Goal: Task Accomplishment & Management: Use online tool/utility

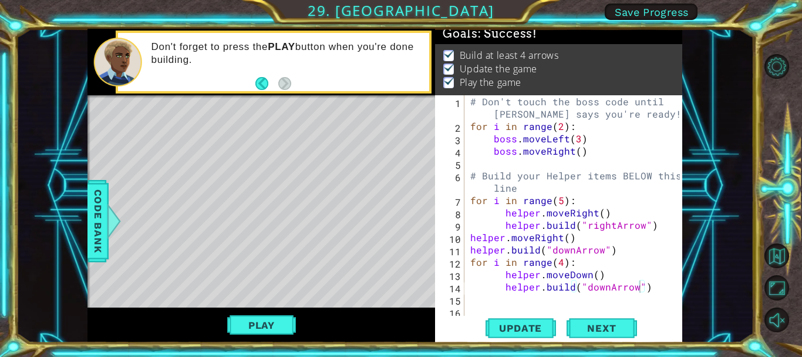
scroll to position [0, 11]
click at [503, 324] on span "Update" at bounding box center [520, 328] width 66 height 12
click at [500, 324] on span "Update" at bounding box center [520, 328] width 66 height 12
click at [512, 328] on span "Update" at bounding box center [520, 328] width 66 height 12
click at [607, 327] on span "Next" at bounding box center [602, 328] width 52 height 12
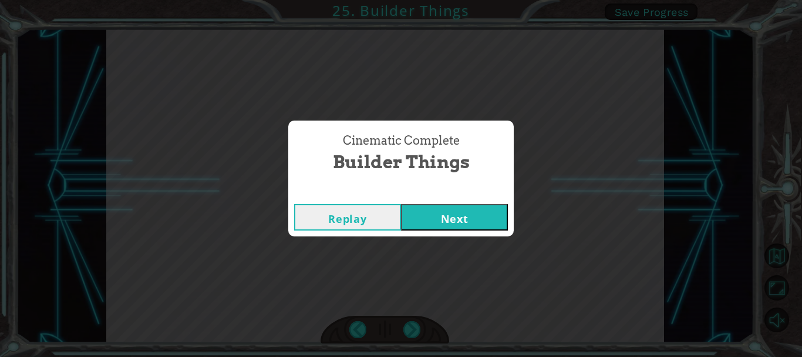
click at [493, 244] on div "Cinematic Complete Builder Things Replay Next" at bounding box center [401, 178] width 802 height 357
click at [463, 220] on button "Next" at bounding box center [454, 217] width 107 height 26
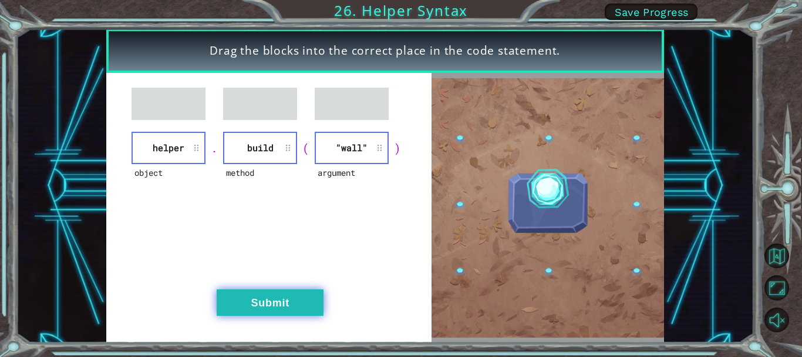
click at [255, 296] on button "Submit" at bounding box center [270, 302] width 107 height 26
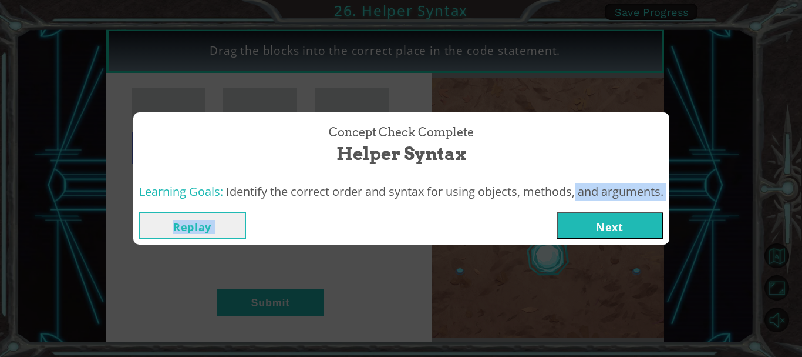
click at [572, 208] on div "Concept Check Complete Helper Syntax Learning Goals: Identify the correct order…" at bounding box center [401, 178] width 536 height 132
click at [575, 223] on button "Next" at bounding box center [610, 225] width 107 height 26
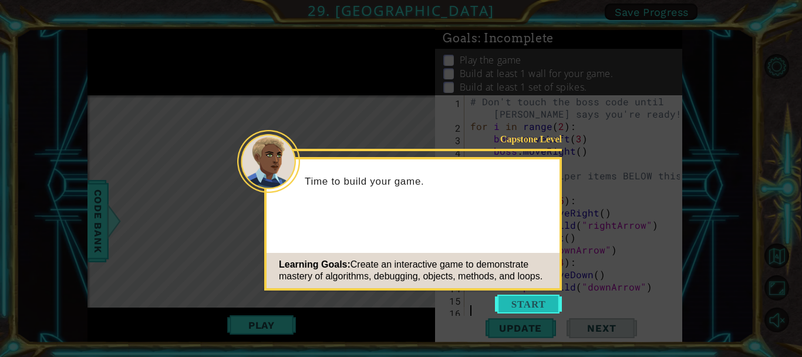
click at [531, 302] on button "Start" at bounding box center [528, 303] width 67 height 19
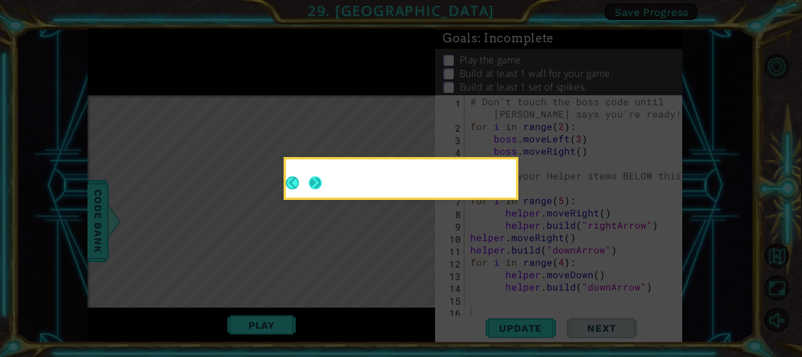
click at [320, 183] on button "Next" at bounding box center [315, 182] width 13 height 13
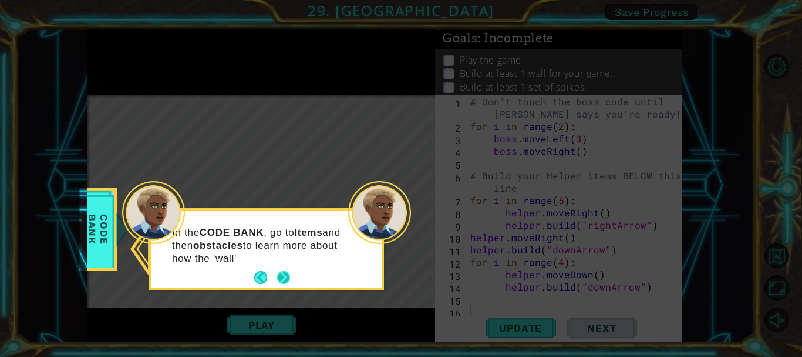
click at [280, 279] on button "Next" at bounding box center [283, 277] width 13 height 13
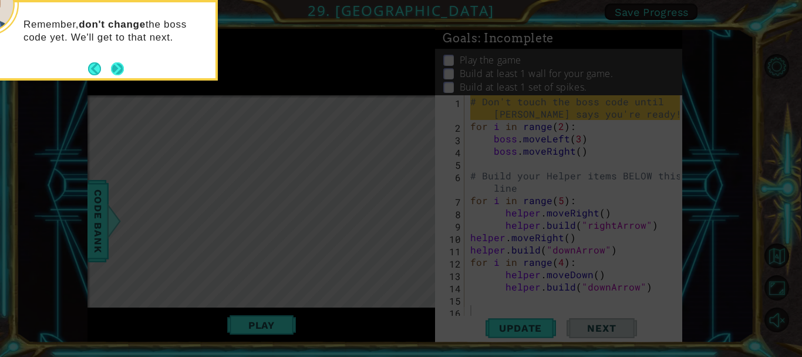
click at [122, 66] on button "Next" at bounding box center [117, 68] width 13 height 13
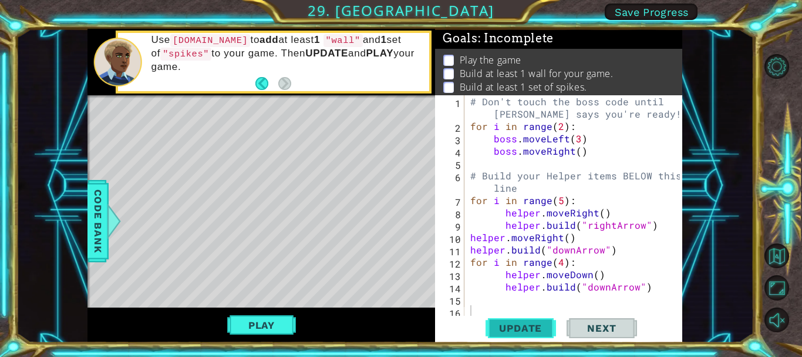
click at [506, 322] on span "Update" at bounding box center [520, 328] width 66 height 12
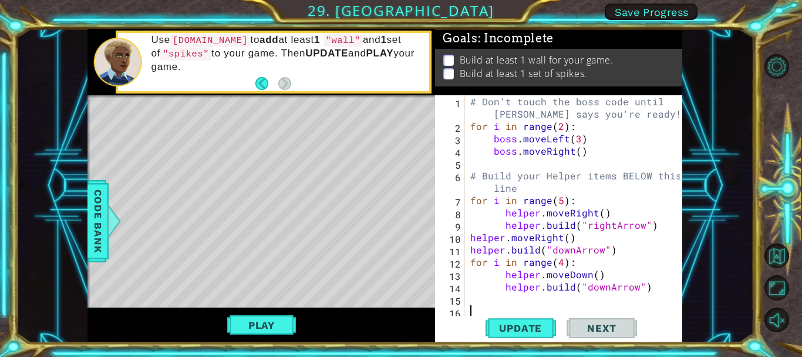
click at [488, 296] on div "# Don't touch the boss code until [PERSON_NAME] says you're ready! for i in ran…" at bounding box center [576, 224] width 217 height 259
click at [465, 300] on div "1 2 3 4 5 6 7 8 9 10 11 12 13 14 15 16 # Don't touch the boss code until [PERSO…" at bounding box center [557, 206] width 244 height 222
click at [468, 300] on div "1 2 3 4 5 6 7 8 9 10 11 12 13 14 15 16 # Don't touch the boss code until [PERSO…" at bounding box center [557, 206] width 244 height 222
click at [469, 299] on div "# Don't touch the boss code until [PERSON_NAME] says you're ready! for i in ran…" at bounding box center [576, 224] width 217 height 259
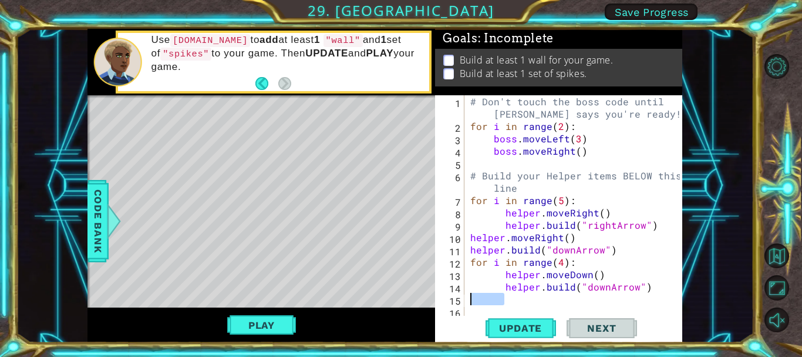
click at [469, 298] on div "# Don't touch the boss code until [PERSON_NAME] says you're ready! for i in ran…" at bounding box center [573, 206] width 211 height 222
click at [465, 296] on div "1 2 3 4 5 6 7 8 9 10 11 12 13 14 15 16 # Don't touch the boss code until [PERSO…" at bounding box center [557, 206] width 244 height 222
type textarea "[DOMAIN_NAME]("downArrow")"
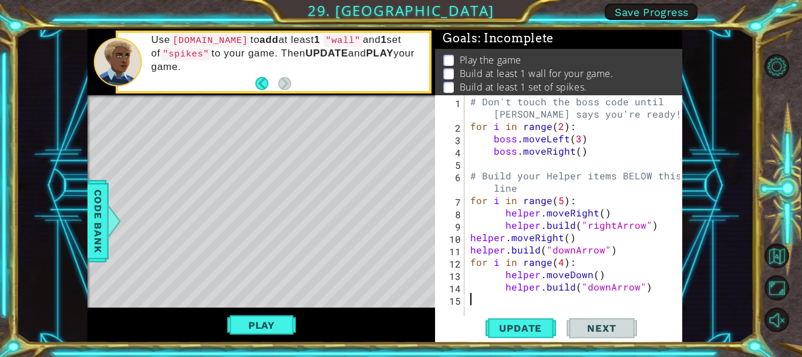
click at [475, 302] on div "# Don't touch the boss code until [PERSON_NAME] says you're ready! for i in ran…" at bounding box center [576, 224] width 217 height 259
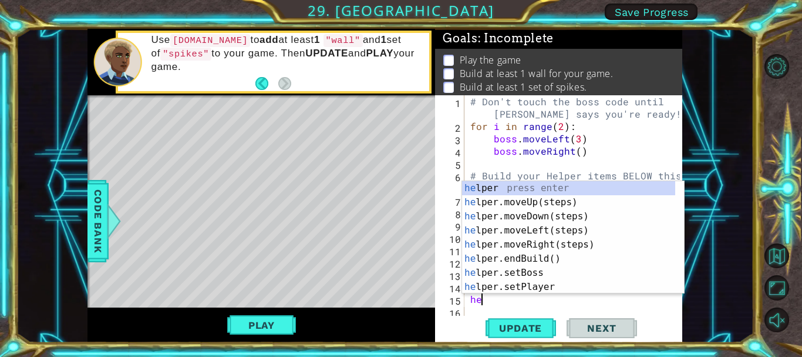
type textarea "hel"
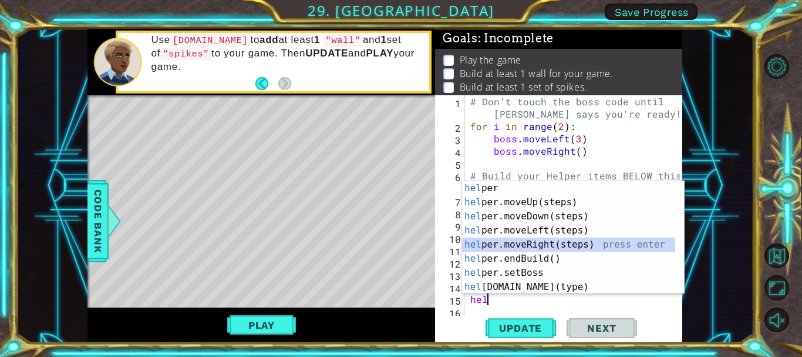
click at [513, 243] on div "hel per press enter hel per.moveUp(steps) press enter hel per.moveDown(steps) p…" at bounding box center [568, 251] width 213 height 141
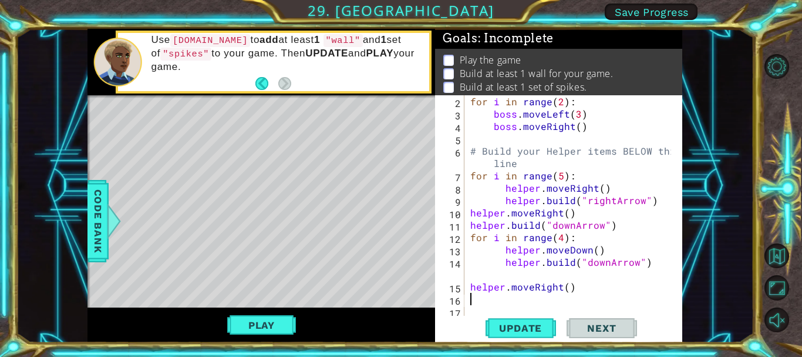
scroll to position [25, 0]
type textarea "h"
type textarea "for i in range(3):"
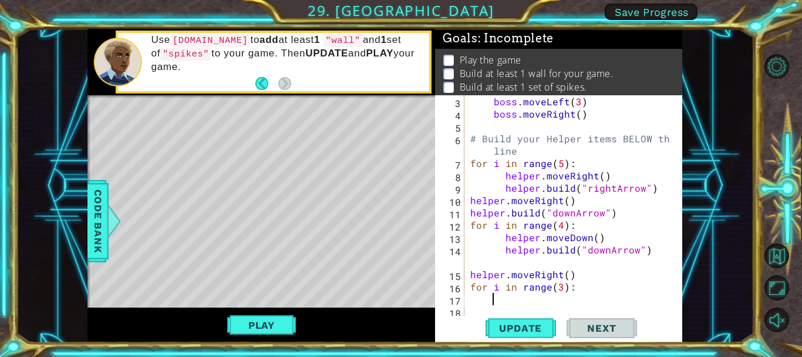
scroll to position [37, 0]
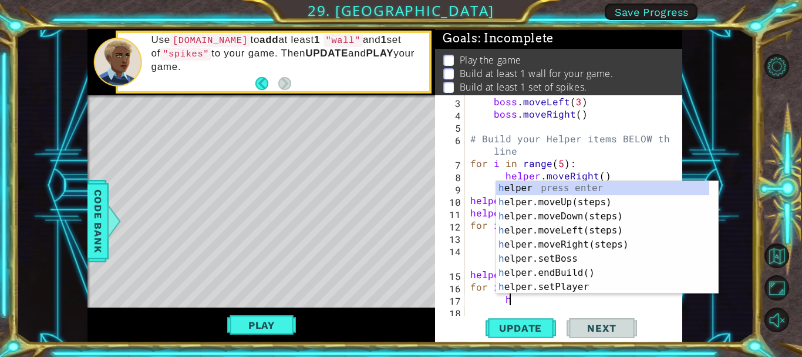
type textarea "he"
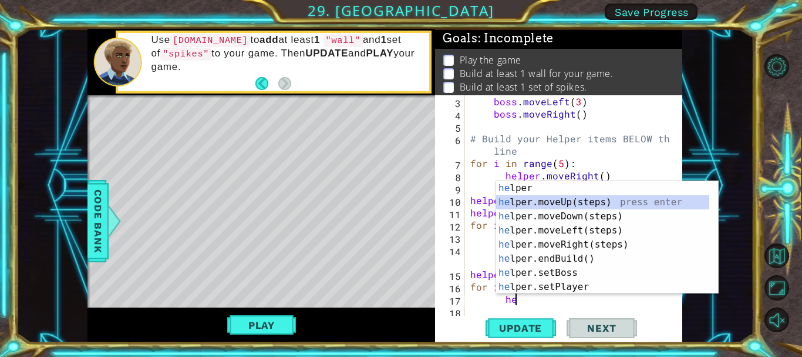
click at [560, 204] on div "he lper press enter he lper.moveUp(steps) press enter he lper.moveDown(steps) p…" at bounding box center [602, 251] width 213 height 141
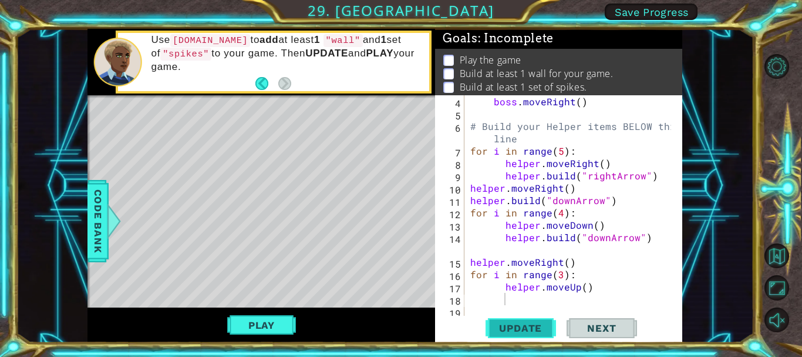
click at [549, 320] on button "Update" at bounding box center [521, 327] width 70 height 25
drag, startPoint x: 559, startPoint y: 265, endPoint x: 507, endPoint y: 264, distance: 51.7
click at [507, 264] on div "boss . moveRight ( ) # Build your Helper items BELOW this line for i in range (…" at bounding box center [572, 218] width 209 height 247
click at [532, 260] on div "boss . moveRight ( ) # Build your Helper items BELOW this line for i in range (…" at bounding box center [569, 206] width 203 height 222
click at [532, 260] on div "boss . moveRight ( ) # Build your Helper items BELOW this line for i in range (…" at bounding box center [572, 218] width 209 height 247
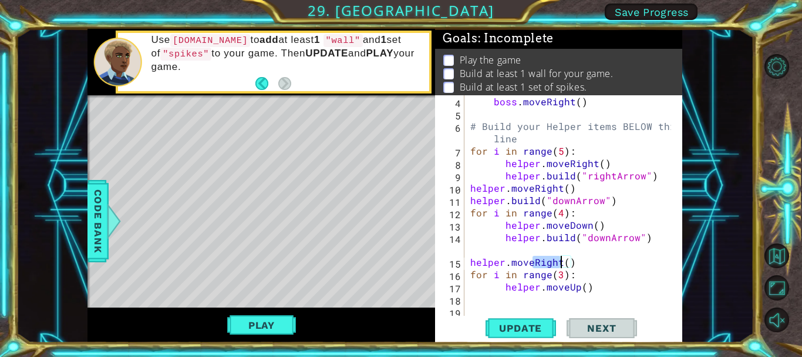
drag, startPoint x: 532, startPoint y: 260, endPoint x: 559, endPoint y: 266, distance: 27.2
click at [559, 266] on div "boss . moveRight ( ) # Build your Helper items BELOW this line for i in range (…" at bounding box center [572, 218] width 209 height 247
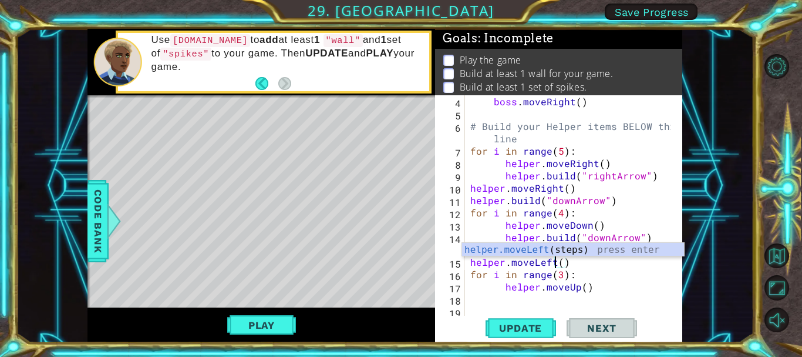
scroll to position [0, 5]
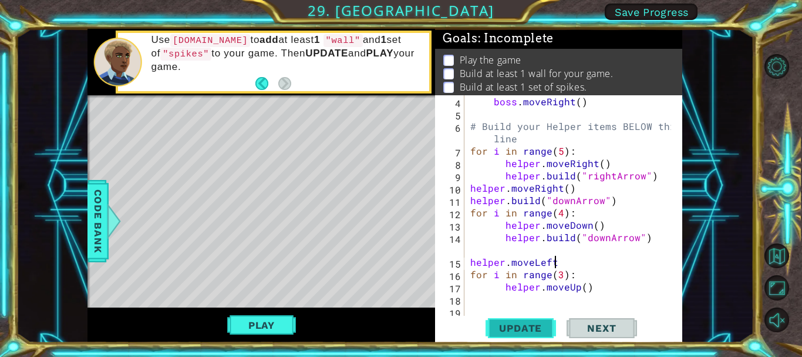
type textarea "helper.moveLeft"
click at [511, 325] on span "Update" at bounding box center [520, 328] width 66 height 12
click at [509, 322] on span "Update" at bounding box center [520, 328] width 66 height 12
click at [527, 328] on span "Update" at bounding box center [520, 328] width 66 height 12
click at [515, 322] on span "Update" at bounding box center [520, 328] width 66 height 12
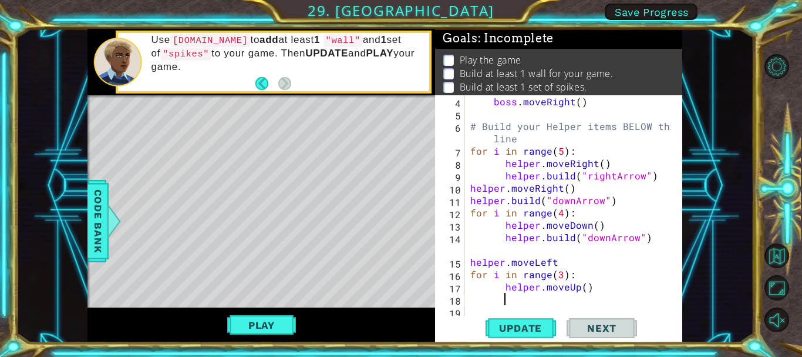
click at [556, 294] on div "boss . moveRight ( ) # Build your Helper items BELOW this line for i in range (…" at bounding box center [572, 218] width 209 height 247
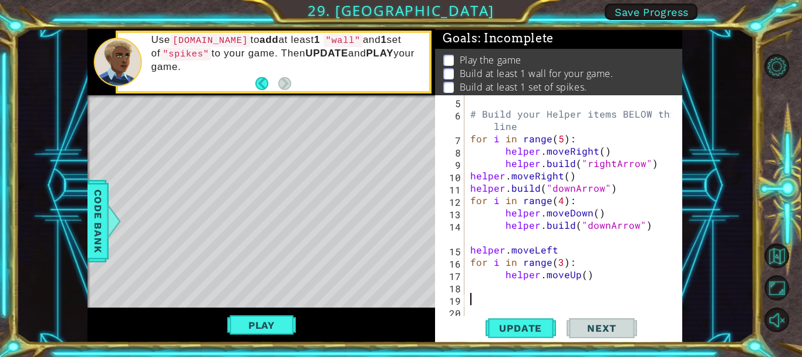
scroll to position [49, 0]
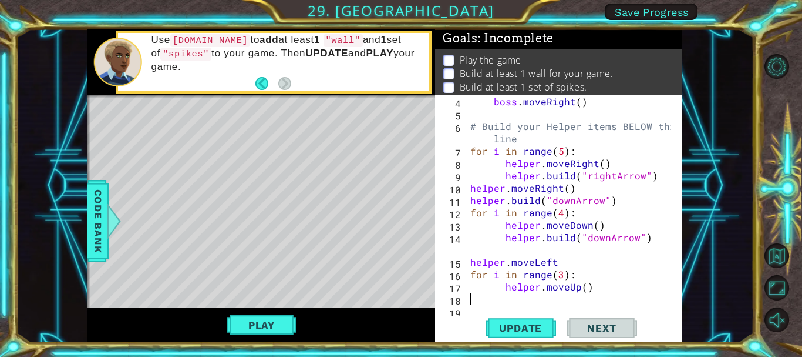
type textarea "h"
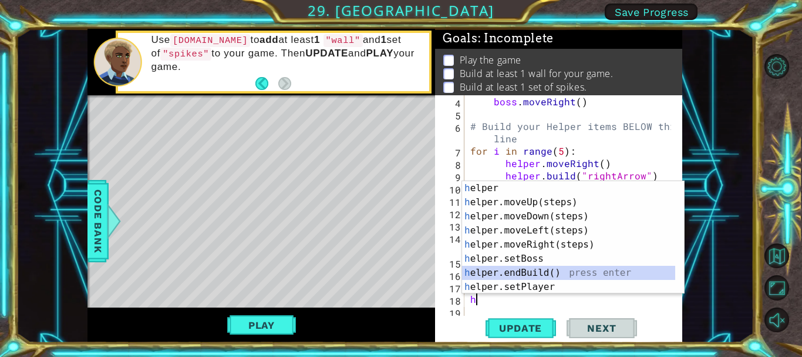
click at [539, 269] on div "h elper press enter h elper.moveUp(steps) press enter h elper.moveDown(steps) p…" at bounding box center [573, 251] width 222 height 141
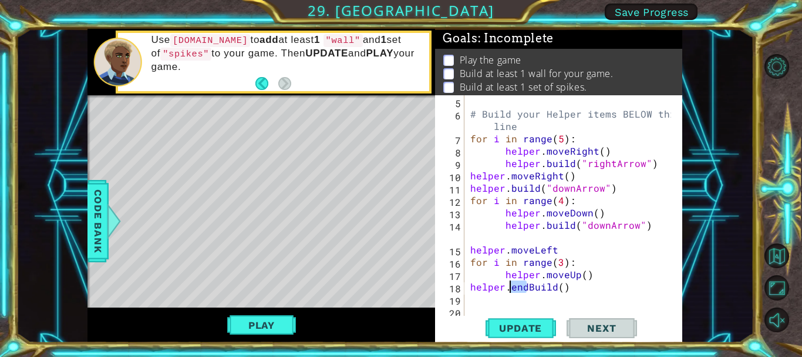
drag, startPoint x: 525, startPoint y: 291, endPoint x: 508, endPoint y: 292, distance: 17.1
click at [508, 292] on div "# Build your Helper items BELOW this line for i in range ( 5 ) : helper . moveR…" at bounding box center [572, 218] width 209 height 247
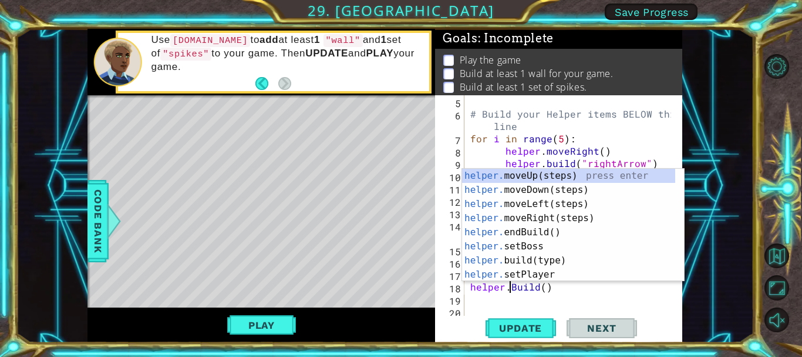
click at [541, 287] on div "# Build your Helper items BELOW this line for i in range ( 5 ) : helper . moveR…" at bounding box center [572, 218] width 209 height 247
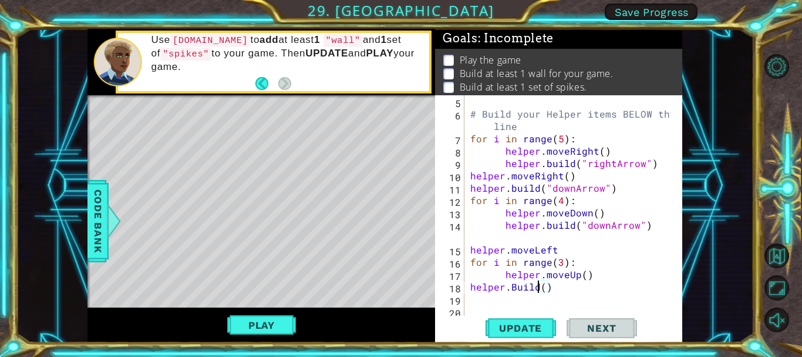
click at [543, 288] on div "# Build your Helper items BELOW this line for i in range ( 5 ) : helper . moveR…" at bounding box center [572, 218] width 209 height 247
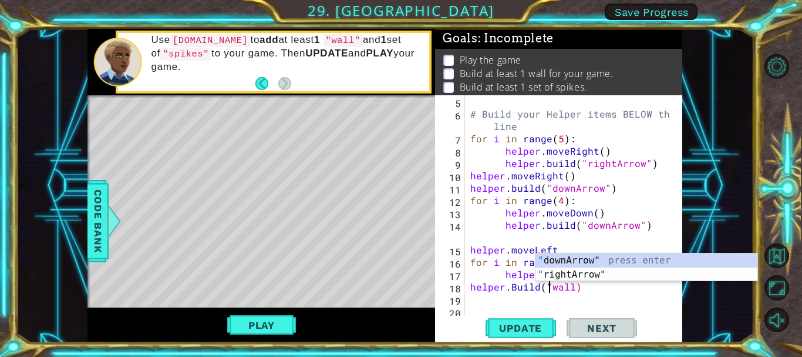
click at [571, 292] on div "# Build your Helper items BELOW this line for i in range ( 5 ) : helper . moveR…" at bounding box center [572, 218] width 209 height 247
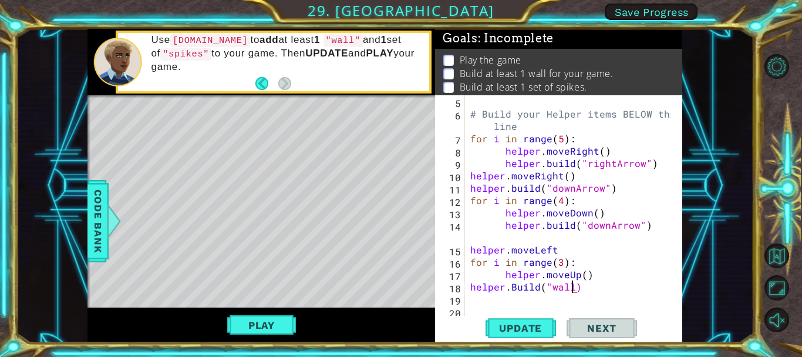
type textarea "[DOMAIN_NAME]("wall")"
click at [499, 301] on div "# Build your Helper items BELOW this line for i in range ( 5 ) : helper . moveR…" at bounding box center [572, 218] width 209 height 247
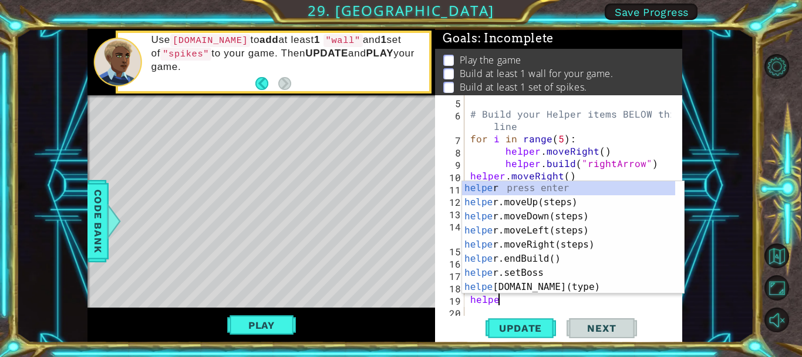
type textarea "helper"
click at [534, 243] on div "helper press enter helper .moveUp(steps) press enter helper .moveDown(steps) pr…" at bounding box center [568, 251] width 213 height 141
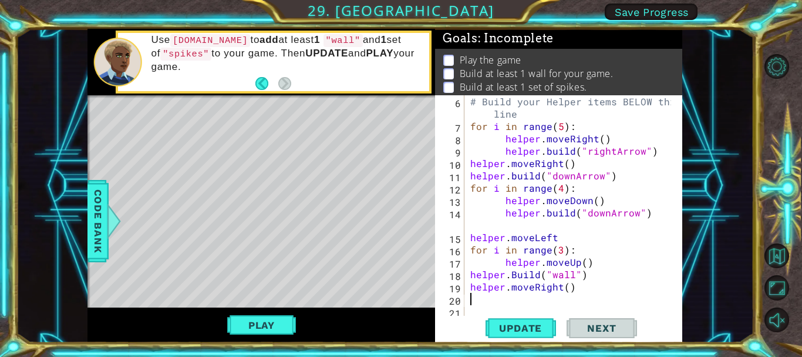
scroll to position [74, 0]
click at [563, 292] on div "# Build your Helper items BELOW this line for i in range ( 5 ) : helper . moveR…" at bounding box center [572, 224] width 209 height 259
type textarea "helper.moveRight2()"
click at [501, 300] on div "# Build your Helper items BELOW this line for i in range ( 5 ) : helper . moveR…" at bounding box center [572, 224] width 209 height 259
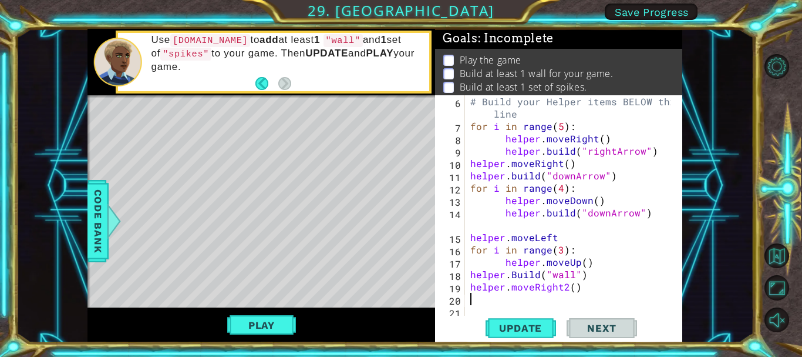
scroll to position [0, 0]
click at [561, 292] on div "# Build your Helper items BELOW this line for i in range ( 5 ) : helper . moveR…" at bounding box center [572, 224] width 209 height 259
click at [568, 285] on div "# Build your Helper items BELOW this line for i in range ( 5 ) : helper . moveR…" at bounding box center [572, 224] width 209 height 259
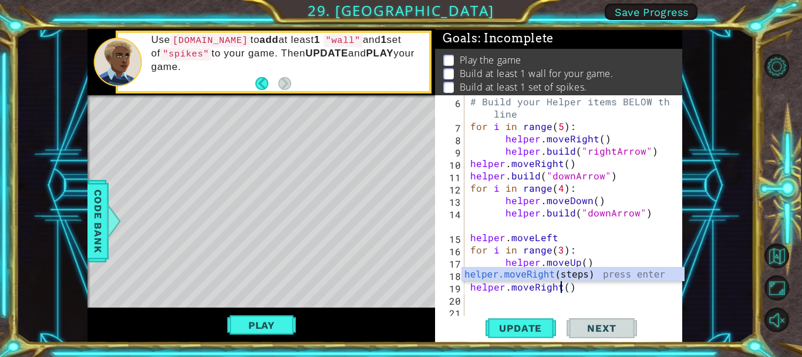
click at [569, 287] on div "# Build your Helper items BELOW this line for i in range ( 5 ) : helper . moveR…" at bounding box center [572, 224] width 209 height 259
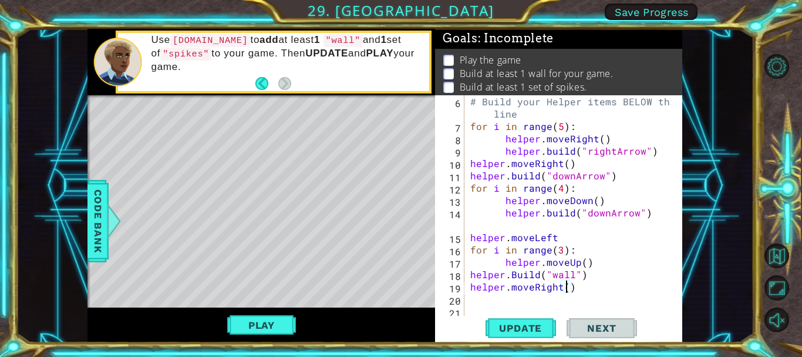
type textarea "helper.moveRight(2)"
click at [484, 300] on div "# Build your Helper items BELOW this line for i in range ( 5 ) : helper . moveR…" at bounding box center [572, 224] width 209 height 259
click at [491, 303] on div "# Build your Helper items BELOW this line for i in range ( 5 ) : helper . moveR…" at bounding box center [572, 224] width 209 height 259
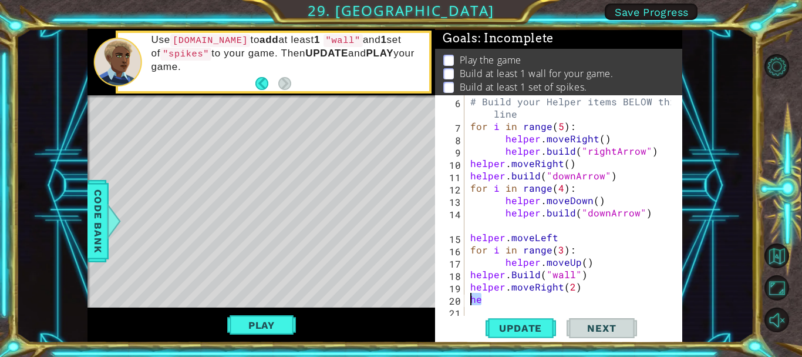
drag, startPoint x: 487, startPoint y: 302, endPoint x: 460, endPoint y: 303, distance: 26.4
click at [460, 303] on div "he 6 7 8 9 10 11 12 13 14 15 16 17 18 19 20 21 # Build your Helper items BELOW …" at bounding box center [557, 206] width 244 height 222
type textarea "for i in range(2)"
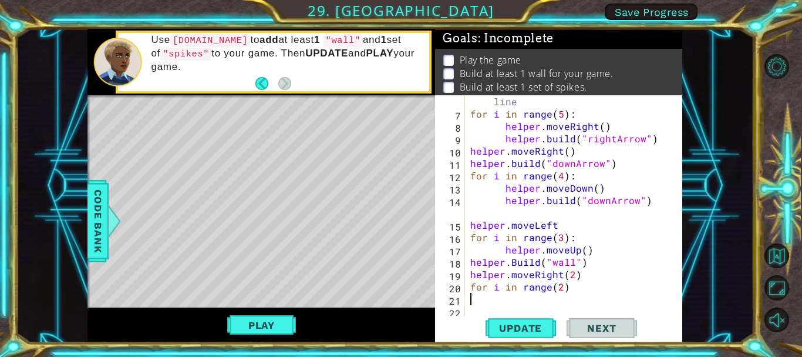
scroll to position [86, 0]
drag, startPoint x: 572, startPoint y: 289, endPoint x: 445, endPoint y: 292, distance: 127.5
click at [445, 292] on div "6 7 8 9 10 11 12 13 14 15 16 17 18 19 20 21 22 # Build your Helper items BELOW …" at bounding box center [557, 206] width 244 height 222
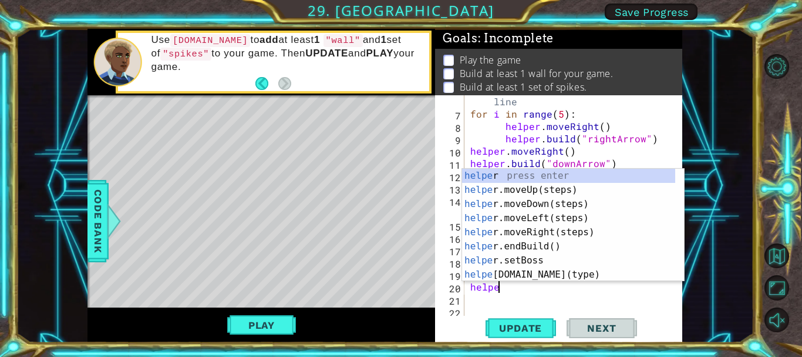
scroll to position [0, 2]
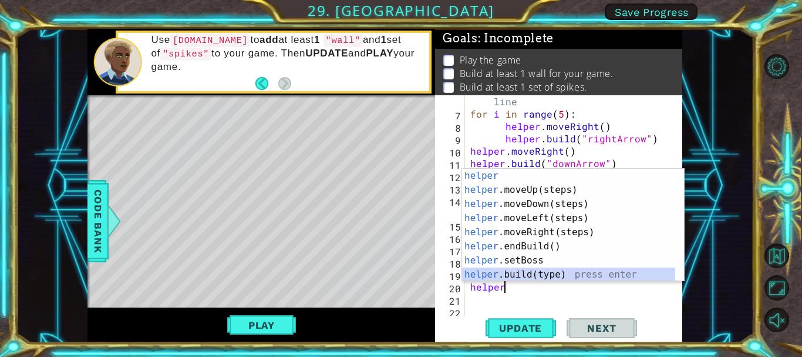
click at [538, 273] on div "helper press enter helper .moveUp(steps) press enter helper .moveDown(steps) pr…" at bounding box center [568, 239] width 213 height 141
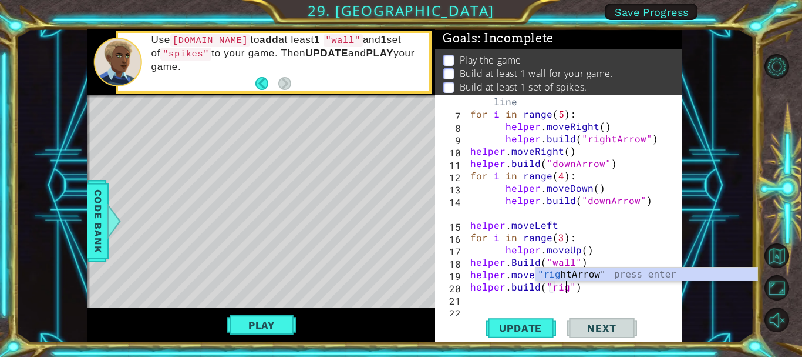
scroll to position [0, 7]
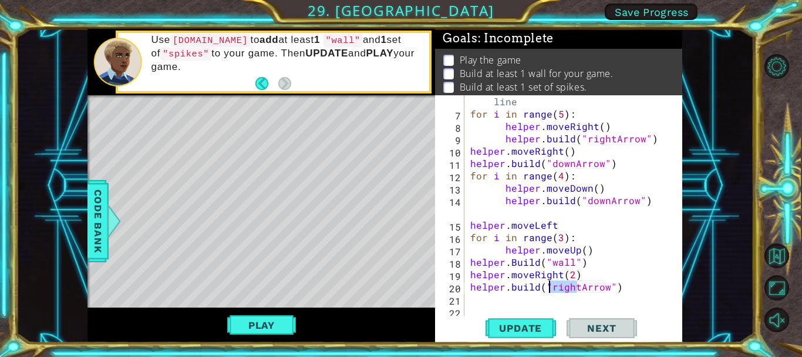
drag, startPoint x: 577, startPoint y: 291, endPoint x: 550, endPoint y: 291, distance: 27.6
click at [550, 291] on div "# Build your Helper items BELOW this line for i in range ( 5 ) : helper . moveR…" at bounding box center [572, 212] width 209 height 259
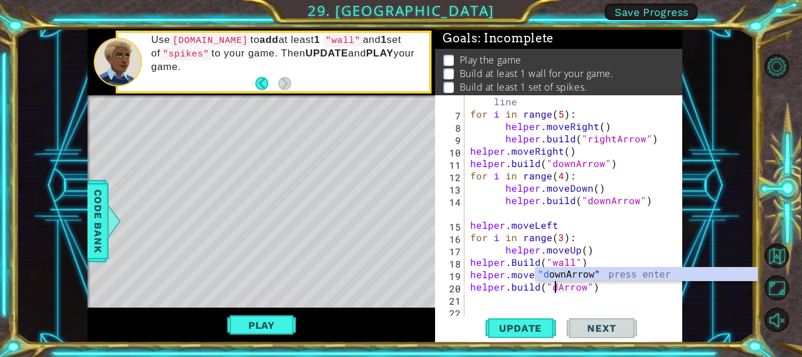
scroll to position [0, 6]
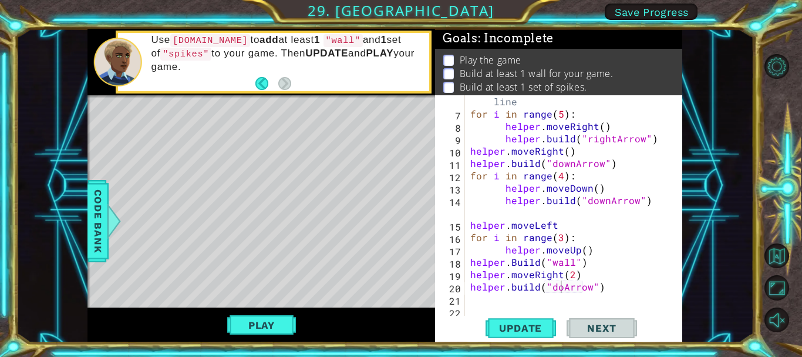
click at [558, 281] on body "1 ההההההההההההההההההההההההההההההההההההההההההההההההההההההההההההההההההההההההההההה…" at bounding box center [401, 178] width 802 height 357
click at [561, 288] on div "# Build your Helper items BELOW this line for i in range ( 5 ) : helper . moveR…" at bounding box center [572, 212] width 209 height 259
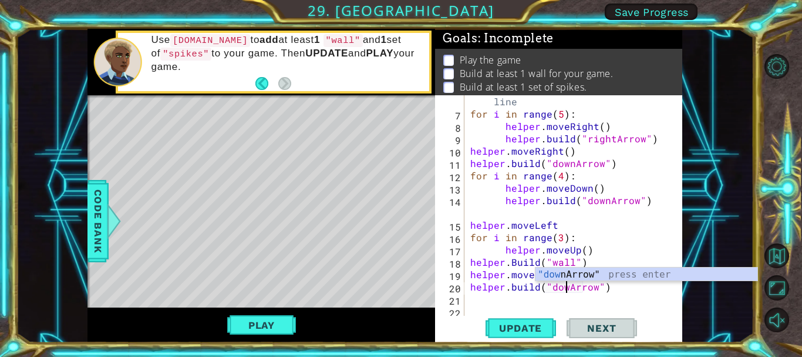
scroll to position [0, 6]
type textarea "[DOMAIN_NAME]("downArrow")"
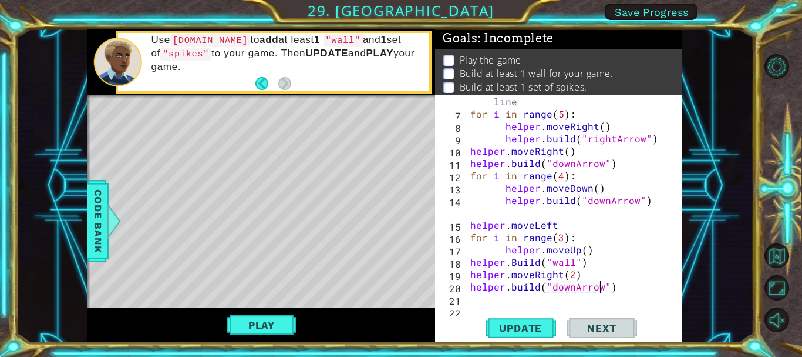
click at [485, 298] on div "# Build your Helper items BELOW this line for i in range ( 5 ) : helper . moveR…" at bounding box center [572, 212] width 209 height 259
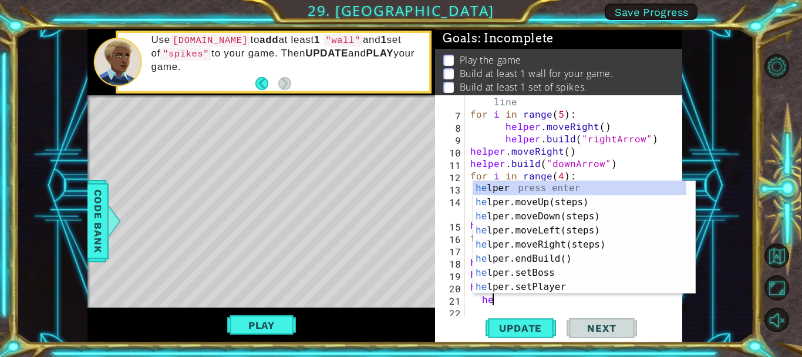
type textarea "hel"
click at [536, 216] on div "hel per press enter hel per.moveUp(steps) press enter hel per.moveDown(steps) p…" at bounding box center [579, 251] width 213 height 141
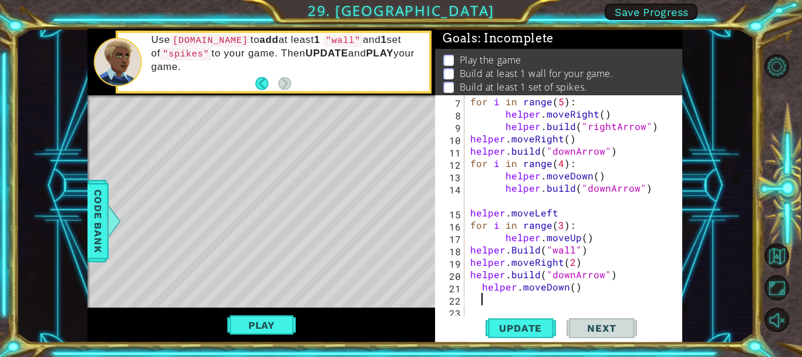
scroll to position [99, 0]
click at [478, 283] on div "for i in range ( 5 ) : helper . moveRight ( ) helper . build ( "rightArrow" ) h…" at bounding box center [572, 218] width 209 height 247
type textarea "helper.moveDown()"
click at [469, 292] on div "for i in range ( 5 ) : helper . moveRight ( ) helper . build ( "rightArrow" ) h…" at bounding box center [572, 218] width 209 height 247
click at [475, 302] on div "for i in range ( 5 ) : helper . moveRight ( ) helper . build ( "rightArrow" ) h…" at bounding box center [572, 218] width 209 height 247
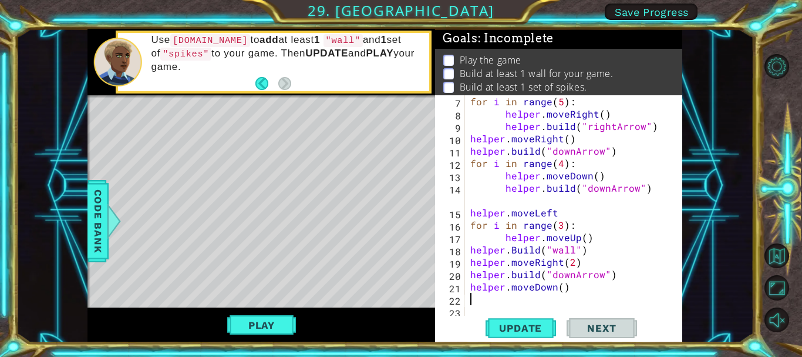
scroll to position [0, 1]
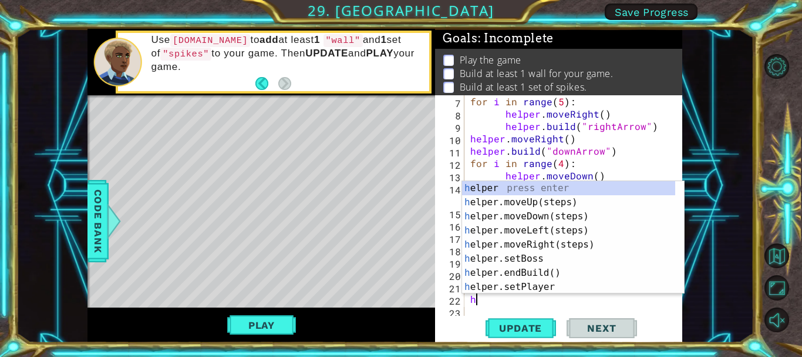
type textarea "he"
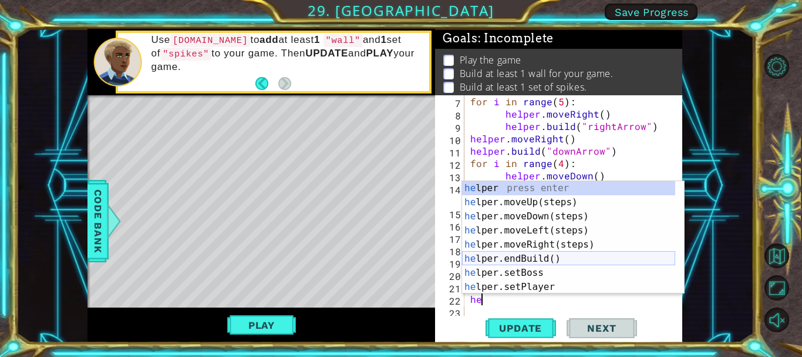
click at [514, 260] on div "he lper press enter he lper.moveUp(steps) press enter he lper.moveDown(steps) p…" at bounding box center [568, 251] width 213 height 141
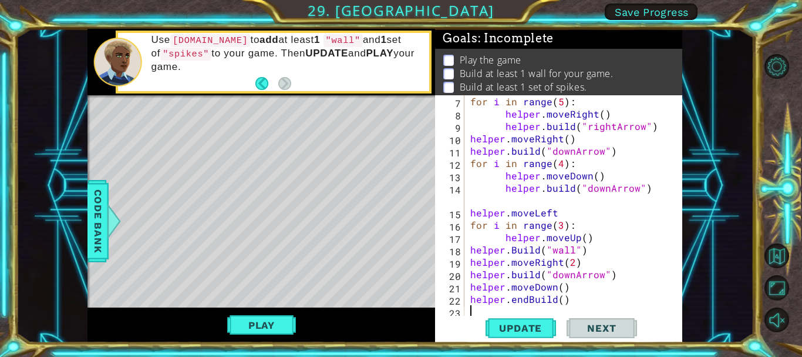
scroll to position [111, 0]
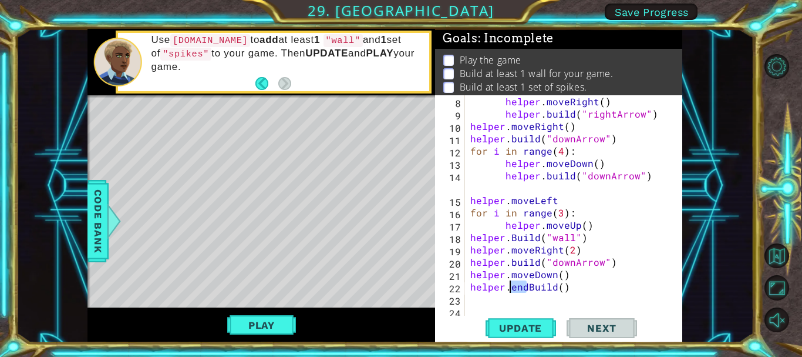
drag, startPoint x: 526, startPoint y: 289, endPoint x: 510, endPoint y: 289, distance: 16.4
click at [510, 289] on div "helper . moveRight ( ) helper . build ( "rightArrow" ) helper . moveRight ( ) h…" at bounding box center [572, 218] width 209 height 247
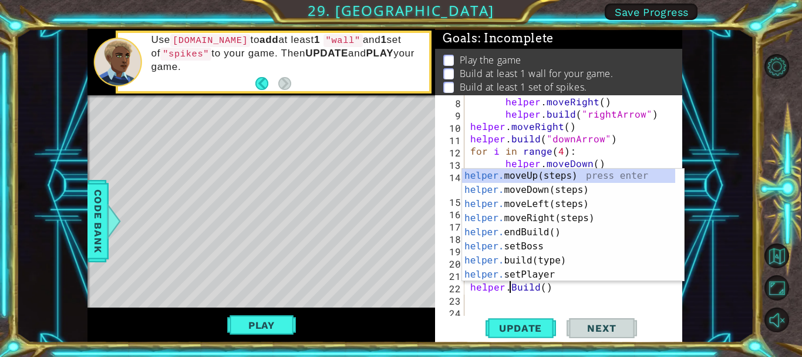
click at [543, 287] on div "helper . moveRight ( ) helper . build ( "rightArrow" ) helper . moveRight ( ) h…" at bounding box center [572, 218] width 209 height 247
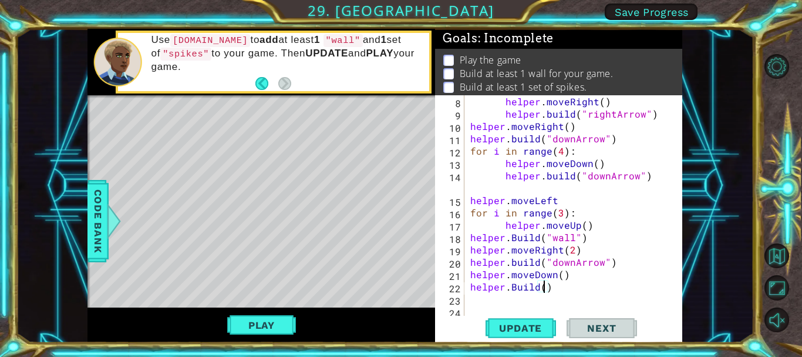
scroll to position [0, 5]
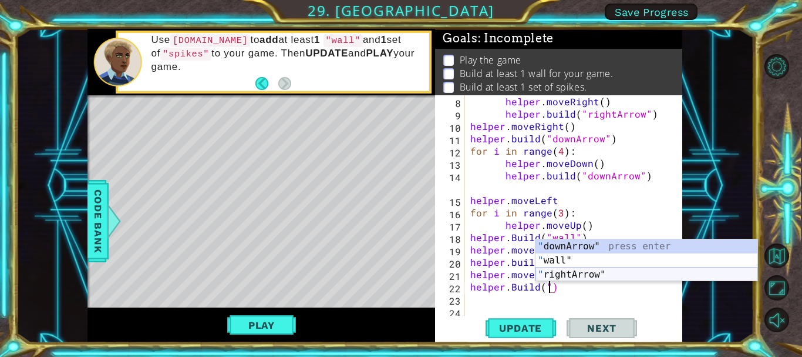
click at [575, 272] on div "" downArrow" press enter " wall" press enter " rightArrow" press enter" at bounding box center [647, 274] width 222 height 70
type textarea "[DOMAIN_NAME]("rightArrow")"
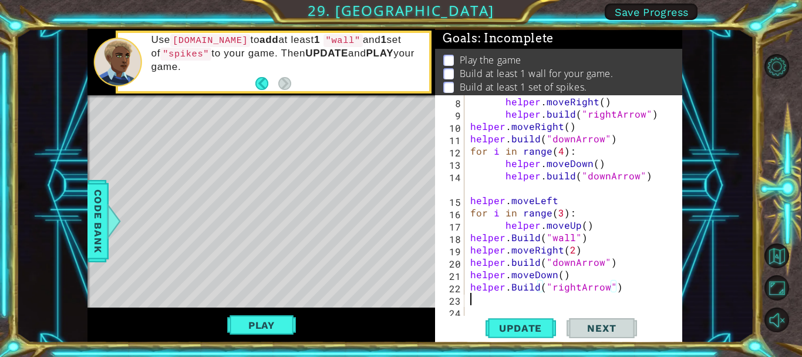
click at [471, 297] on div "helper . moveRight ( ) helper . build ( "rightArrow" ) helper . moveRight ( ) h…" at bounding box center [572, 218] width 209 height 247
type textarea "h"
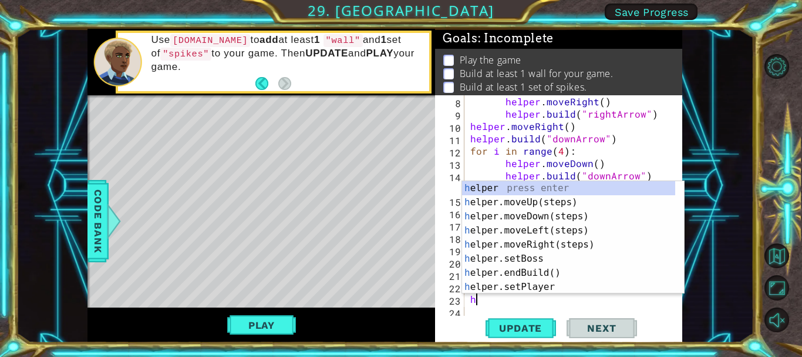
scroll to position [0, 1]
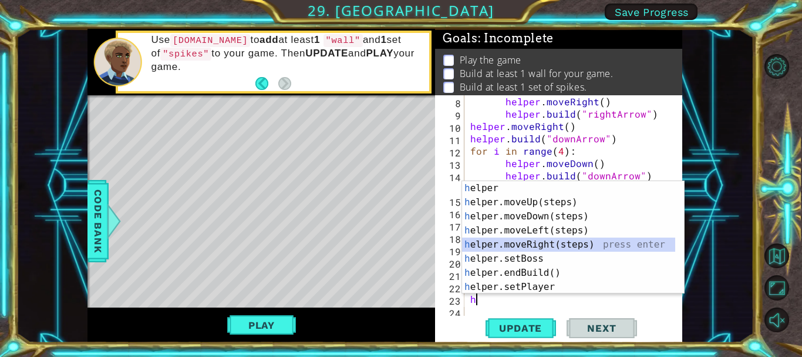
click at [531, 247] on div "h elper press enter h elper.moveUp(steps) press enter h elper.moveDown(steps) p…" at bounding box center [568, 251] width 213 height 141
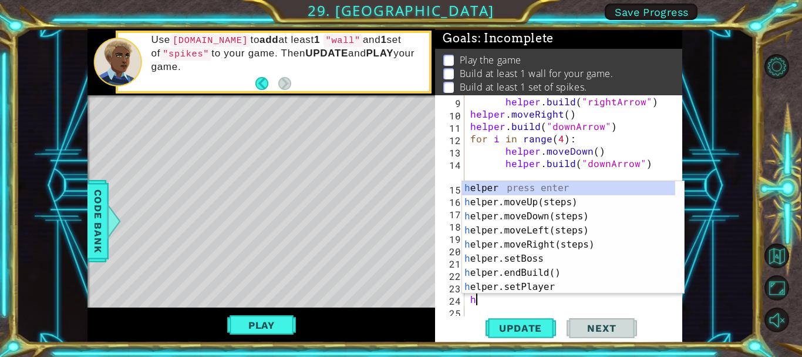
type textarea "he"
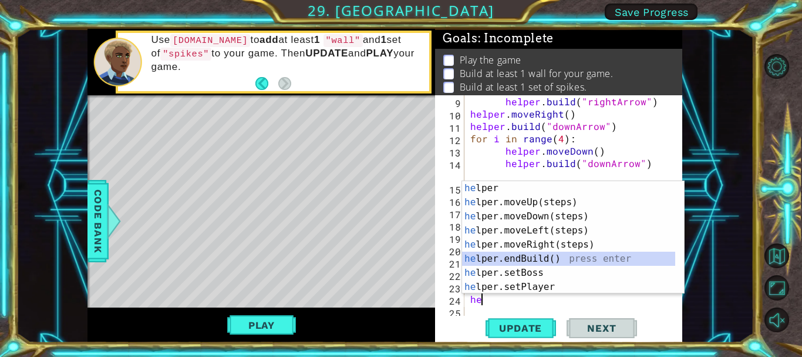
click at [527, 256] on div "he lper press enter he lper.moveUp(steps) press enter he lper.moveDown(steps) p…" at bounding box center [568, 251] width 213 height 141
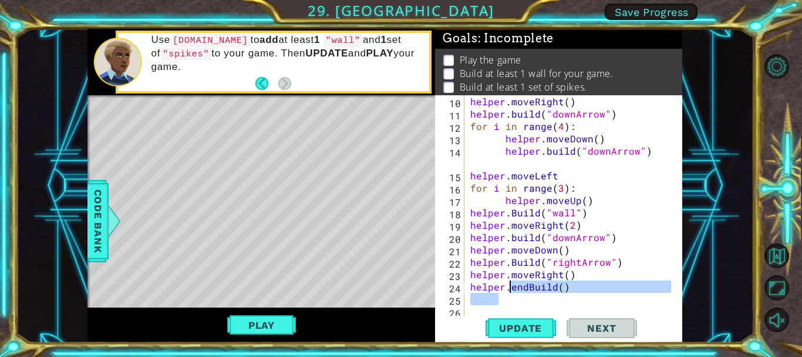
drag, startPoint x: 525, startPoint y: 294, endPoint x: 510, endPoint y: 292, distance: 14.7
click at [510, 292] on div "helper . moveRight ( ) helper . build ( "downArrow" ) for i in range ( 4 ) : he…" at bounding box center [572, 218] width 209 height 247
click at [524, 288] on div "helper . moveRight ( ) helper . build ( "downArrow" ) for i in range ( 4 ) : he…" at bounding box center [569, 206] width 203 height 222
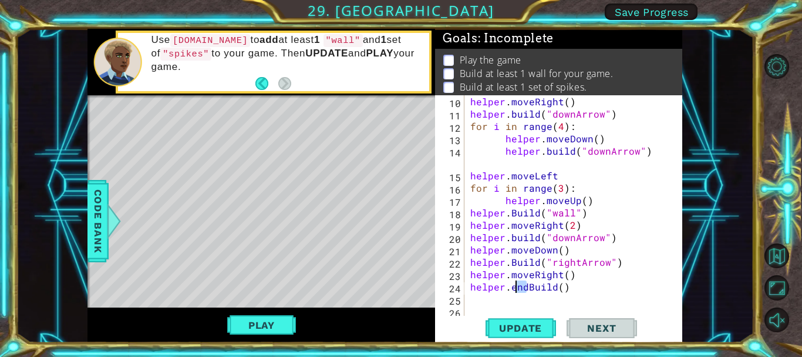
drag, startPoint x: 526, startPoint y: 286, endPoint x: 513, endPoint y: 285, distance: 12.3
click at [513, 285] on div "helper . moveRight ( ) helper . build ( "downArrow" ) for i in range ( 4 ) : he…" at bounding box center [572, 218] width 209 height 247
click at [543, 288] on div "helper . moveRight ( ) helper . build ( "downArrow" ) for i in range ( 4 ) : he…" at bounding box center [572, 218] width 209 height 247
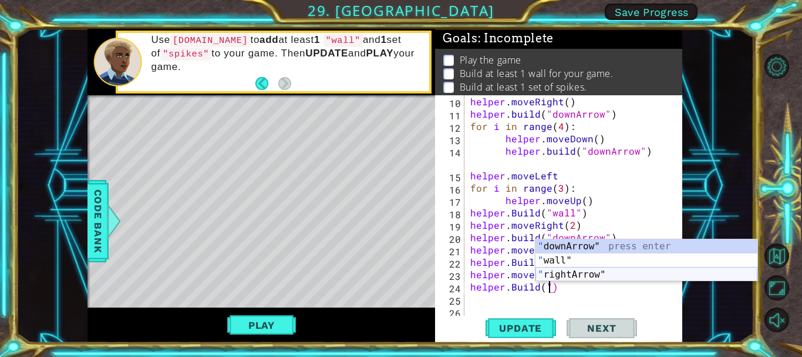
click at [547, 274] on div "" downArrow" press enter " wall" press enter " rightArrow" press enter" at bounding box center [647, 274] width 222 height 70
type textarea "[DOMAIN_NAME]("rightArrow")"
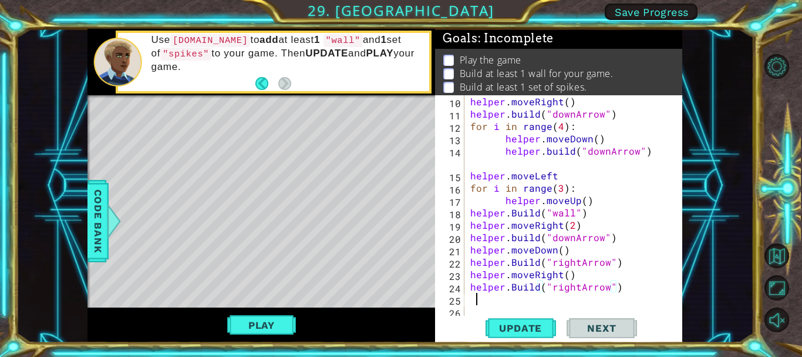
click at [475, 297] on div "helper . moveRight ( ) helper . build ( "downArrow" ) for i in range ( 4 ) : he…" at bounding box center [572, 218] width 209 height 247
type textarea "h"
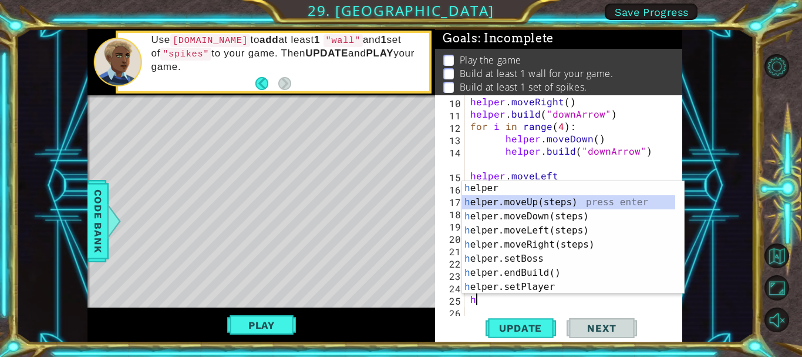
click at [527, 197] on div "h elper press enter h elper.moveUp(steps) press enter h elper.moveDown(steps) p…" at bounding box center [568, 251] width 213 height 141
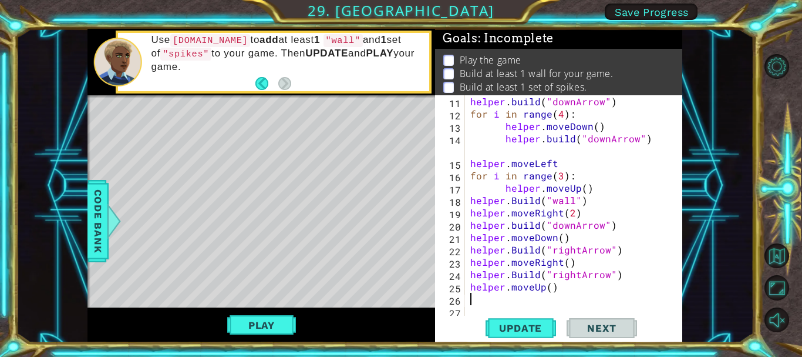
scroll to position [148, 0]
type textarea "h"
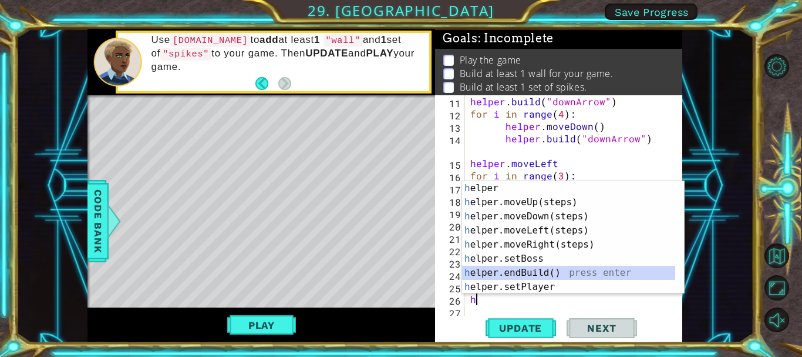
click at [527, 273] on div "h elper press enter h elper.moveUp(steps) press enter h elper.moveDown(steps) p…" at bounding box center [568, 251] width 213 height 141
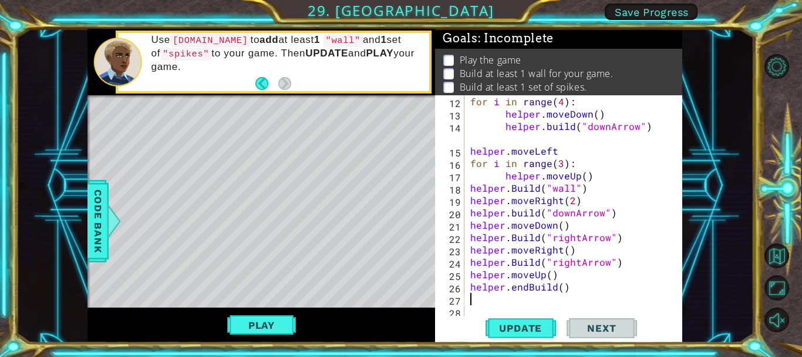
scroll to position [160, 0]
drag, startPoint x: 526, startPoint y: 287, endPoint x: 505, endPoint y: 288, distance: 21.2
click at [505, 288] on div "for i in range ( 4 ) : helper . moveDown ( ) helper . build ( "downArrow" ) hel…" at bounding box center [572, 218] width 209 height 247
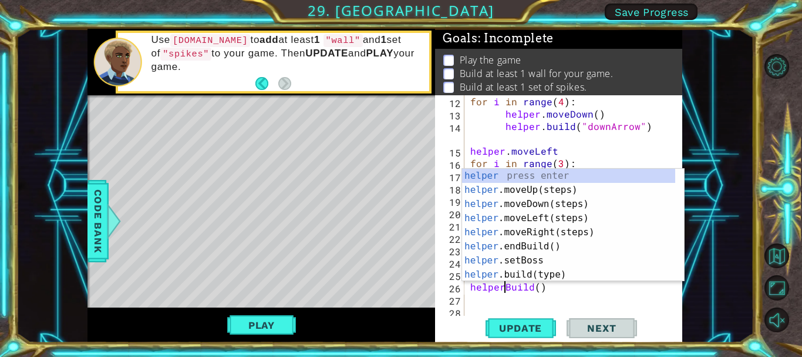
scroll to position [0, 3]
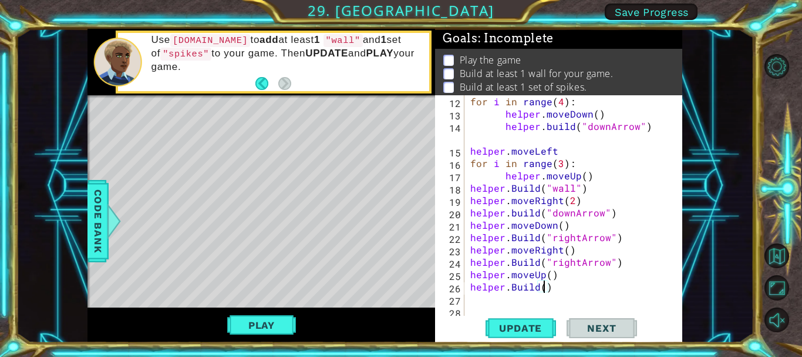
click at [543, 289] on div "for i in range ( 4 ) : helper . moveDown ( ) helper . build ( "downArrow" ) hel…" at bounding box center [572, 218] width 209 height 247
click at [526, 334] on button "Update" at bounding box center [521, 327] width 70 height 25
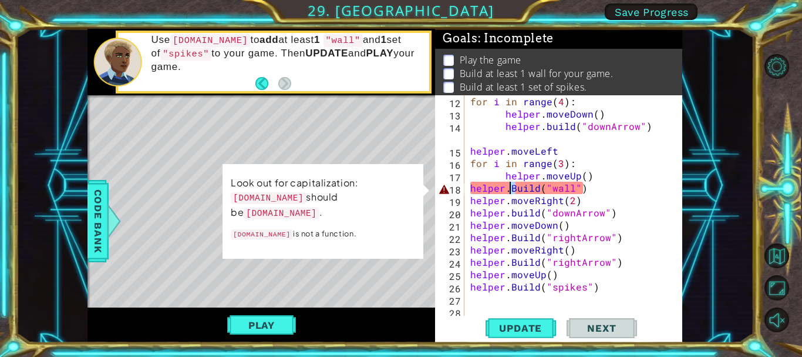
click at [512, 189] on div "for i in range ( 4 ) : helper . moveDown ( ) helper . build ( "downArrow" ) hel…" at bounding box center [572, 218] width 209 height 247
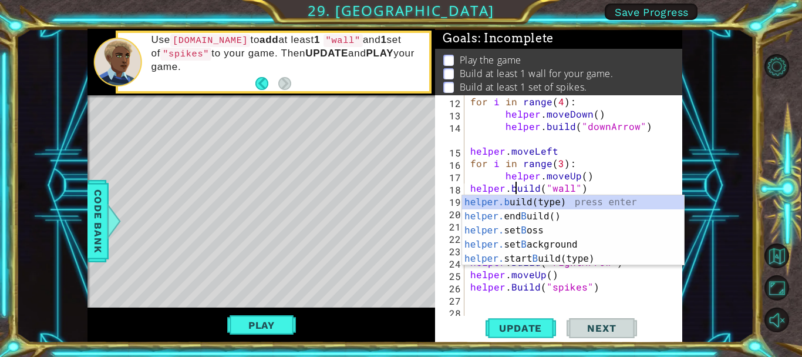
scroll to position [0, 3]
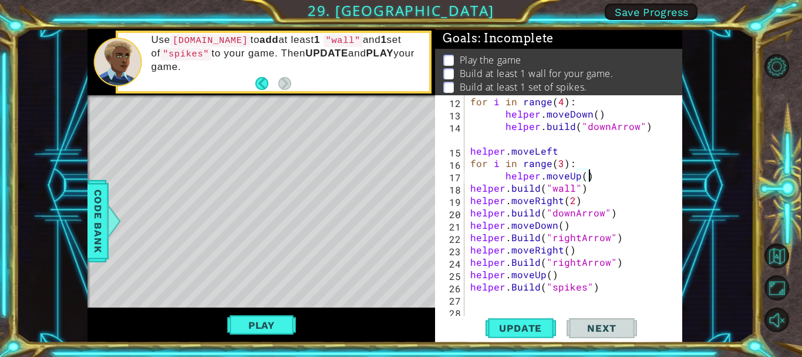
click at [593, 171] on div "for i in range ( 4 ) : helper . moveDown ( ) helper . build ( "downArrow" ) hel…" at bounding box center [572, 218] width 209 height 247
click at [512, 240] on div "for i in range ( 4 ) : helper . moveDown ( ) helper . build ( "downArrow" ) hel…" at bounding box center [572, 218] width 209 height 247
drag, startPoint x: 516, startPoint y: 238, endPoint x: 510, endPoint y: 237, distance: 6.5
click at [510, 237] on div "for i in range ( 4 ) : helper . moveDown ( ) helper . build ( "downArrow" ) hel…" at bounding box center [572, 218] width 209 height 247
drag, startPoint x: 514, startPoint y: 263, endPoint x: 506, endPoint y: 261, distance: 7.8
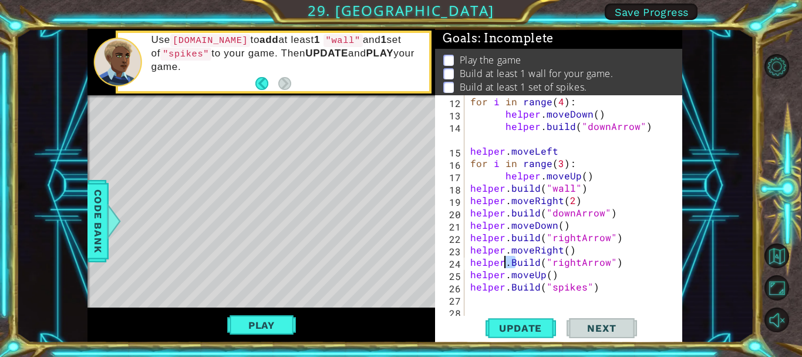
click at [506, 261] on div "for i in range ( 4 ) : helper . moveDown ( ) helper . build ( "downArrow" ) hel…" at bounding box center [572, 218] width 209 height 247
click at [502, 264] on div "for i in range ( 4 ) : helper . moveDown ( ) helper . build ( "downArrow" ) hel…" at bounding box center [572, 218] width 209 height 247
click at [503, 263] on div "for i in range ( 4 ) : helper . moveDown ( ) helper . build ( "downArrow" ) hel…" at bounding box center [572, 218] width 209 height 247
drag, startPoint x: 559, startPoint y: 256, endPoint x: 554, endPoint y: 252, distance: 6.2
click at [555, 252] on div "for i in range ( 4 ) : helper . moveDown ( ) helper . build ( "downArrow" ) hel…" at bounding box center [572, 218] width 209 height 247
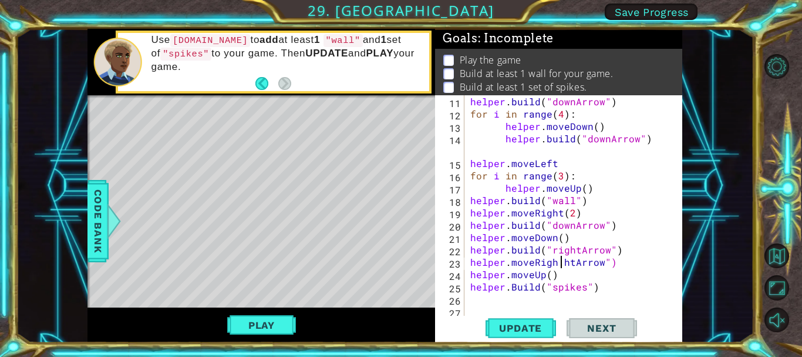
scroll to position [148, 0]
click at [510, 288] on div "helper . build ( "downArrow" ) for i in range ( 4 ) : helper . moveDown ( ) hel…" at bounding box center [572, 218] width 209 height 247
type textarea "[DOMAIN_NAME]("spikes")"
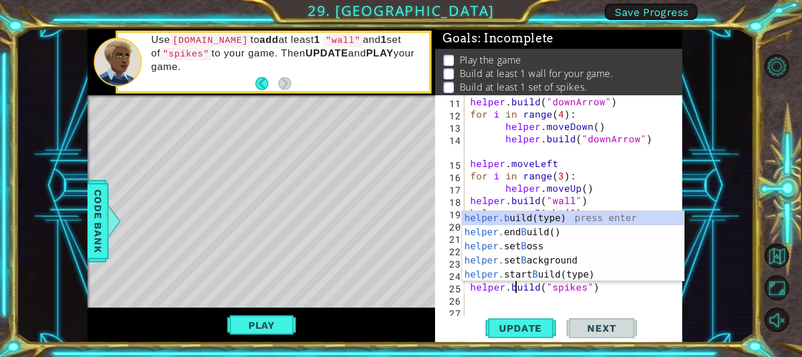
click at [521, 304] on div "helper . build ( "downArrow" ) for i in range ( 4 ) : helper . moveDown ( ) hel…" at bounding box center [572, 218] width 209 height 247
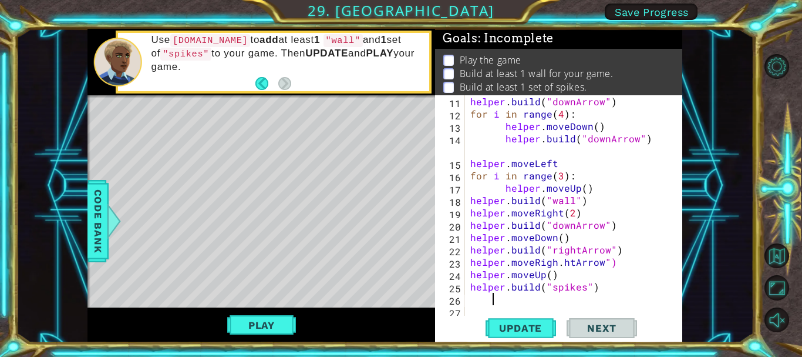
scroll to position [0, 1]
drag, startPoint x: 617, startPoint y: 264, endPoint x: 512, endPoint y: 264, distance: 104.5
click at [512, 264] on div "helper . build ( "downArrow" ) for i in range ( 4 ) : helper . moveDown ( ) hel…" at bounding box center [572, 218] width 209 height 247
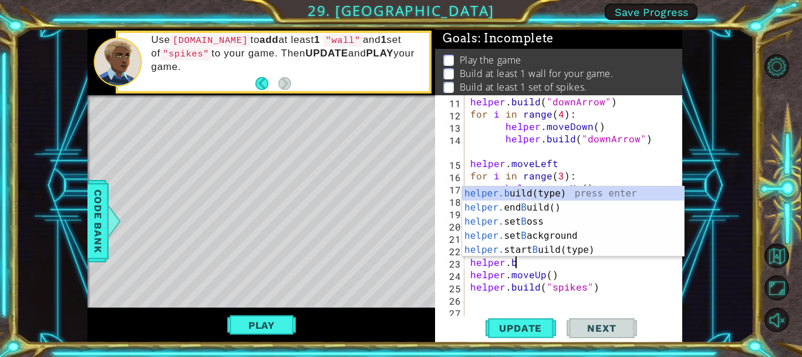
scroll to position [0, 2]
click at [548, 197] on div "helper.b uild(type) press enter helper. end B uild() press enter helper. set B …" at bounding box center [573, 235] width 222 height 99
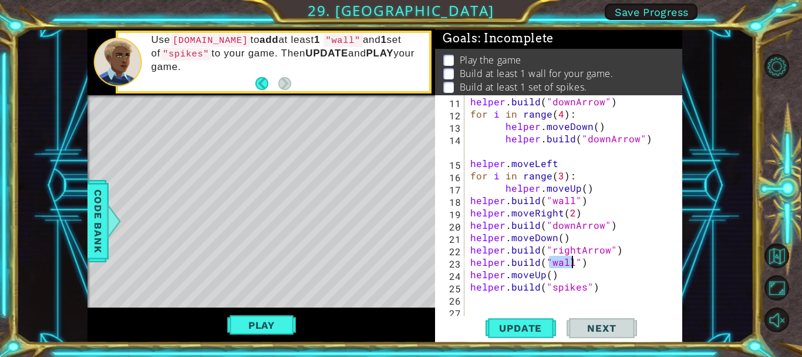
scroll to position [0, 5]
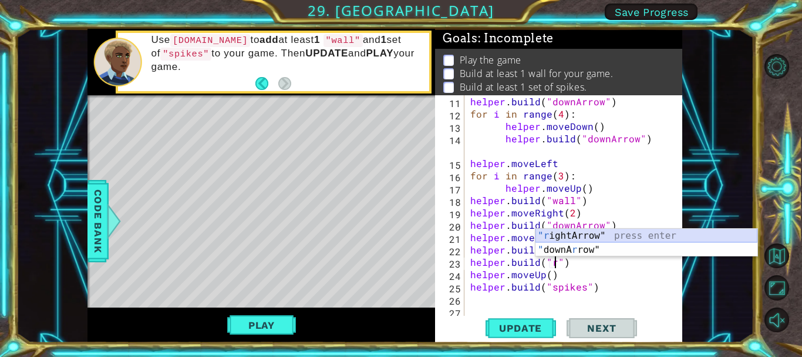
click at [580, 237] on div ""r ightArrow" press enter " downA r row" press enter" at bounding box center [647, 256] width 222 height 56
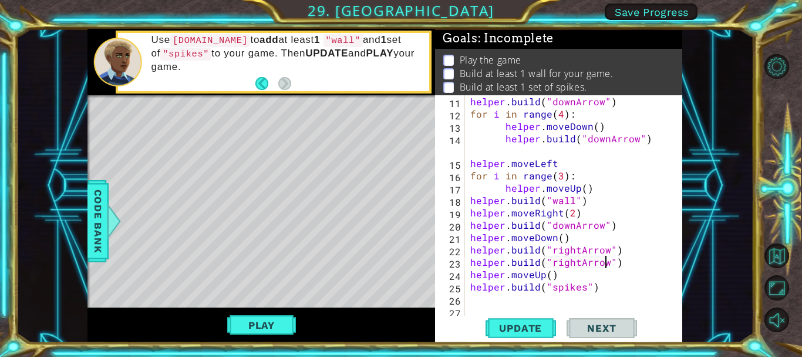
type textarea "[DOMAIN_NAME]("rightArrow")"
click at [468, 264] on div "[DOMAIN_NAME]("rightArrow") 11 12 13 14 15 16 17 18 19 20 21 22 23 24 25 26 27 …" at bounding box center [557, 206] width 244 height 222
click at [469, 263] on div "helper . build ( "downArrow" ) for i in range ( 4 ) : helper . moveDown ( ) hel…" at bounding box center [572, 218] width 209 height 247
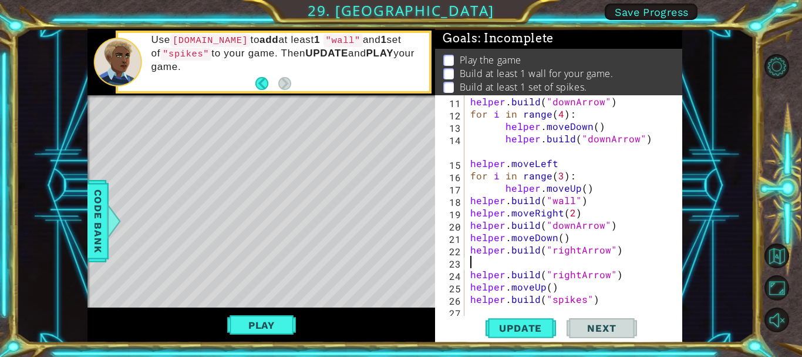
click at [475, 258] on div "helper . build ( "downArrow" ) for i in range ( 4 ) : helper . moveDown ( ) hel…" at bounding box center [572, 218] width 209 height 247
type textarea "h"
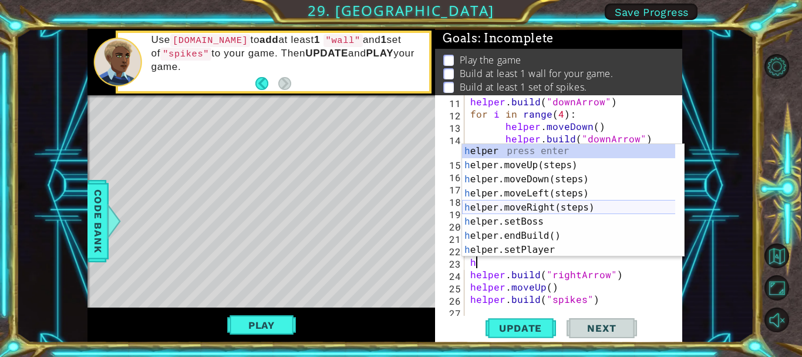
click at [523, 210] on div "h elper press enter h elper.moveUp(steps) press enter h elper.moveDown(steps) p…" at bounding box center [573, 214] width 222 height 141
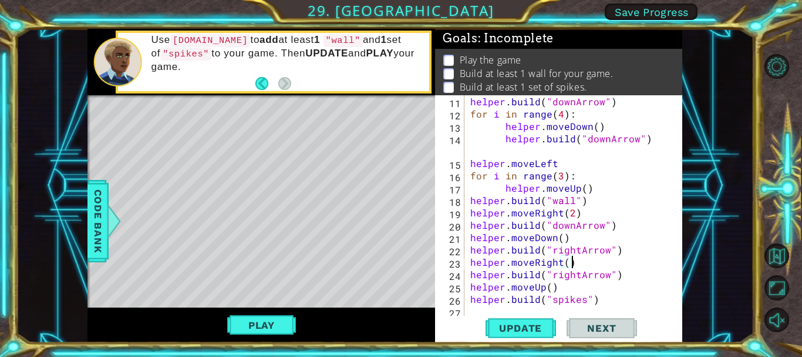
scroll to position [160, 0]
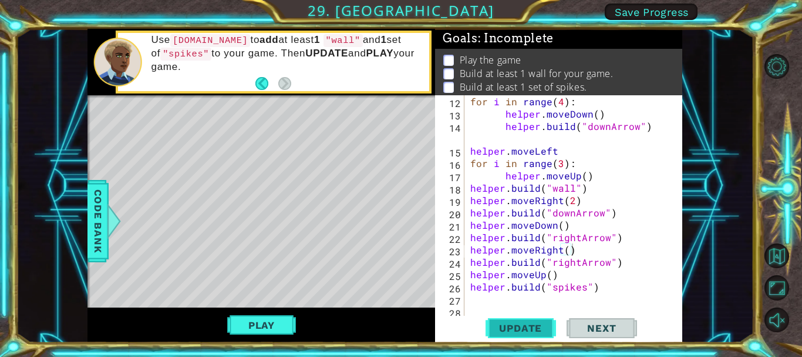
click at [490, 325] on span "Update" at bounding box center [520, 328] width 66 height 12
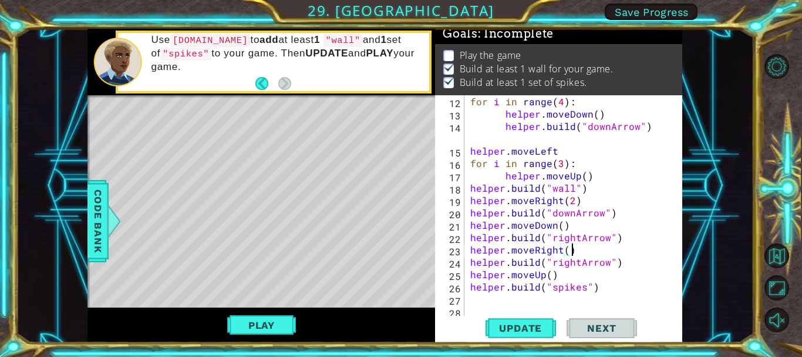
click at [497, 141] on div "for i in range ( 4 ) : helper . moveDown ( ) helper . build ( "downArrow" ) hel…" at bounding box center [572, 218] width 209 height 247
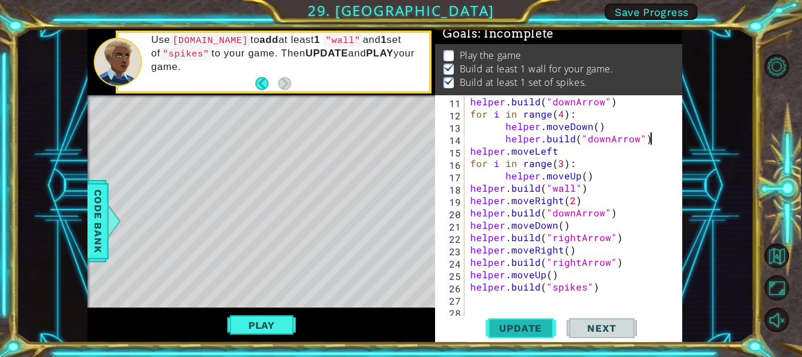
click at [528, 328] on span "Update" at bounding box center [520, 328] width 66 height 12
click at [526, 328] on span "Update" at bounding box center [520, 328] width 66 height 12
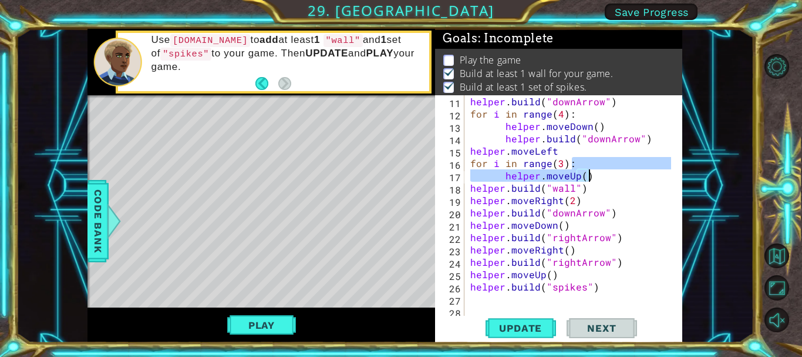
drag, startPoint x: 576, startPoint y: 161, endPoint x: 595, endPoint y: 180, distance: 27.0
click at [595, 180] on div "helper . build ( "downArrow" ) for i in range ( 4 ) : helper . moveDown ( ) hel…" at bounding box center [572, 218] width 209 height 247
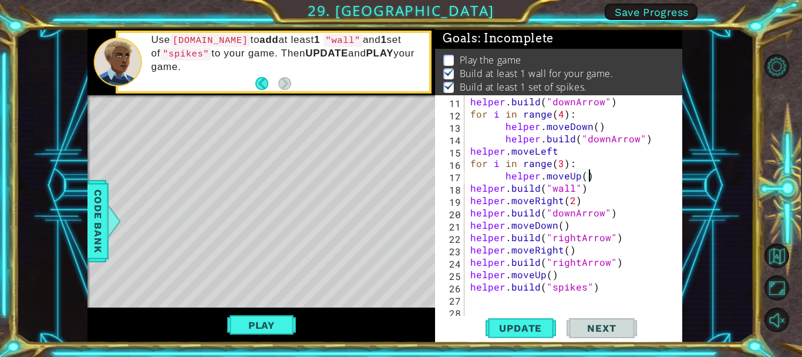
drag, startPoint x: 601, startPoint y: 173, endPoint x: 593, endPoint y: 172, distance: 8.2
click at [593, 172] on div "helper . build ( "downArrow" ) for i in range ( 4 ) : helper . moveDown ( ) hel…" at bounding box center [572, 218] width 209 height 247
drag, startPoint x: 583, startPoint y: 168, endPoint x: 466, endPoint y: 164, distance: 116.3
click at [466, 164] on div "helper.moveUp() 11 12 13 14 15 16 17 18 19 20 21 22 23 24 25 26 27 28 helper . …" at bounding box center [557, 206] width 244 height 222
type textarea "for i in range(3):"
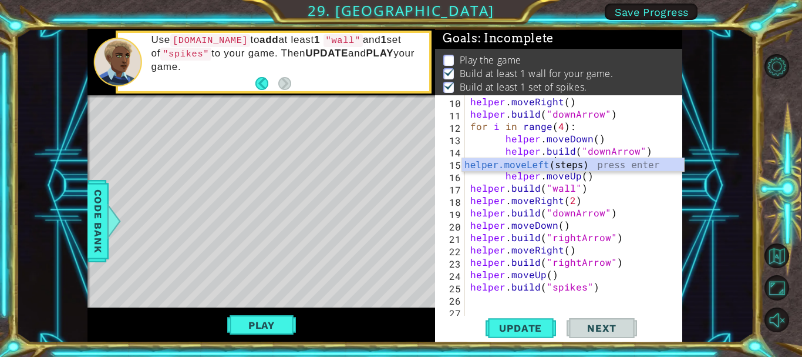
scroll to position [136, 0]
click at [584, 177] on div "helper . moveRight ( ) helper . build ( "downArrow" ) for i in range ( 4 ) : he…" at bounding box center [572, 218] width 209 height 247
click at [503, 179] on div "helper . moveRight ( ) helper . build ( "downArrow" ) for i in range ( 4 ) : he…" at bounding box center [572, 218] width 209 height 247
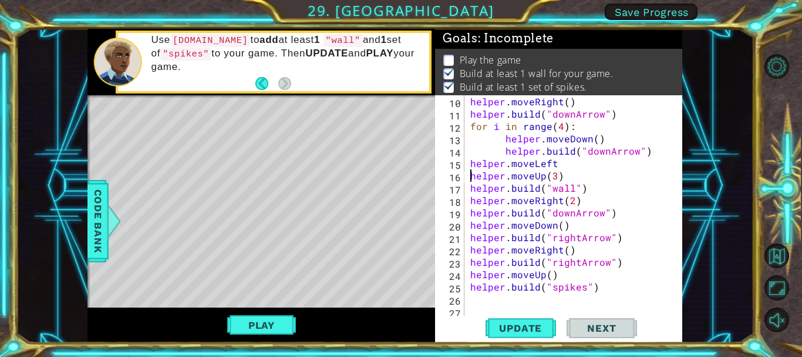
scroll to position [123, 0]
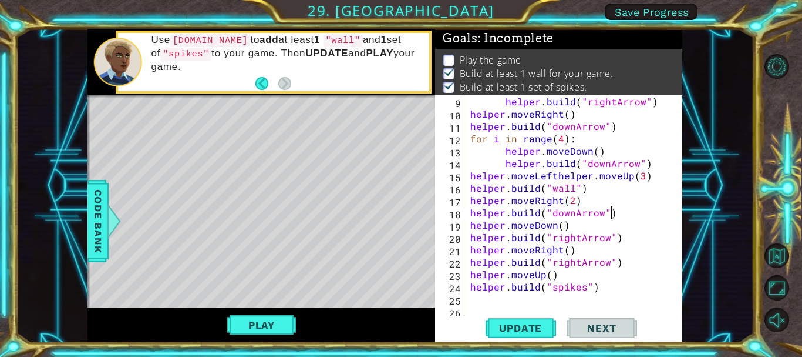
click at [630, 210] on div "helper . build ( "rightArrow" ) helper . moveRight ( ) helper . build ( "downAr…" at bounding box center [572, 218] width 209 height 247
click at [553, 176] on div "helper . build ( "rightArrow" ) helper . moveRight ( ) helper . build ( "downAr…" at bounding box center [572, 218] width 209 height 247
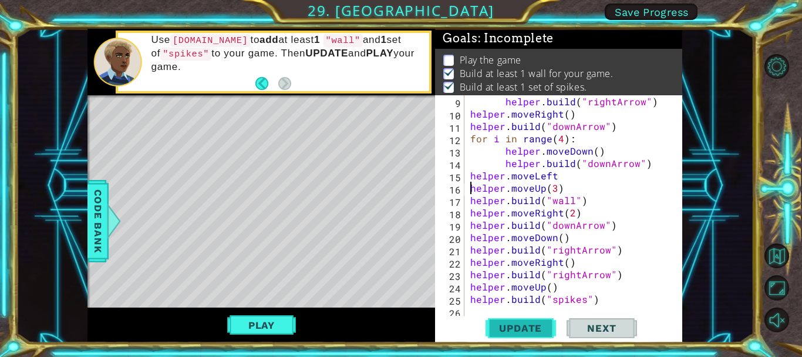
type textarea "helper.moveUp(3)"
click at [520, 331] on span "Update" at bounding box center [520, 328] width 66 height 12
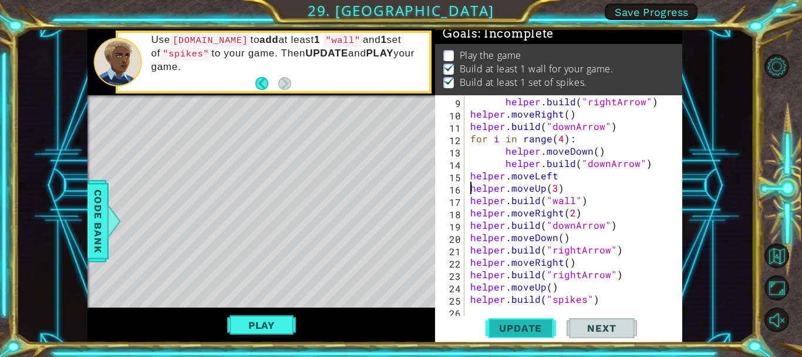
scroll to position [10, 0]
click at [279, 324] on button "Play" at bounding box center [261, 325] width 69 height 22
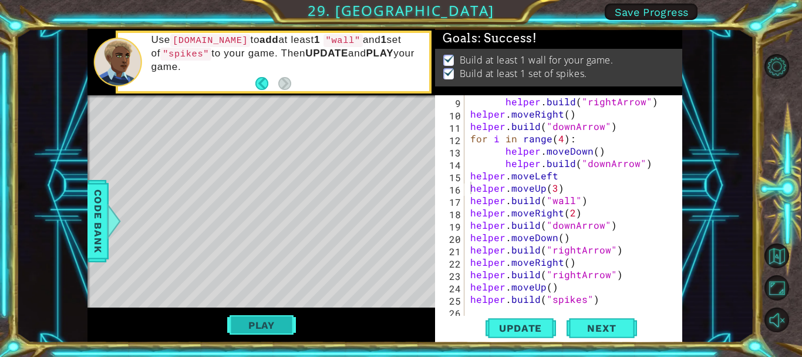
scroll to position [6, 0]
click at [580, 330] on span "Next" at bounding box center [602, 328] width 52 height 12
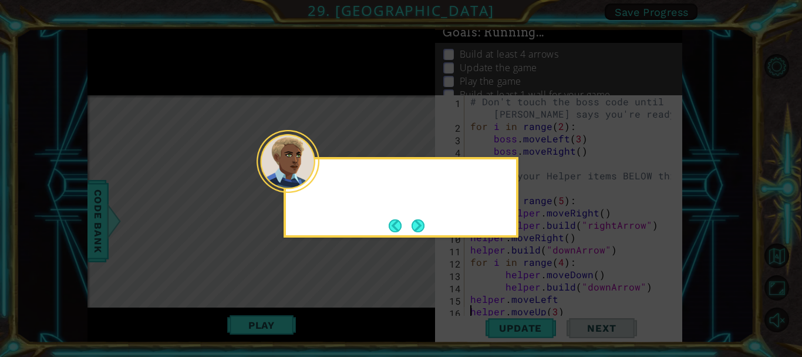
scroll to position [0, 0]
click at [396, 227] on button "Back" at bounding box center [400, 225] width 23 height 13
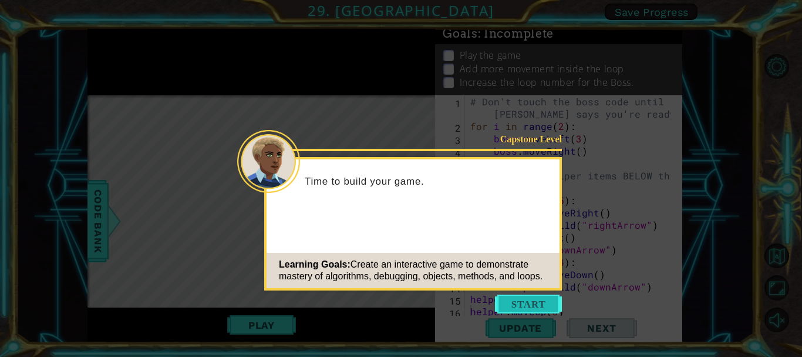
click at [529, 301] on button "Start" at bounding box center [528, 303] width 67 height 19
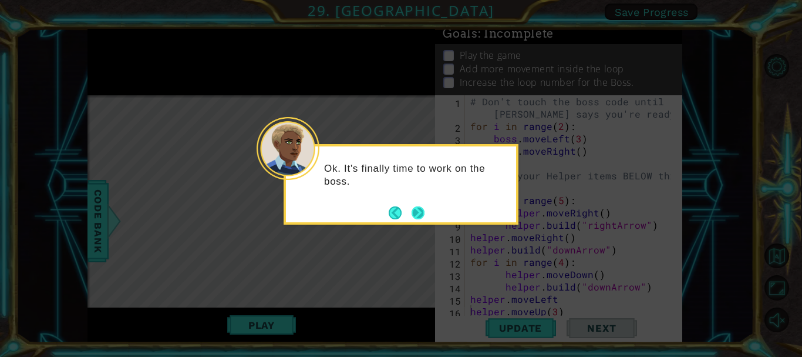
click at [420, 213] on button "Next" at bounding box center [418, 212] width 13 height 13
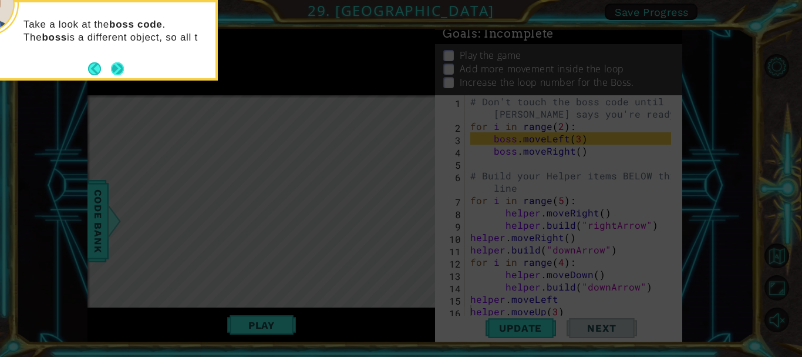
click at [121, 66] on button "Next" at bounding box center [117, 68] width 13 height 13
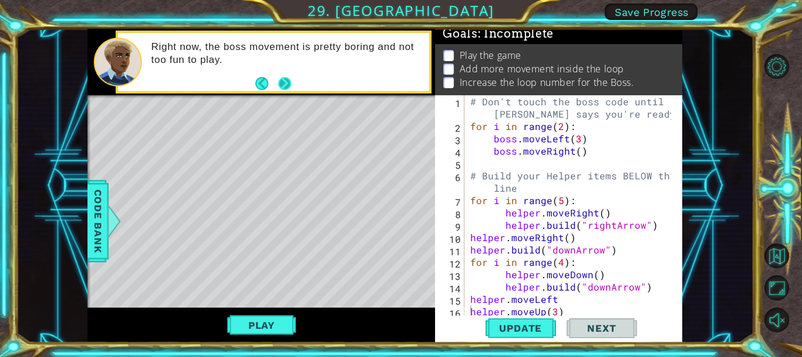
click at [284, 87] on button "Next" at bounding box center [284, 83] width 13 height 13
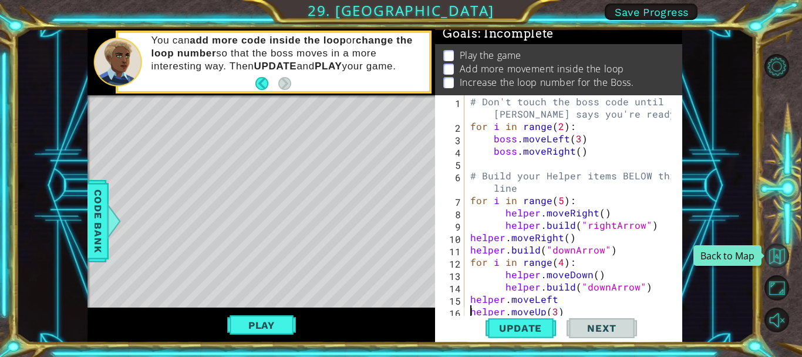
click at [774, 257] on button "Back to Map" at bounding box center [777, 255] width 25 height 25
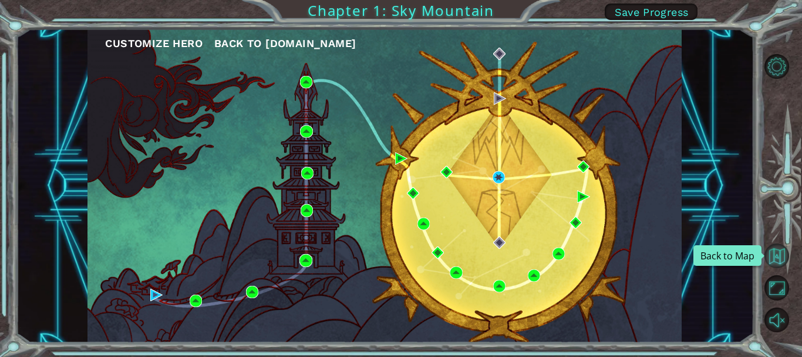
click at [775, 247] on button "Back to Map" at bounding box center [777, 255] width 25 height 25
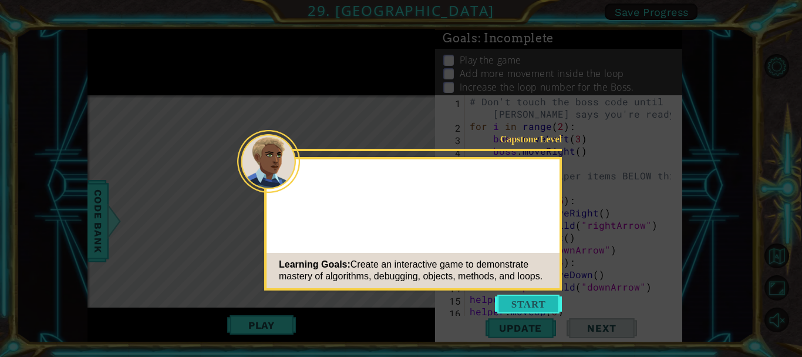
click at [506, 296] on button "Start" at bounding box center [528, 303] width 67 height 19
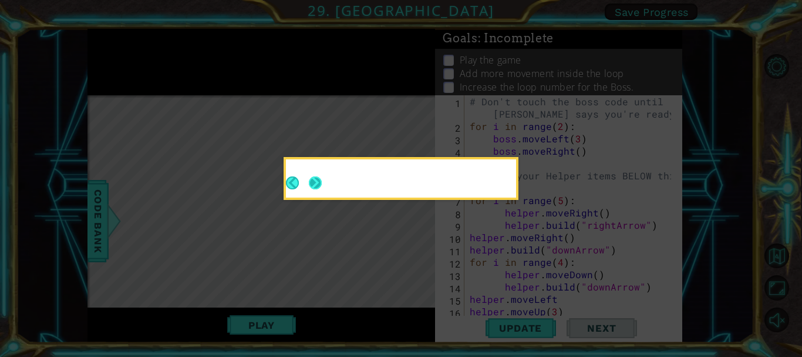
click at [322, 184] on button "Next" at bounding box center [315, 182] width 13 height 13
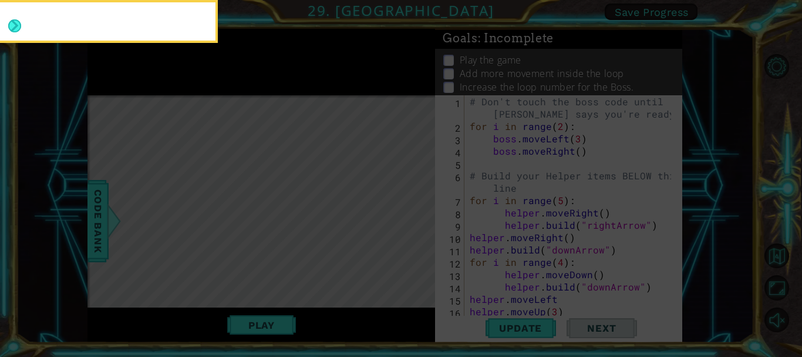
click at [21, 24] on button "Next" at bounding box center [14, 25] width 13 height 13
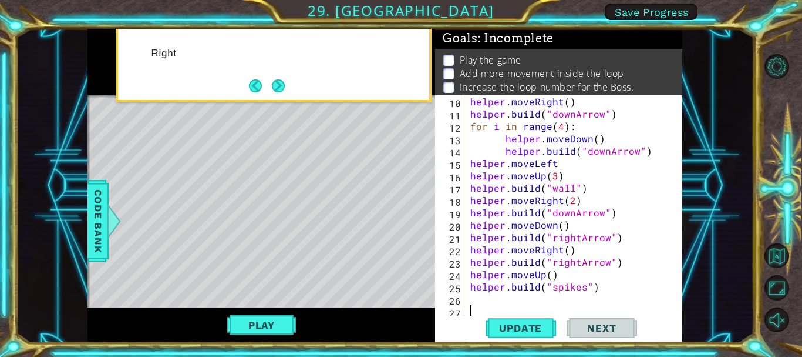
scroll to position [136, 0]
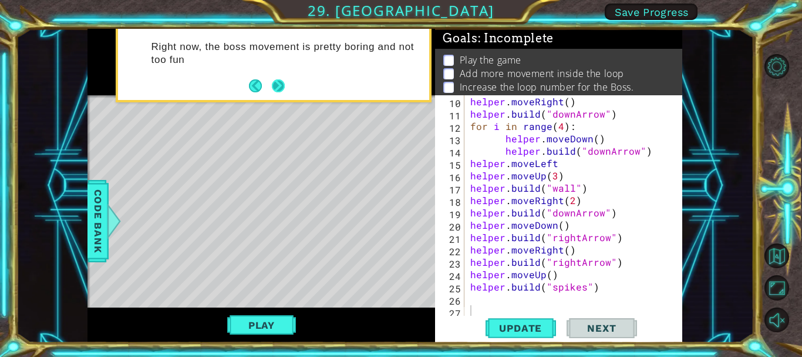
click at [280, 88] on button "Next" at bounding box center [278, 85] width 13 height 13
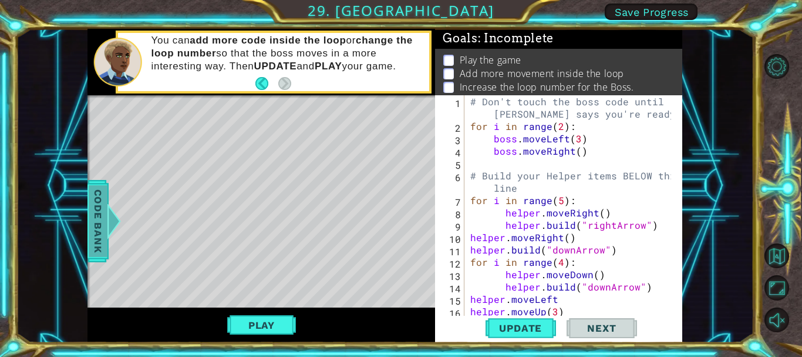
click at [99, 226] on span "Code Bank" at bounding box center [98, 221] width 19 height 72
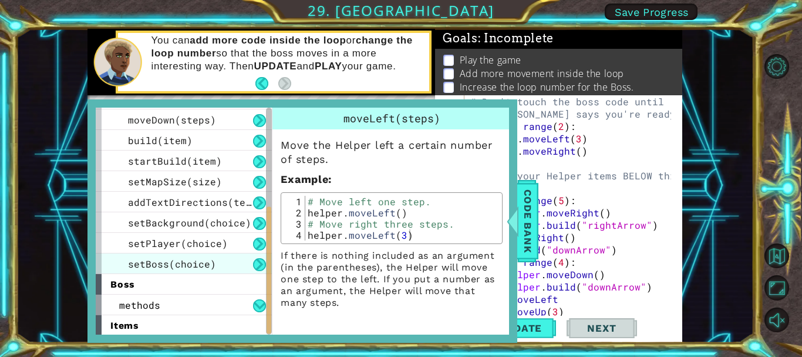
scroll to position [184, 0]
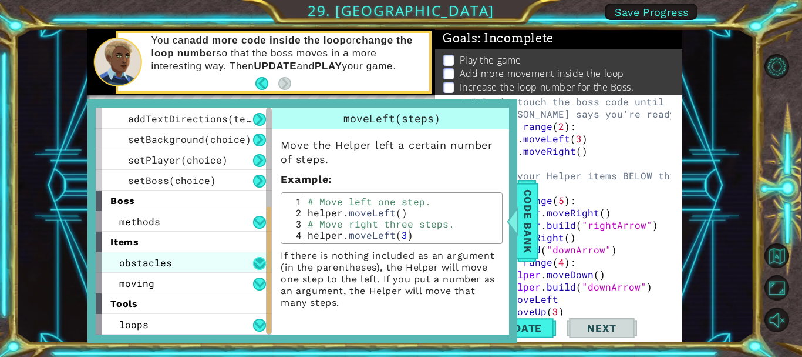
click at [261, 257] on button at bounding box center [259, 263] width 13 height 13
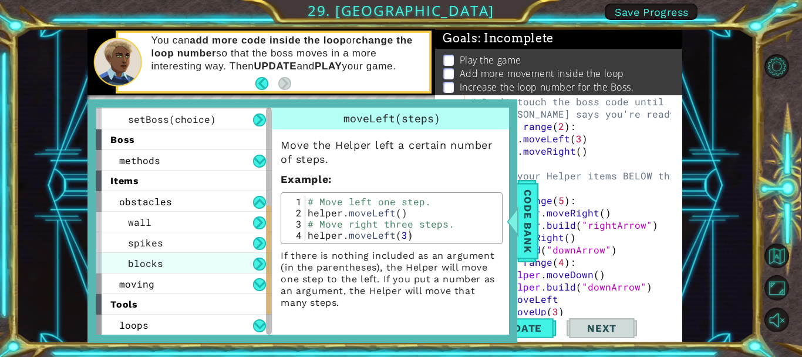
scroll to position [246, 0]
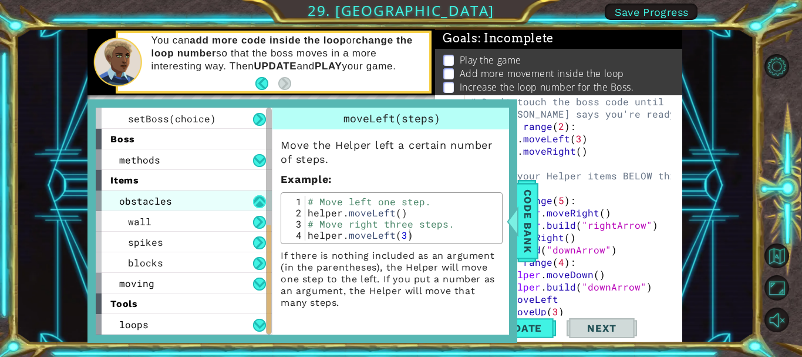
click at [264, 201] on button at bounding box center [259, 201] width 13 height 13
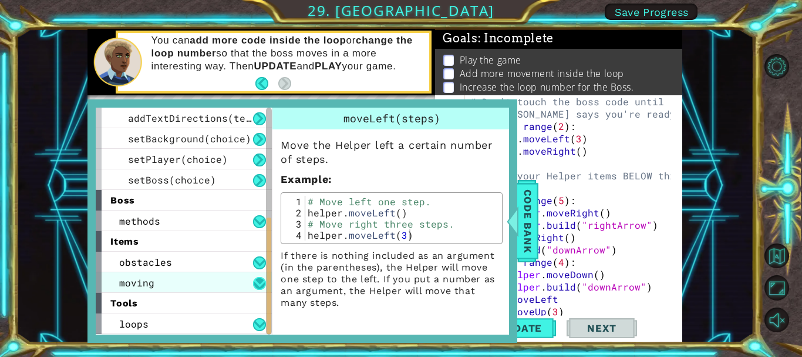
click at [261, 288] on button at bounding box center [259, 283] width 13 height 13
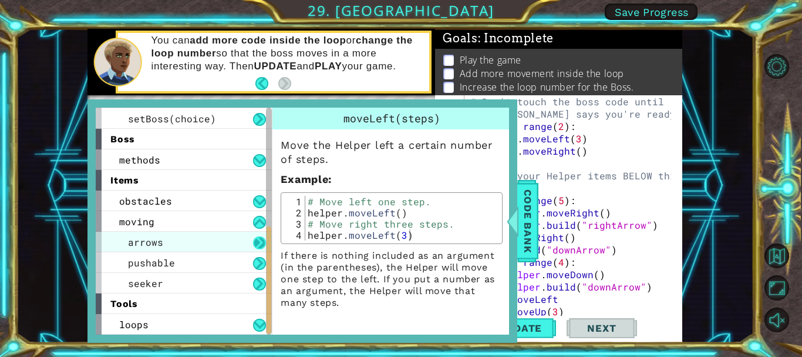
click at [258, 241] on button at bounding box center [259, 242] width 13 height 13
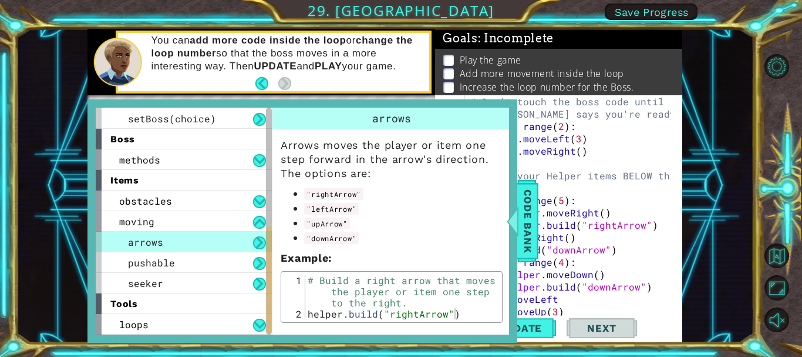
click at [258, 241] on button at bounding box center [259, 242] width 13 height 13
click at [258, 257] on button at bounding box center [259, 263] width 13 height 13
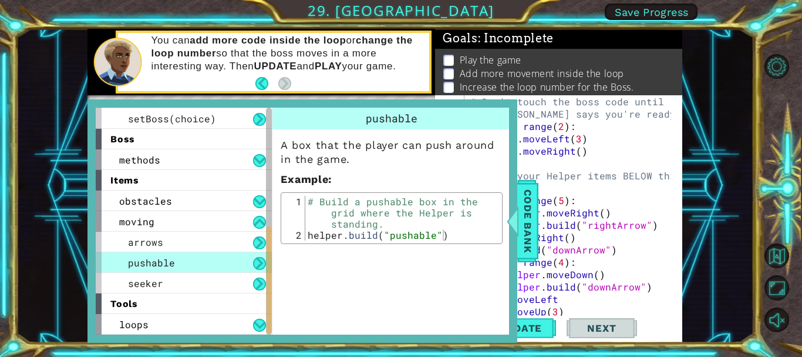
click at [258, 257] on button at bounding box center [259, 263] width 13 height 13
click at [257, 280] on button at bounding box center [259, 283] width 13 height 13
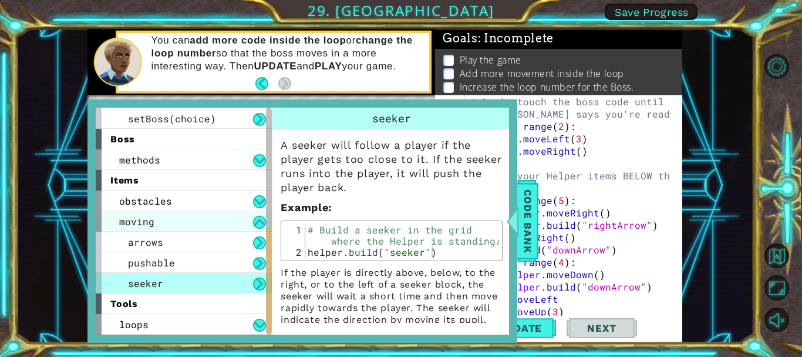
click at [258, 211] on div "moving" at bounding box center [184, 221] width 176 height 21
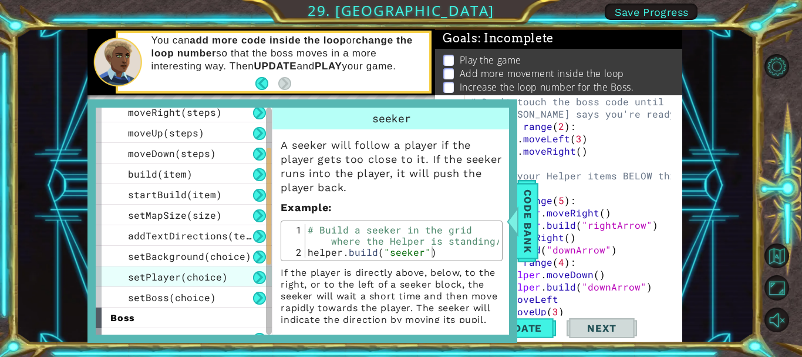
scroll to position [126, 0]
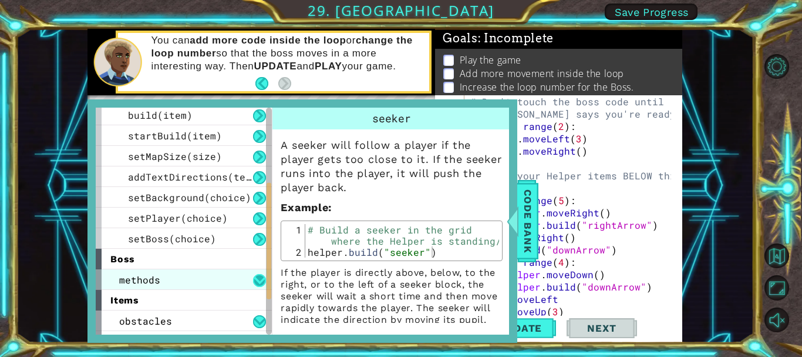
click at [257, 280] on button at bounding box center [259, 280] width 13 height 13
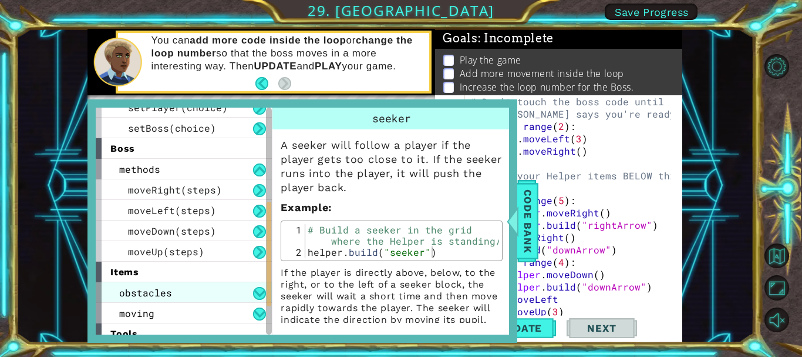
scroll to position [244, 0]
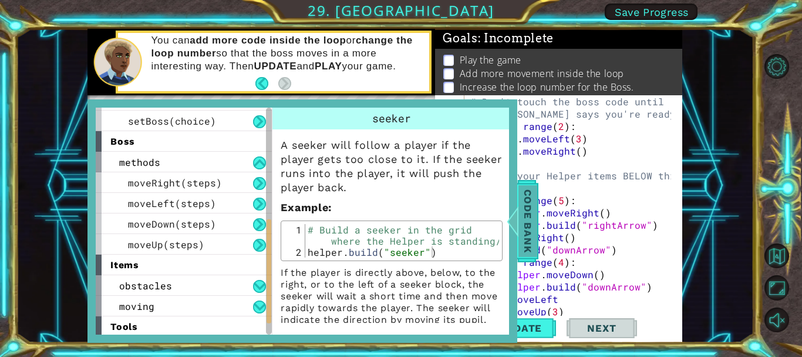
click at [529, 227] on span "Code Bank" at bounding box center [528, 221] width 19 height 72
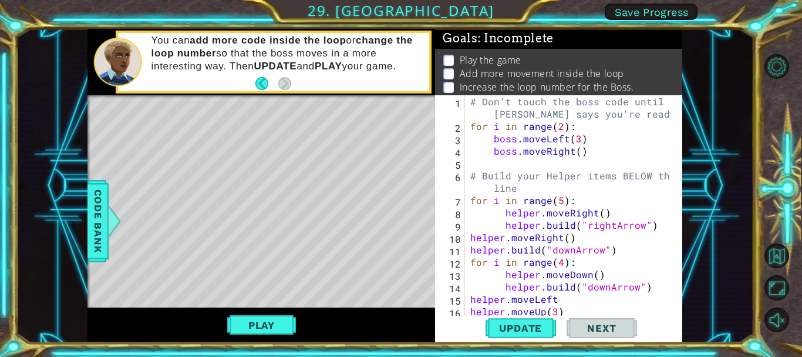
click at [575, 150] on div "# Don't touch the boss code until [PERSON_NAME] says you're ready! for i in ran…" at bounding box center [572, 224] width 209 height 259
click at [576, 150] on div "# Don't touch the boss code until [PERSON_NAME] says you're ready! for i in ran…" at bounding box center [572, 224] width 209 height 259
drag, startPoint x: 561, startPoint y: 127, endPoint x: 553, endPoint y: 126, distance: 8.3
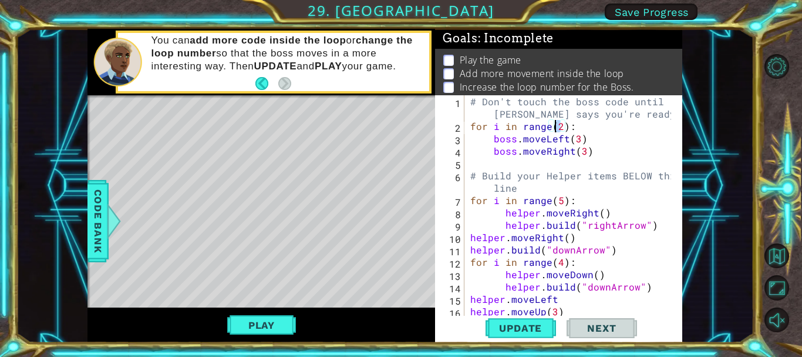
click at [553, 126] on div "# Don't touch the boss code until [PERSON_NAME] says you're ready! for i in ran…" at bounding box center [572, 224] width 209 height 259
click at [506, 325] on span "Update" at bounding box center [520, 328] width 66 height 12
click at [277, 318] on button "Play" at bounding box center [261, 325] width 69 height 22
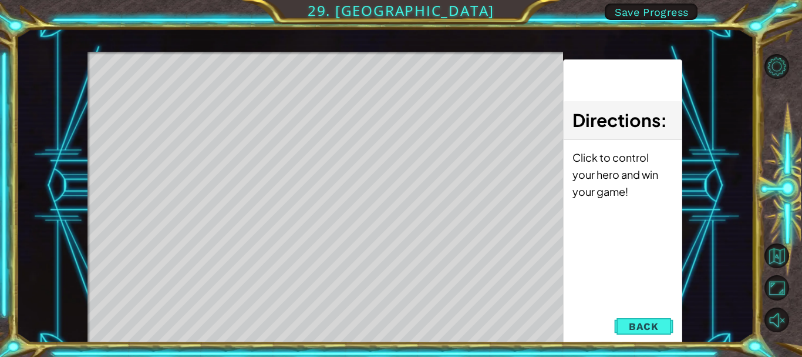
click at [649, 328] on span "Back" at bounding box center [644, 326] width 30 height 12
click at [0, 0] on div "Update Next" at bounding box center [0, 0] width 0 height 0
click at [0, 0] on button "Next" at bounding box center [0, 0] width 0 height 0
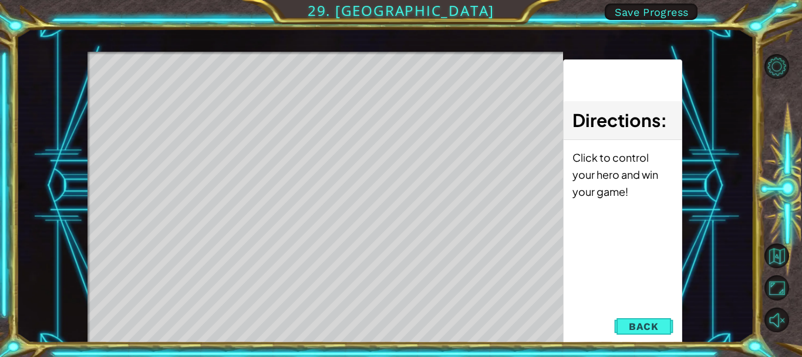
click at [0, 0] on button "Next" at bounding box center [0, 0] width 0 height 0
click at [0, 0] on div "Update Next" at bounding box center [0, 0] width 0 height 0
click at [778, 292] on button "Maximize Browser" at bounding box center [777, 287] width 25 height 25
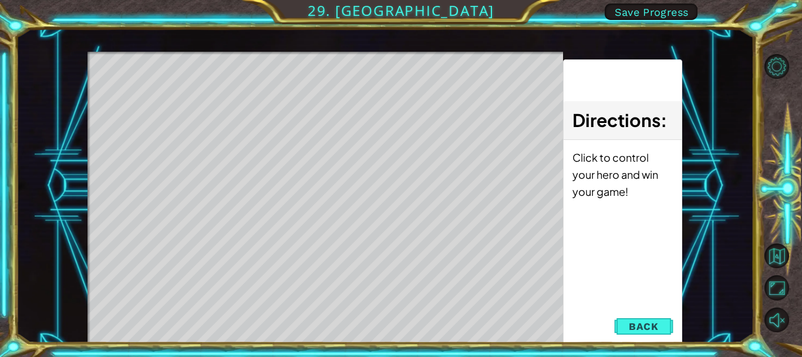
click at [0, 0] on div "Update Next" at bounding box center [0, 0] width 0 height 0
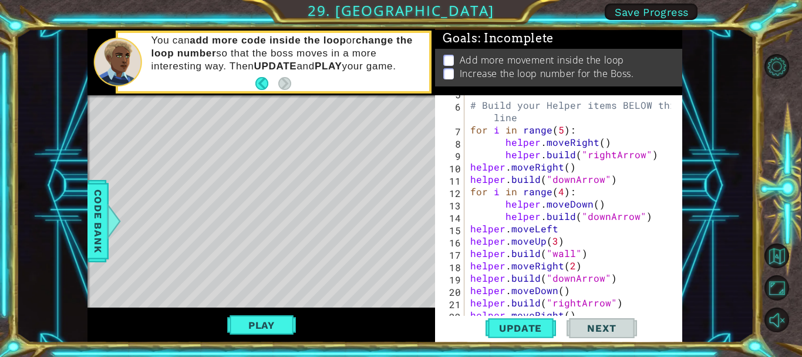
scroll to position [136, 0]
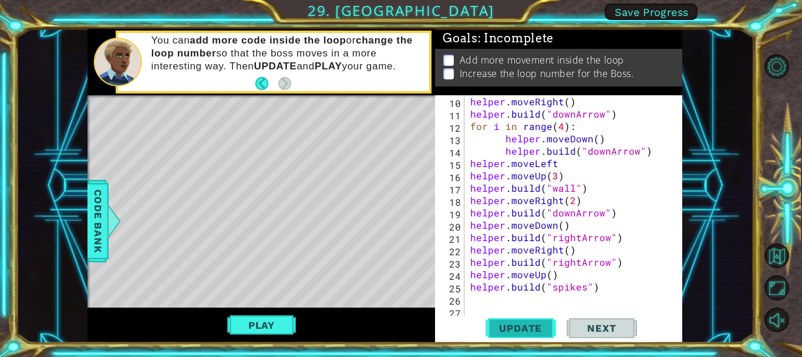
click at [508, 329] on span "Update" at bounding box center [520, 328] width 66 height 12
click at [512, 327] on span "Update" at bounding box center [520, 328] width 66 height 12
click at [507, 324] on span "Update" at bounding box center [520, 328] width 66 height 12
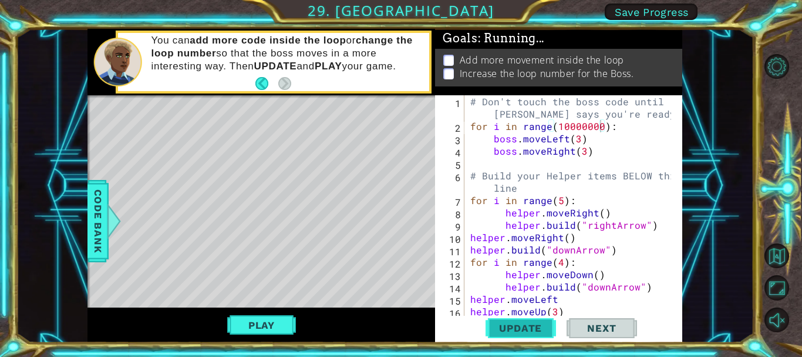
click at [519, 322] on span "Update" at bounding box center [520, 328] width 66 height 12
click at [523, 318] on button "Update" at bounding box center [521, 327] width 70 height 25
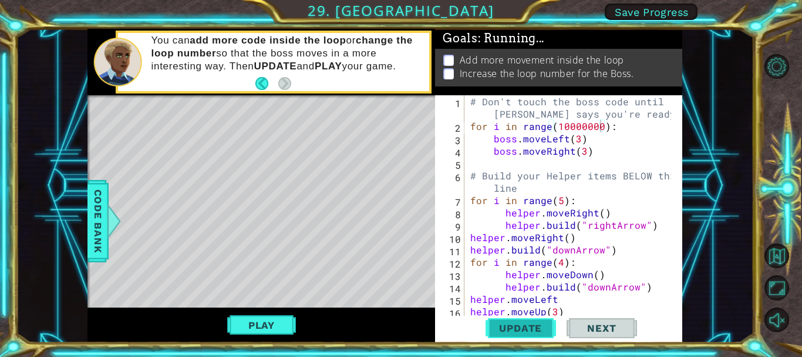
click at [523, 318] on button "Update" at bounding box center [521, 327] width 70 height 25
click at [509, 330] on span "Update" at bounding box center [520, 328] width 66 height 12
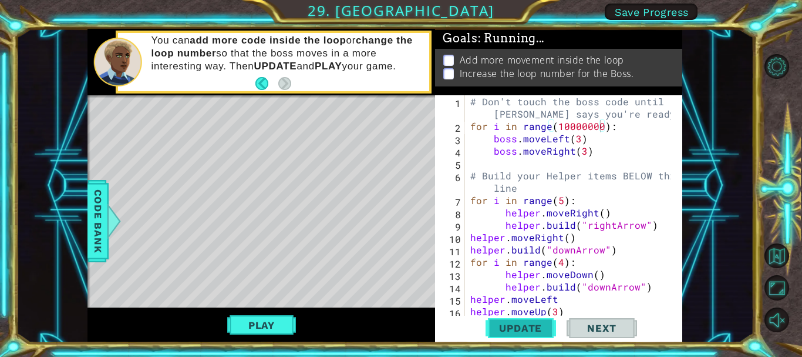
click at [523, 330] on span "Update" at bounding box center [520, 328] width 66 height 12
click at [519, 322] on span "Update" at bounding box center [520, 328] width 66 height 12
click at [505, 331] on span "Update" at bounding box center [520, 328] width 66 height 12
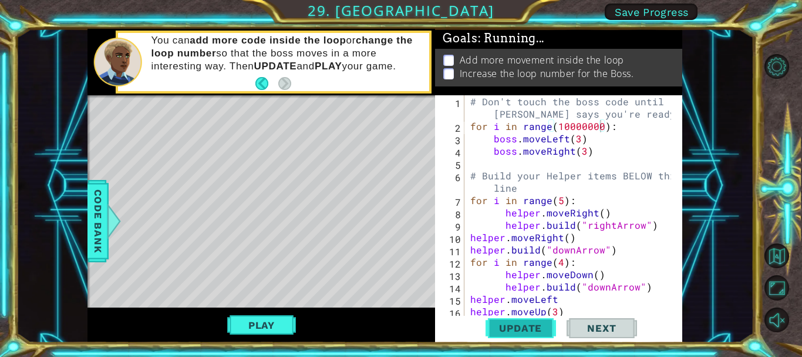
click at [505, 331] on span "Update" at bounding box center [520, 328] width 66 height 12
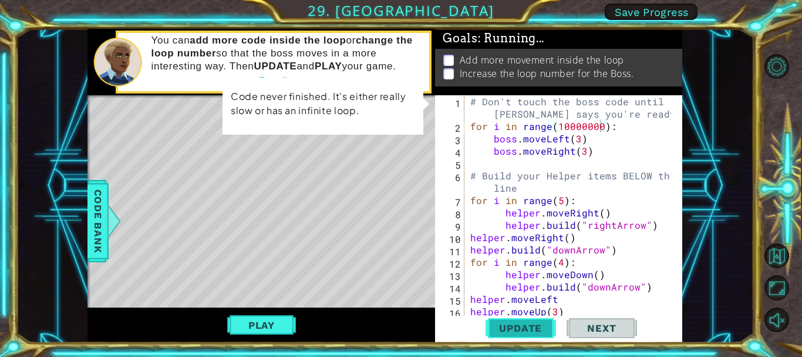
click at [510, 331] on span "Update" at bounding box center [520, 328] width 66 height 12
drag, startPoint x: 600, startPoint y: 132, endPoint x: 556, endPoint y: 129, distance: 44.2
click at [556, 129] on div "# Don't touch the boss code until [PERSON_NAME] says you're ready! for i in ran…" at bounding box center [572, 224] width 209 height 259
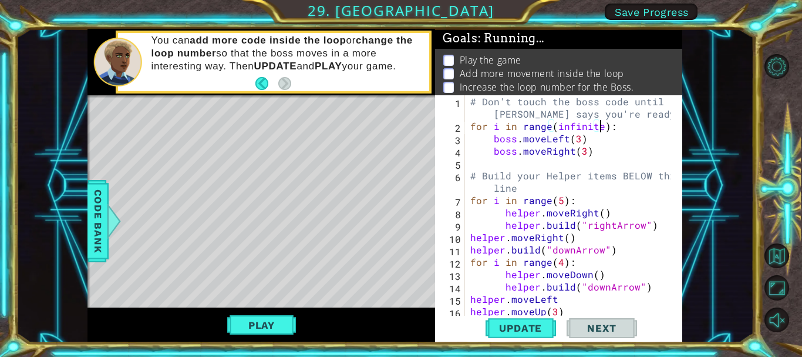
scroll to position [0, 8]
click at [543, 332] on span "Update" at bounding box center [520, 328] width 66 height 12
click at [538, 332] on span "Update" at bounding box center [520, 328] width 66 height 12
click at [537, 322] on span "Update" at bounding box center [520, 328] width 66 height 12
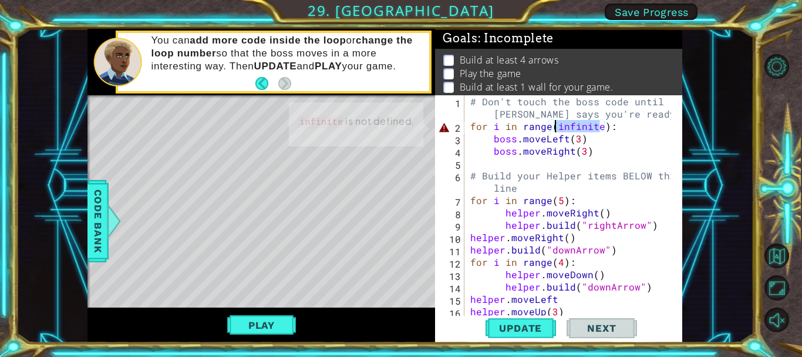
scroll to position [10, 0]
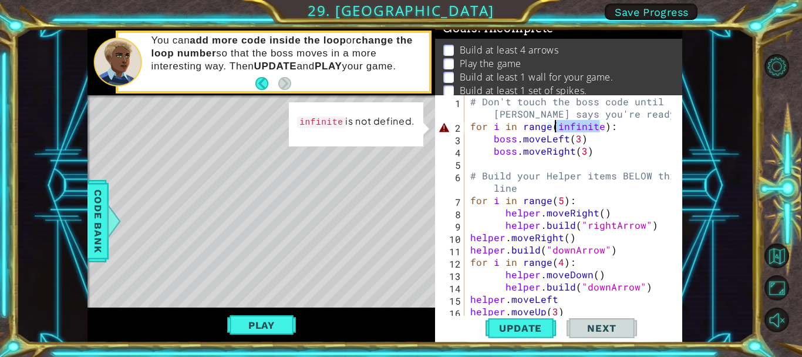
drag, startPoint x: 603, startPoint y: 123, endPoint x: 555, endPoint y: 127, distance: 47.8
click at [555, 127] on div "# Don't touch the boss code until [PERSON_NAME] says you're ready! for i in ran…" at bounding box center [572, 224] width 209 height 259
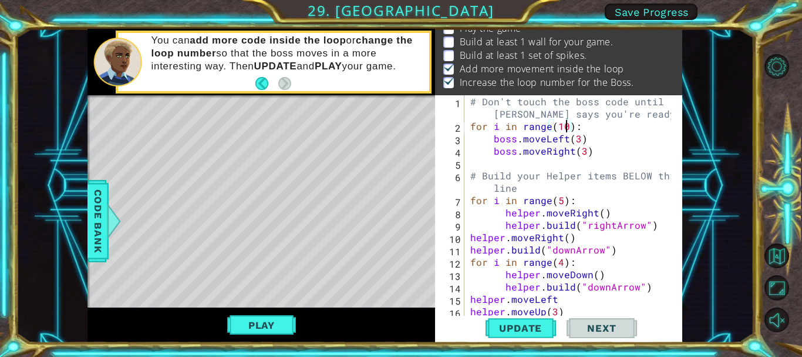
scroll to position [0, 6]
type textarea "for i in range(100):"
click at [522, 329] on span "Update" at bounding box center [520, 328] width 66 height 12
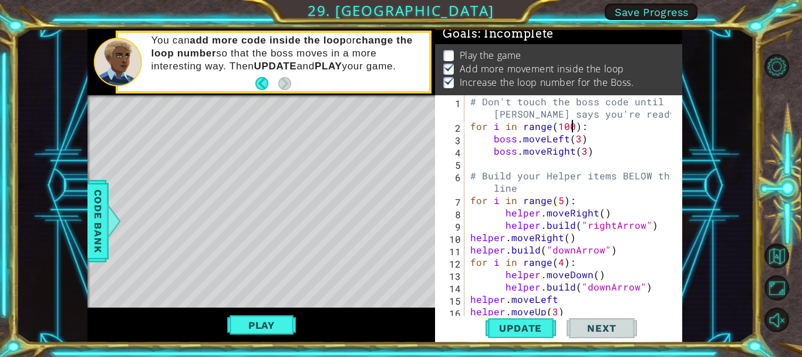
scroll to position [0, 0]
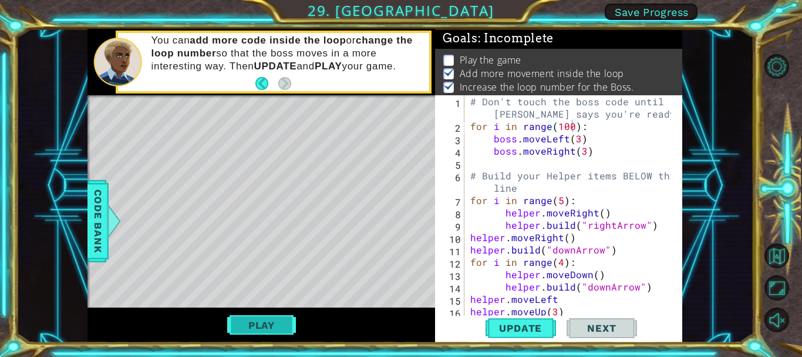
click at [270, 318] on button "Play" at bounding box center [261, 325] width 69 height 22
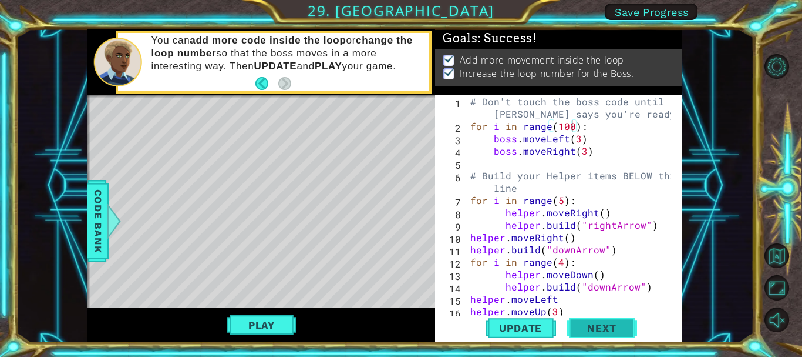
click at [613, 330] on span "Next" at bounding box center [602, 328] width 52 height 12
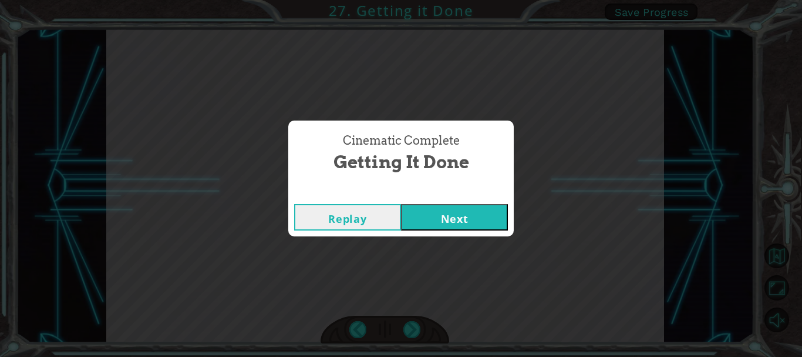
click at [401, 204] on button "Next" at bounding box center [454, 217] width 107 height 26
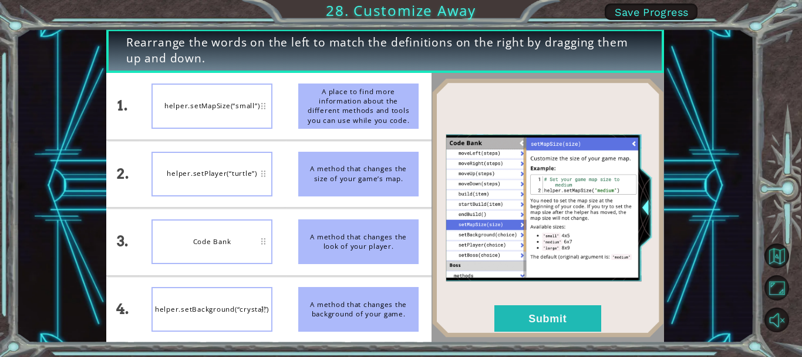
click at [248, 102] on div "helper.setMapSize(“small”)" at bounding box center [212, 105] width 121 height 45
click at [510, 321] on button "Submit" at bounding box center [548, 318] width 107 height 26
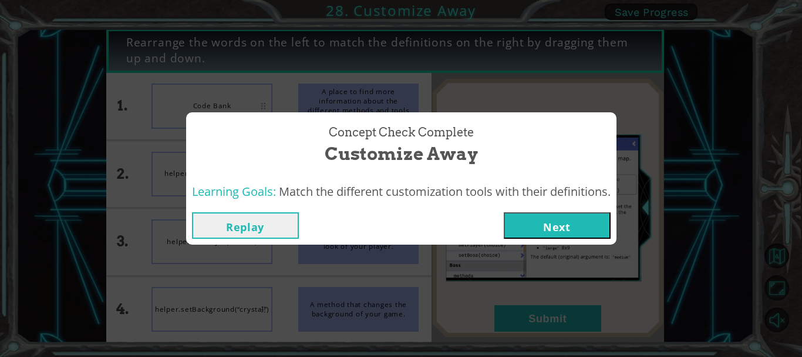
click at [534, 234] on button "Next" at bounding box center [557, 225] width 107 height 26
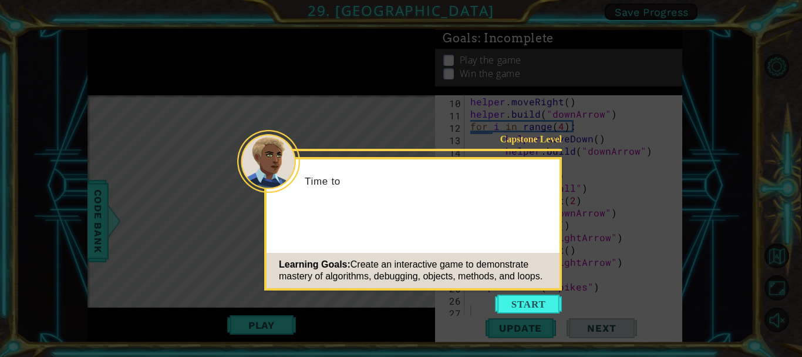
scroll to position [136, 0]
drag, startPoint x: 320, startPoint y: 196, endPoint x: 351, endPoint y: 208, distance: 33.5
click at [347, 206] on div "Time to build your" at bounding box center [413, 187] width 293 height 46
click at [432, 197] on div "Time to build your game." at bounding box center [413, 187] width 293 height 46
click at [532, 305] on button "Start" at bounding box center [528, 303] width 67 height 19
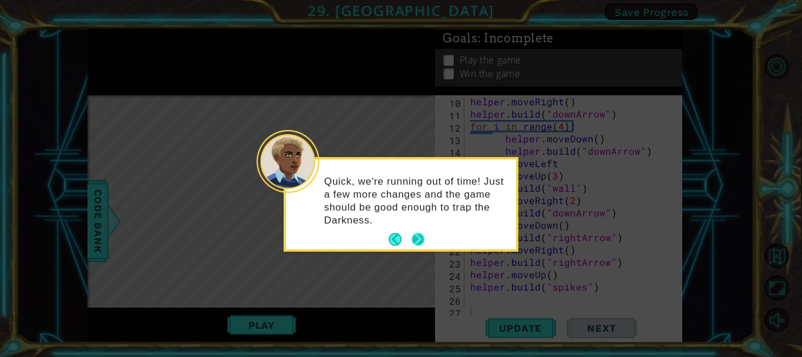
click at [418, 243] on button "Next" at bounding box center [418, 239] width 13 height 13
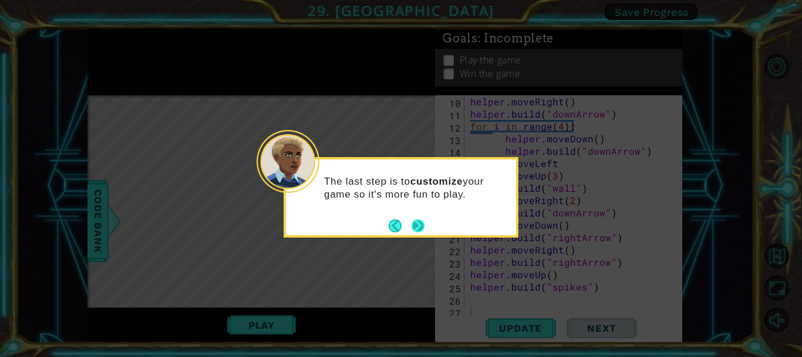
click at [418, 220] on button "Next" at bounding box center [418, 225] width 13 height 13
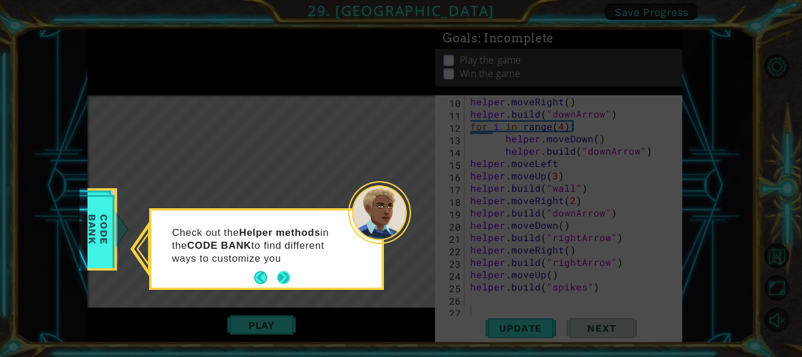
click at [282, 278] on button "Next" at bounding box center [283, 277] width 13 height 13
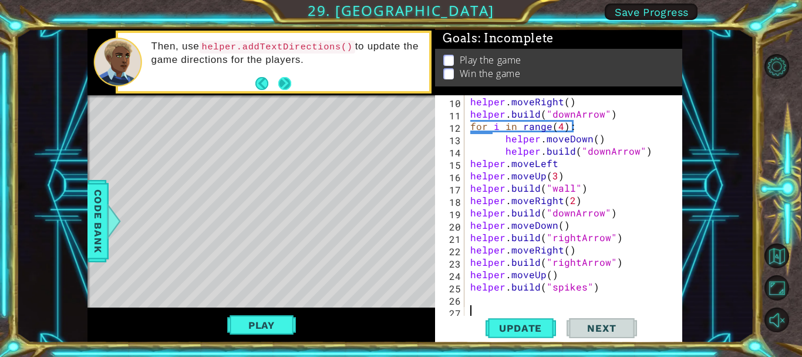
click at [280, 85] on button "Next" at bounding box center [284, 83] width 13 height 13
click at [287, 86] on button "Next" at bounding box center [284, 83] width 13 height 13
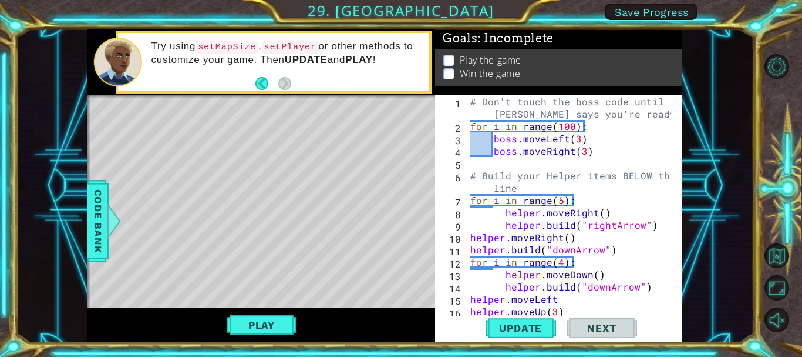
type textarea "# Don't touch the boss code until [PERSON_NAME] says you're ready!"
click at [469, 103] on div "# Don't touch the boss code until [PERSON_NAME] says you're ready! for i in ran…" at bounding box center [572, 224] width 209 height 259
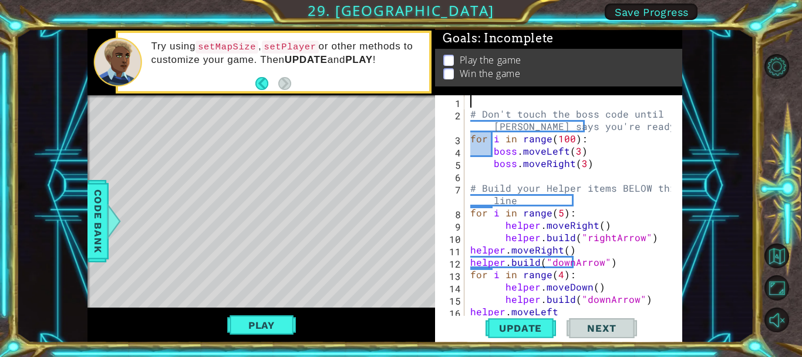
click at [486, 105] on div "# Don't touch the boss code until [PERSON_NAME] says you're ready! for i in ran…" at bounding box center [572, 218] width 209 height 247
click at [593, 153] on div "# Don't touch the boss code until [PERSON_NAME] says you're ready! for i in ran…" at bounding box center [572, 218] width 209 height 247
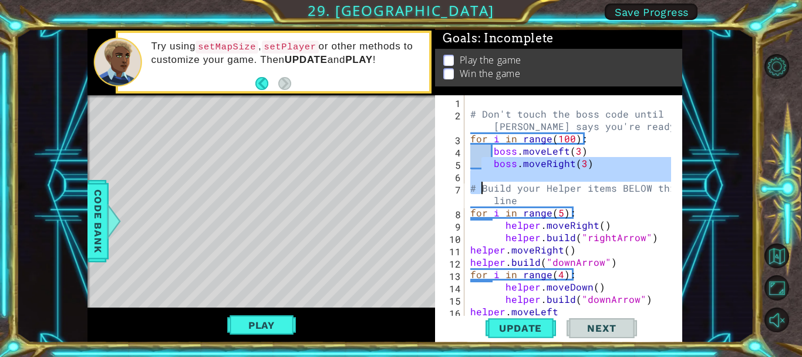
drag, startPoint x: 485, startPoint y: 158, endPoint x: 483, endPoint y: 176, distance: 17.7
click at [483, 184] on div "# Don't touch the boss code until [PERSON_NAME] says you're ready! for i in ran…" at bounding box center [572, 218] width 209 height 247
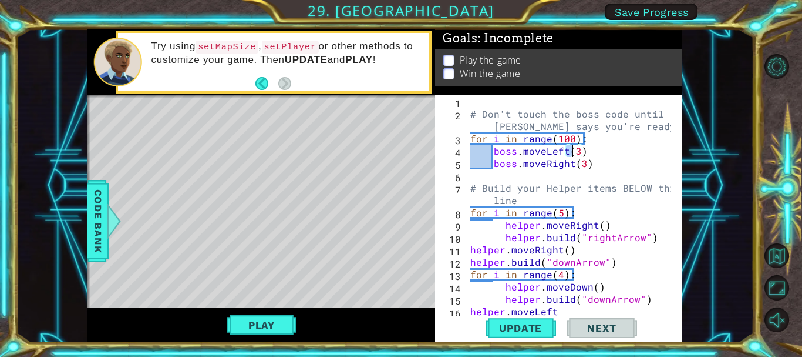
click at [572, 148] on div "# Don't touch the boss code until [PERSON_NAME] says you're ready! for i in ran…" at bounding box center [572, 218] width 209 height 247
click at [576, 136] on div "# Don't touch the boss code until [PERSON_NAME] says you're ready! for i in ran…" at bounding box center [572, 218] width 209 height 247
click at [582, 137] on div "# Don't touch the boss code until [PERSON_NAME] says you're ready! for i in ran…" at bounding box center [572, 218] width 209 height 247
click at [582, 136] on div "# Don't touch the boss code until [PERSON_NAME] says you're ready! for i in ran…" at bounding box center [572, 218] width 209 height 247
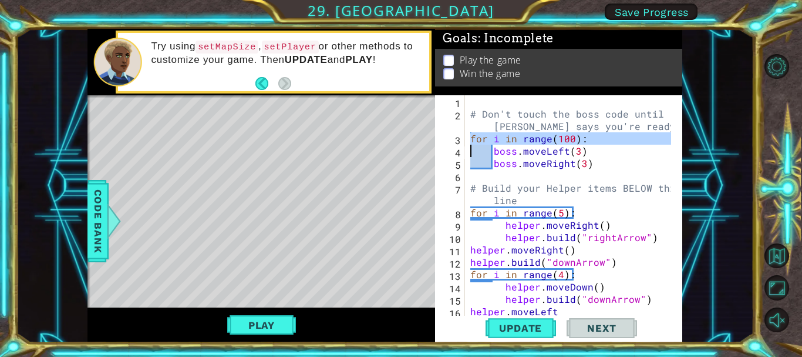
click at [593, 146] on div "# Don't touch the boss code until [PERSON_NAME] says you're ready! for i in ran…" at bounding box center [572, 218] width 209 height 247
click at [591, 206] on div "# Don't touch the boss code until [PERSON_NAME] says you're ready! for i in ran…" at bounding box center [572, 218] width 209 height 247
type textarea "# Build your Helper items BELOW this line"
click at [530, 103] on div "# Don't touch the boss code until [PERSON_NAME] says you're ready! for i in ran…" at bounding box center [572, 218] width 209 height 247
drag, startPoint x: 489, startPoint y: 160, endPoint x: 465, endPoint y: 154, distance: 24.8
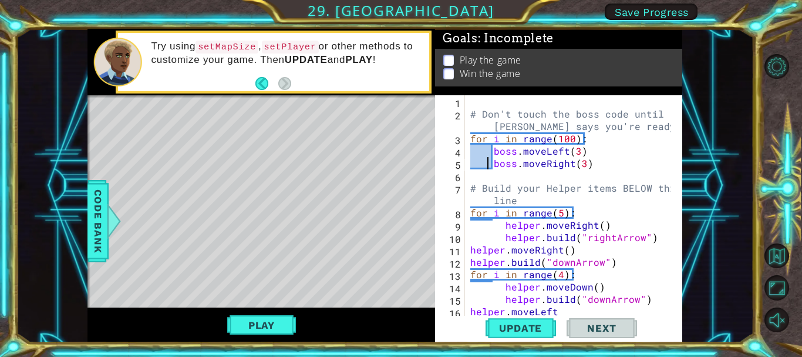
click at [473, 157] on div "# Don't touch the boss code until [PERSON_NAME] says you're ready! for i in ran…" at bounding box center [572, 218] width 209 height 247
type textarea "boss.moveLeft(3) boss.moveRight(3)"
click at [541, 170] on div "# Don't touch the boss code until [PERSON_NAME] says you're ready! for i in ran…" at bounding box center [572, 218] width 209 height 247
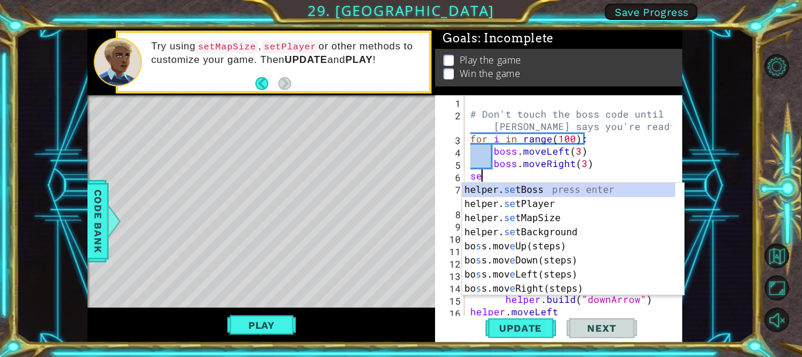
type textarea "s"
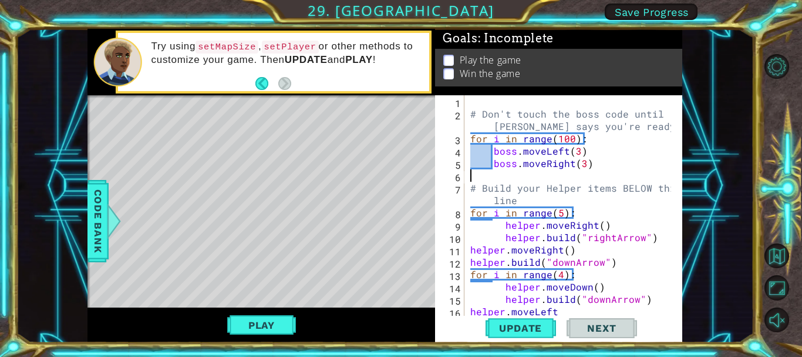
click at [476, 96] on div "# Don't touch the boss code until [PERSON_NAME] says you're ready! for i in ran…" at bounding box center [572, 218] width 209 height 247
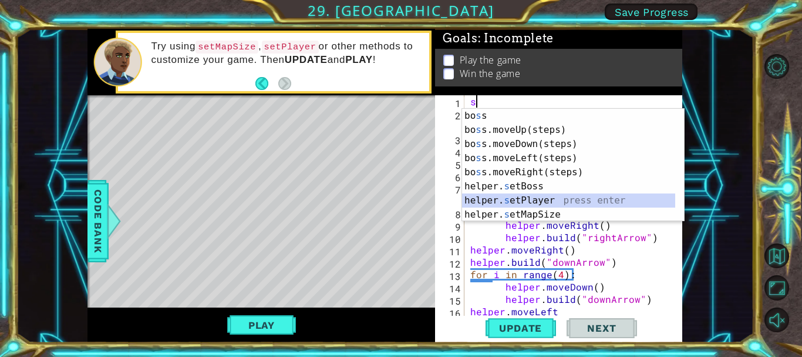
click at [496, 200] on div "[PERSON_NAME] s s press enter bo s s.moveUp(steps) press enter bo s s.moveDown(…" at bounding box center [568, 179] width 213 height 141
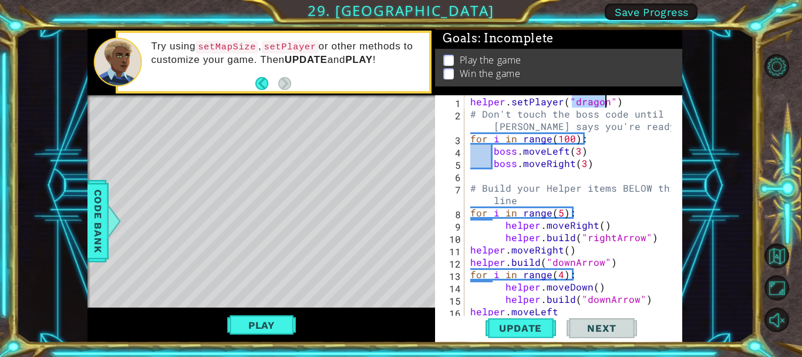
click at [588, 136] on div "helper . setPlayer ( "dragon" ) # Don't touch the boss code until [PERSON_NAME]…" at bounding box center [572, 218] width 209 height 247
click at [468, 113] on div "helper . setPlayer ( "dragon" ) # Don't touch the boss code until [PERSON_NAME]…" at bounding box center [572, 218] width 209 height 247
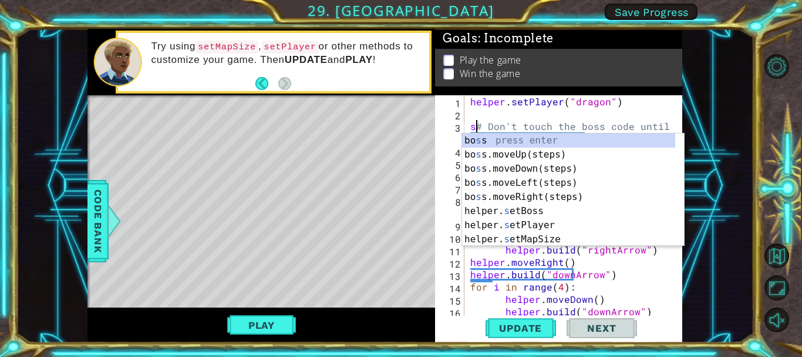
scroll to position [0, 1]
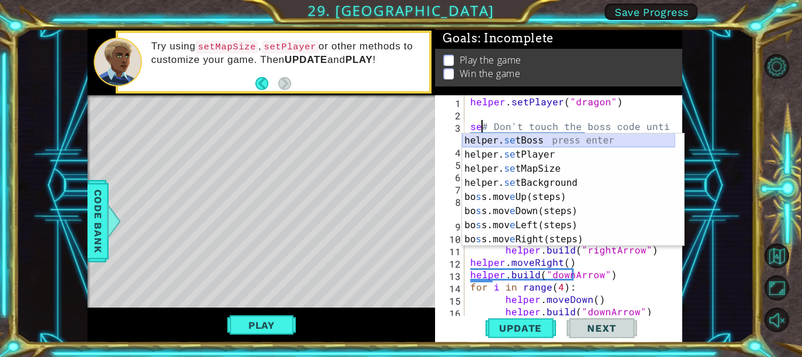
click at [534, 147] on div "helper. se tBoss press enter helper. se tPlayer press enter helper. se tMapSize…" at bounding box center [568, 203] width 213 height 141
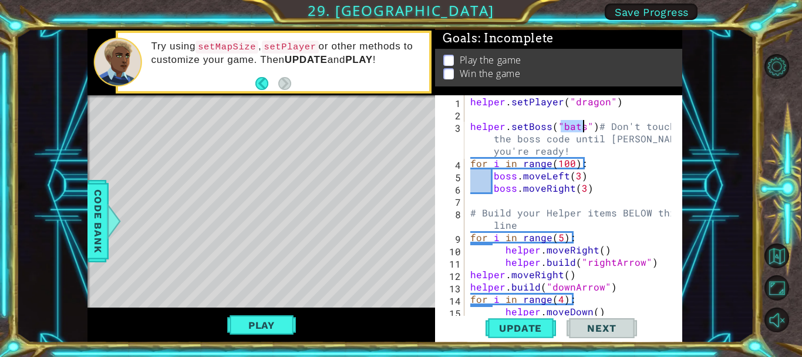
click at [596, 126] on div "helper . setPlayer ( "dragon" ) helper . setBoss ( "bats" ) # Don't touch the b…" at bounding box center [572, 218] width 209 height 247
type textarea "# Don't touch the boss code until [PERSON_NAME] says you're ready!"
click at [476, 113] on div "helper . setPlayer ( "dragon" ) helper . setBoss ( "bats" ) # Don't touch the b…" at bounding box center [572, 218] width 209 height 247
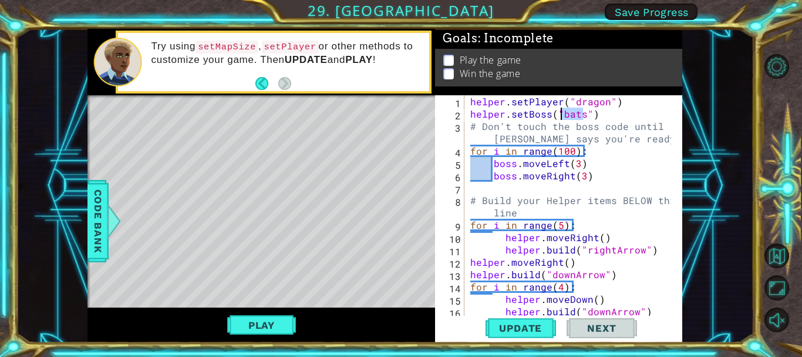
drag, startPoint x: 581, startPoint y: 114, endPoint x: 560, endPoint y: 113, distance: 21.2
click at [560, 113] on div "helper . setPlayer ( "dragon" ) helper . setBoss ( "bats" ) # Don't touch the b…" at bounding box center [572, 218] width 209 height 247
click at [587, 116] on div "helper . setPlayer ( "dragon" ) helper . setBoss ( "chimar" ) # Don't touch the…" at bounding box center [572, 218] width 209 height 247
click at [583, 116] on div "helper . setPlayer ( "dragon" ) helper . setBoss ( "chimar" ) # Don't touch the…" at bounding box center [572, 218] width 209 height 247
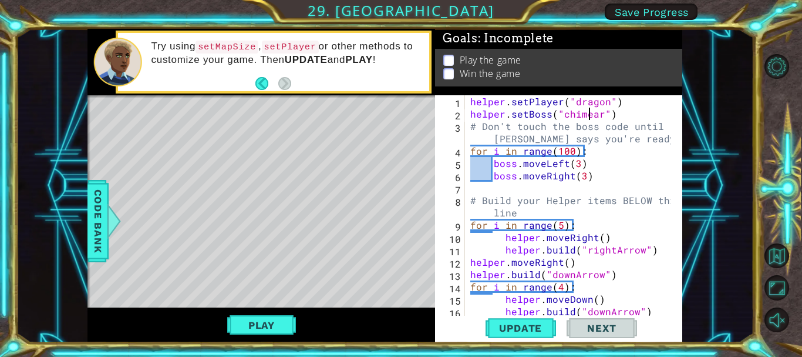
click at [602, 117] on div "helper . setPlayer ( "dragon" ) helper . setBoss ( "chimear" ) # Don't touch th…" at bounding box center [572, 218] width 209 height 247
click at [592, 115] on div "helper . setPlayer ( "dragon" ) helper . setBoss ( "chimeara" ) # Don't touch t…" at bounding box center [572, 218] width 209 height 247
type textarea "helper.setBoss("chimaera")"
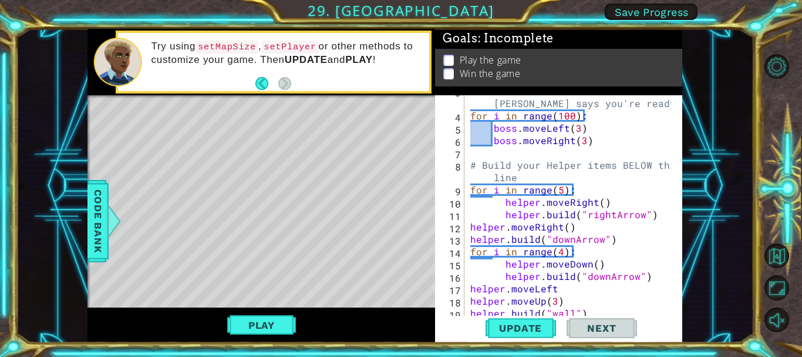
scroll to position [160, 0]
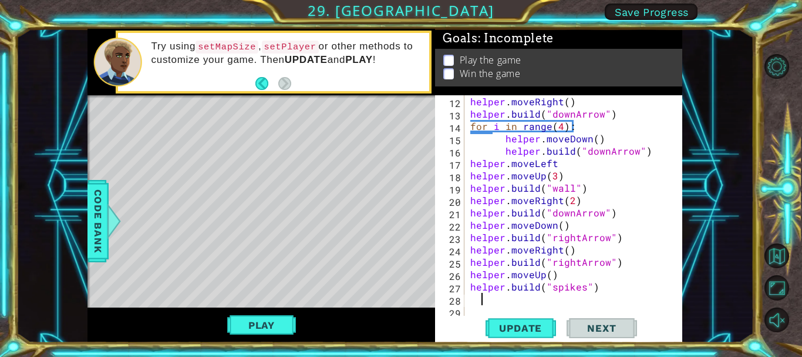
click at [483, 298] on div "helper . moveRight ( ) helper . build ( "downArrow" ) for i in range ( 4 ) : he…" at bounding box center [572, 218] width 209 height 247
type textarea "h"
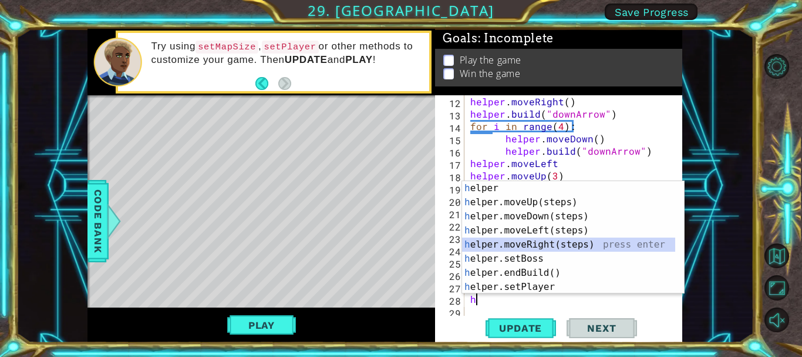
click at [518, 243] on div "h elper press enter h elper.moveUp(steps) press enter h elper.moveDown(steps) p…" at bounding box center [568, 251] width 213 height 141
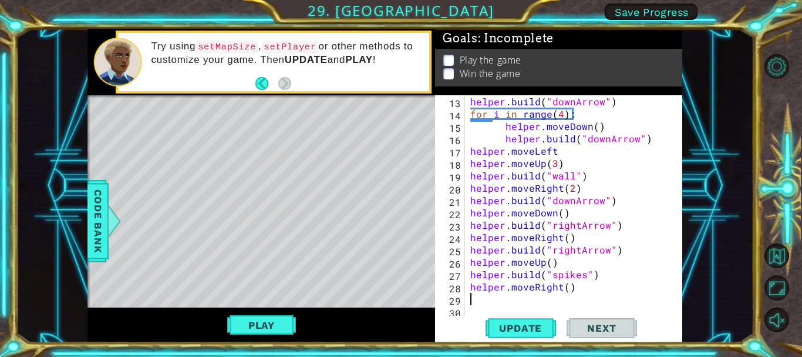
scroll to position [173, 0]
type textarea "h"
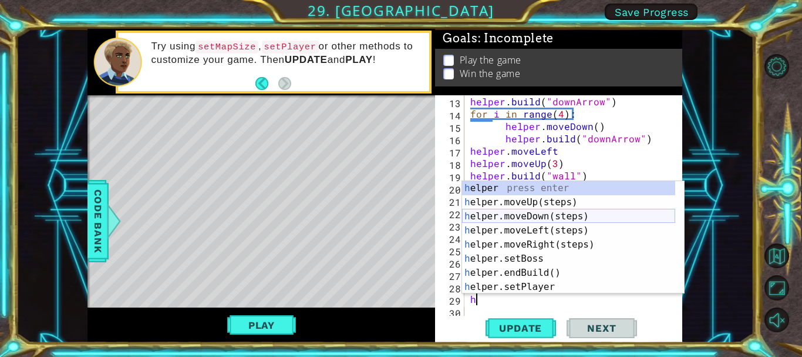
click at [538, 214] on div "h elper press enter h elper.moveUp(steps) press enter h elper.moveDown(steps) p…" at bounding box center [568, 251] width 213 height 141
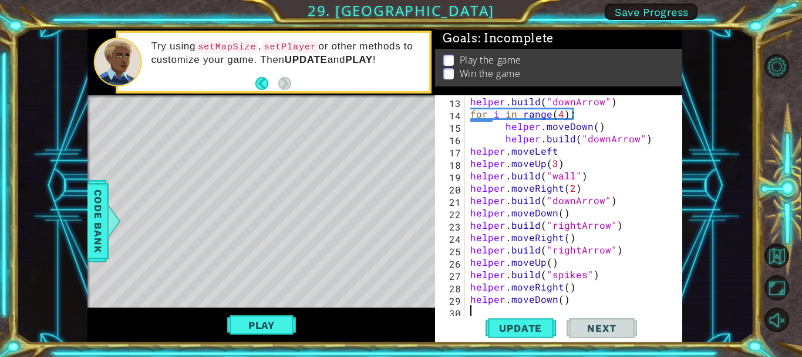
scroll to position [185, 0]
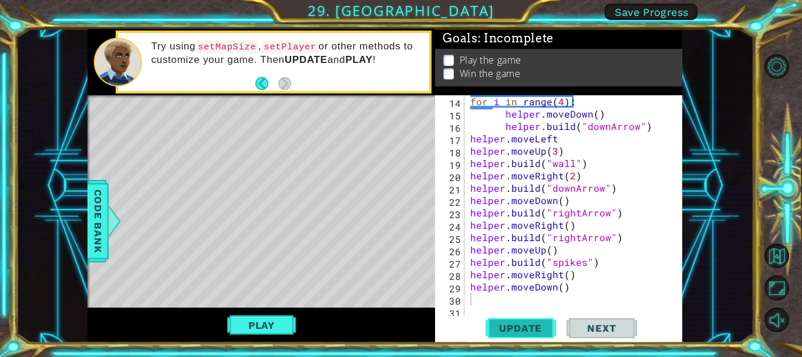
click at [524, 335] on button "Update" at bounding box center [521, 327] width 70 height 25
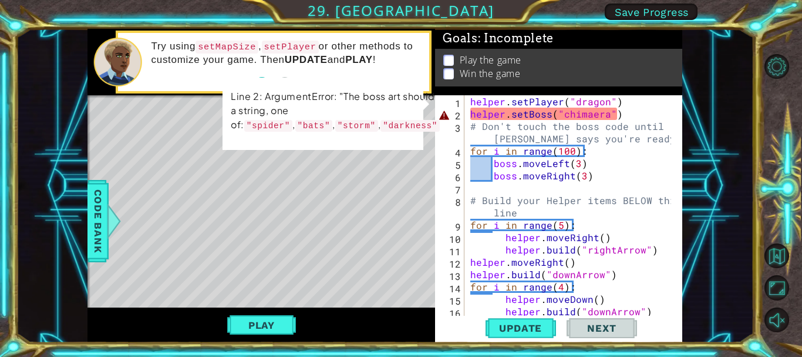
scroll to position [0, 0]
drag, startPoint x: 605, startPoint y: 116, endPoint x: 563, endPoint y: 119, distance: 42.4
click at [563, 119] on div "helper . setPlayer ( "dragon" ) helper . setBoss ( "chimaera" ) # Don't touch t…" at bounding box center [572, 218] width 209 height 247
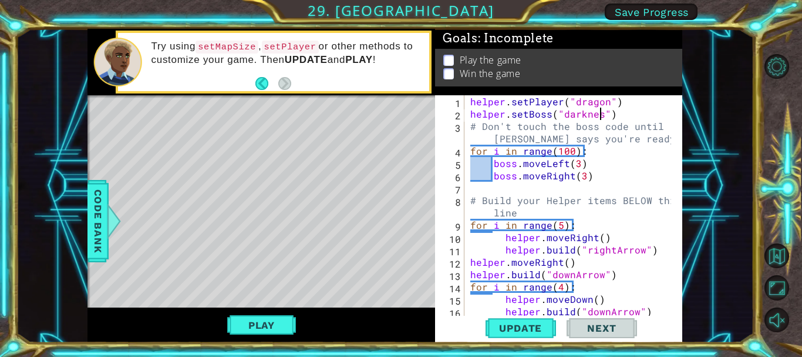
scroll to position [0, 9]
click at [498, 333] on span "Update" at bounding box center [520, 328] width 66 height 12
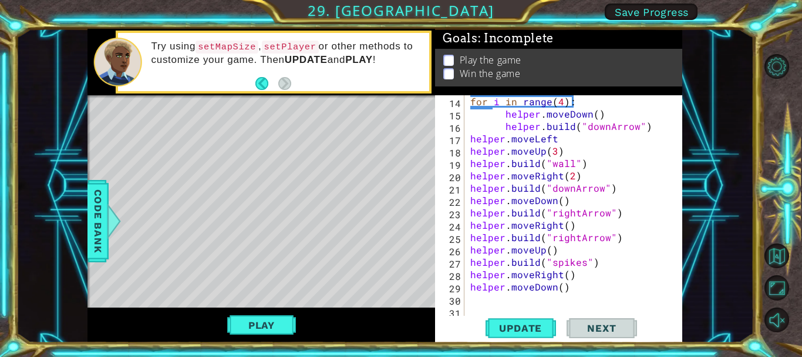
scroll to position [185, 0]
click at [552, 277] on div "for i in range ( 4 ) : helper . moveDown ( ) helper . build ( "downArrow" ) hel…" at bounding box center [572, 218] width 209 height 247
drag, startPoint x: 561, startPoint y: 275, endPoint x: 534, endPoint y: 273, distance: 27.7
click at [534, 273] on div "for i in range ( 4 ) : helper . moveDown ( ) helper . build ( "downArrow" ) hel…" at bounding box center [572, 218] width 209 height 247
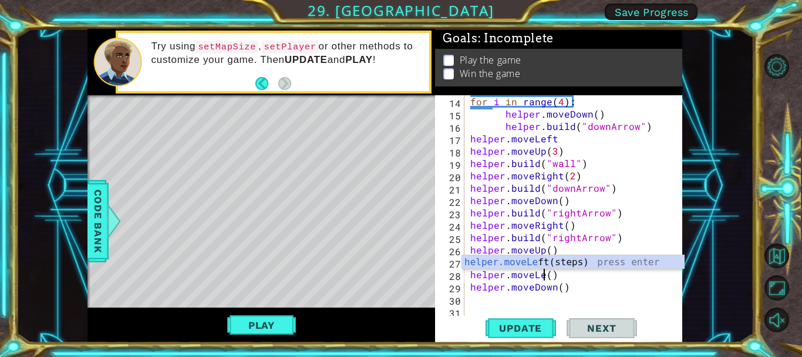
scroll to position [0, 5]
type textarea "helper.moveLeft()"
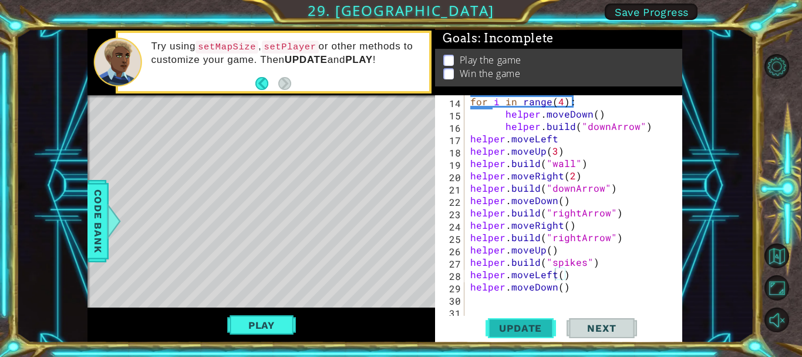
click at [537, 328] on span "Update" at bounding box center [520, 328] width 66 height 12
click at [536, 300] on div "for i in range ( 4 ) : helper . moveDown ( ) helper . build ( "downArrow" ) hel…" at bounding box center [572, 218] width 209 height 247
type textarea "helper.moveDown()"
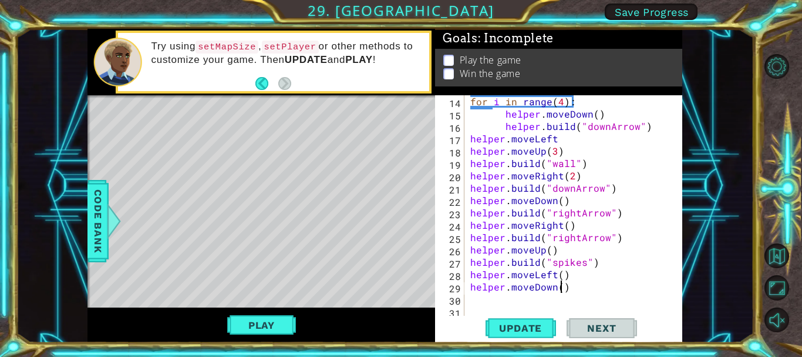
click at [562, 288] on div "for i in range ( 4 ) : helper . moveDown ( ) helper . build ( "downArrow" ) hel…" at bounding box center [572, 218] width 209 height 247
type textarea "helper.moveDown(3)"
click at [475, 298] on div "for i in range ( 4 ) : helper . moveDown ( ) helper . build ( "downArrow" ) hel…" at bounding box center [572, 218] width 209 height 247
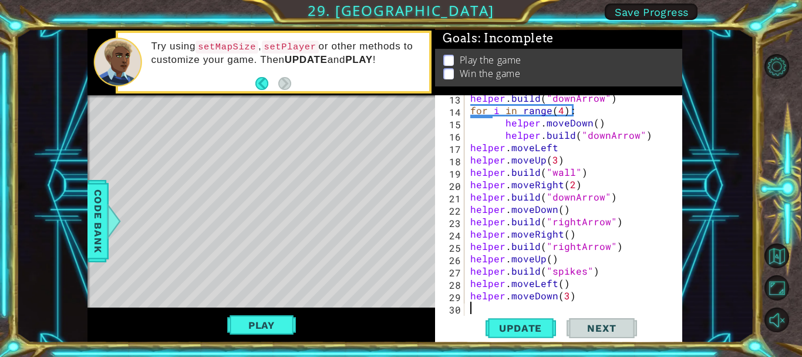
scroll to position [185, 0]
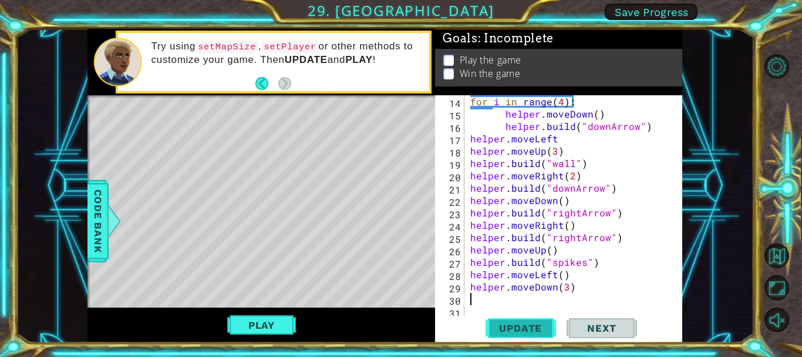
click at [536, 323] on span "Update" at bounding box center [520, 328] width 66 height 12
type textarea "h"
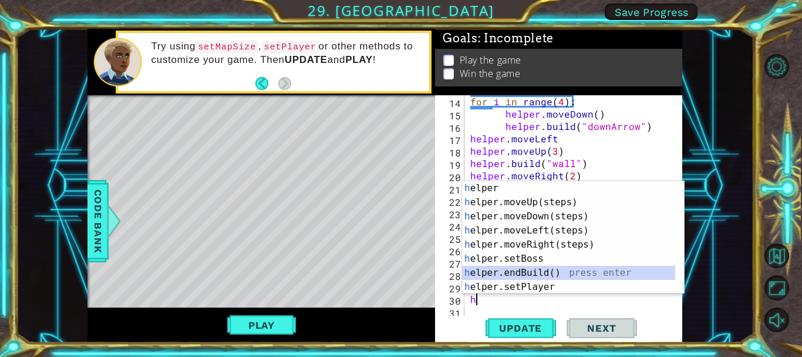
click at [524, 275] on div "h elper press enter h elper.moveUp(steps) press enter h elper.moveDown(steps) p…" at bounding box center [573, 251] width 222 height 141
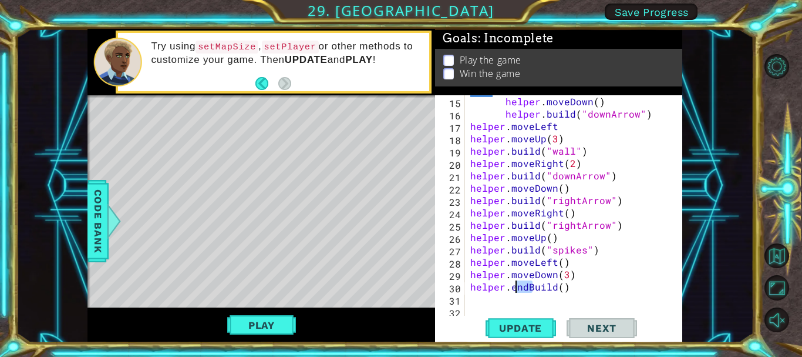
drag, startPoint x: 531, startPoint y: 288, endPoint x: 513, endPoint y: 283, distance: 18.4
click at [513, 283] on div "helper . moveDown ( ) helper . build ( "downArrow" ) helper . moveLeft helper .…" at bounding box center [572, 218] width 209 height 247
click at [558, 290] on div "helper . moveDown ( ) helper . build ( "downArrow" ) helper . moveLeft helper .…" at bounding box center [572, 218] width 209 height 247
click at [547, 290] on div "helper . moveDown ( ) helper . build ( "downArrow" ) helper . moveLeft helper .…" at bounding box center [572, 218] width 209 height 247
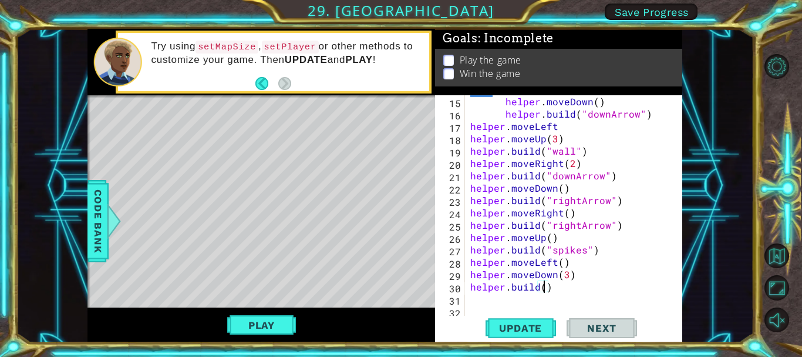
click at [543, 288] on div "helper . moveDown ( ) helper . build ( "downArrow" ) helper . moveLeft helper .…" at bounding box center [572, 218] width 209 height 247
click at [531, 331] on span "Update" at bounding box center [520, 328] width 66 height 12
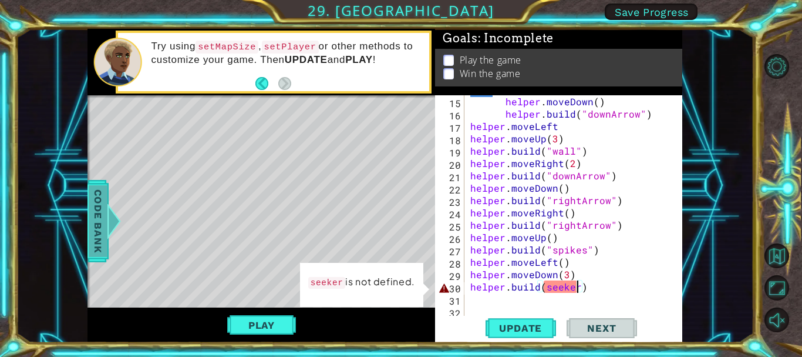
click at [102, 220] on span "Code Bank" at bounding box center [98, 221] width 19 height 72
click at [107, 219] on span "Code Bank" at bounding box center [98, 221] width 19 height 72
click at [97, 213] on span "Code Bank" at bounding box center [98, 221] width 19 height 72
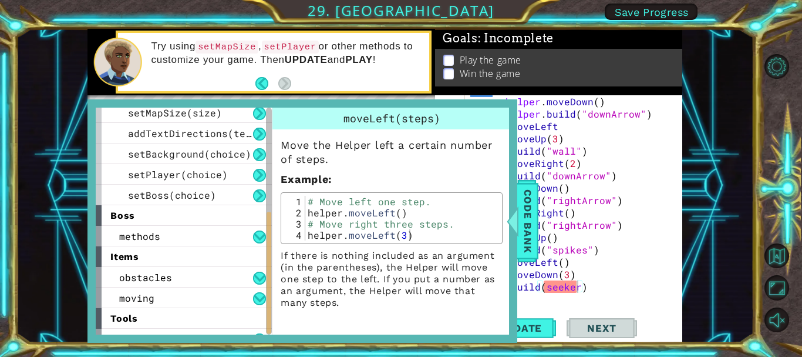
scroll to position [184, 0]
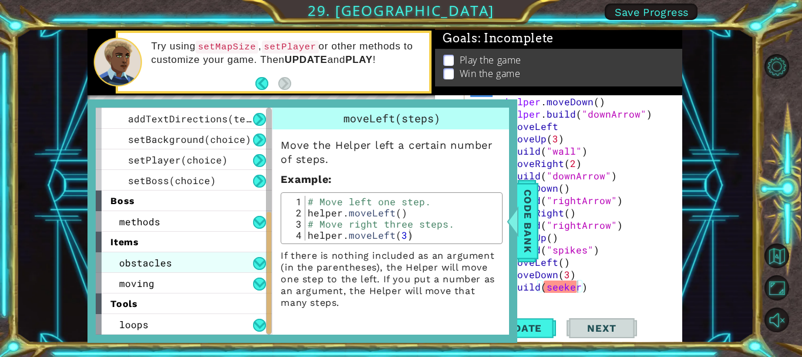
click at [241, 259] on div "obstacles" at bounding box center [184, 262] width 176 height 21
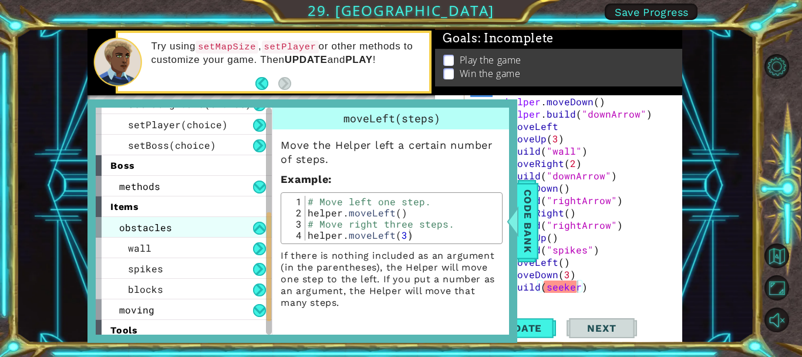
scroll to position [246, 0]
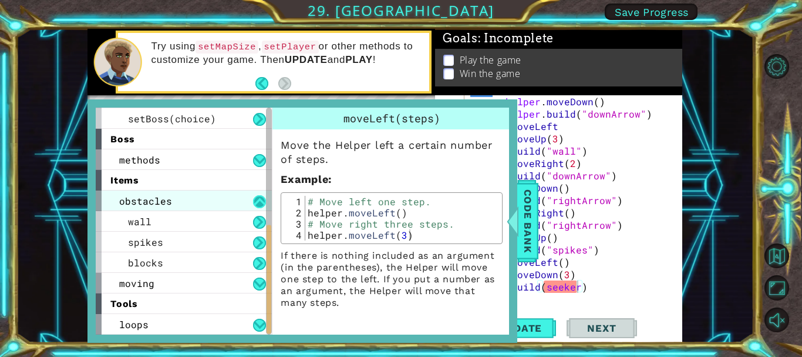
click at [263, 207] on button at bounding box center [259, 201] width 13 height 13
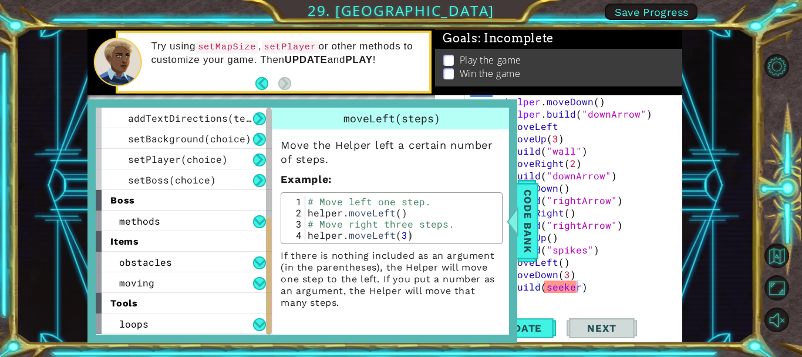
scroll to position [185, 0]
click at [262, 277] on button at bounding box center [259, 283] width 13 height 13
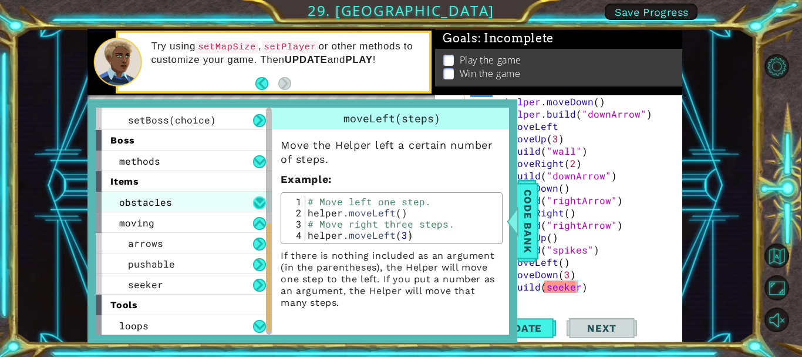
scroll to position [246, 0]
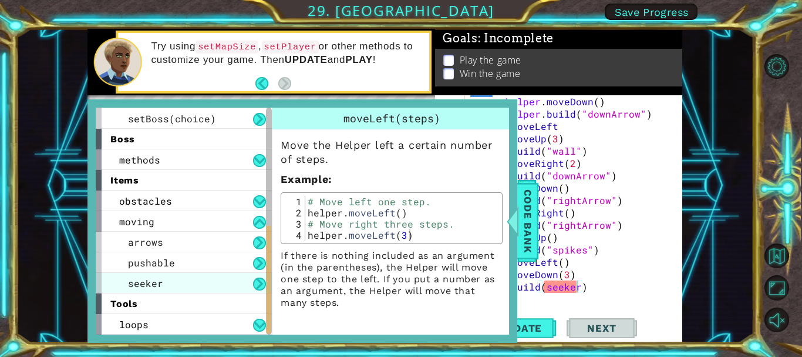
click at [195, 280] on div "seeker" at bounding box center [184, 283] width 176 height 21
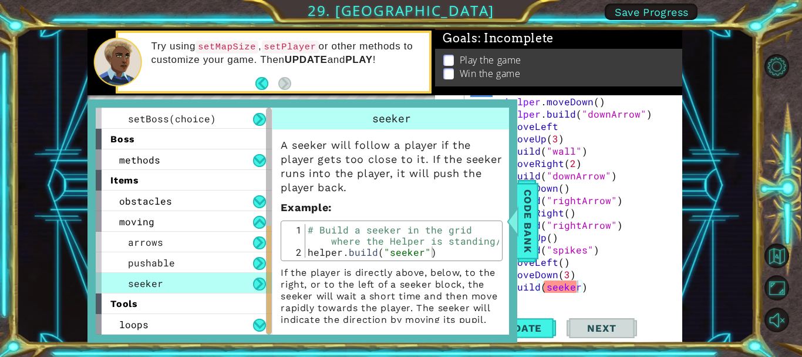
click at [545, 287] on div "helper . moveDown ( ) helper . build ( "downArrow" ) helper . moveLeft helper .…" at bounding box center [572, 218] width 209 height 247
type textarea "[DOMAIN_NAME]("seeker")"
click at [532, 336] on button "Update" at bounding box center [521, 327] width 70 height 25
click at [529, 320] on button "Update" at bounding box center [521, 327] width 70 height 25
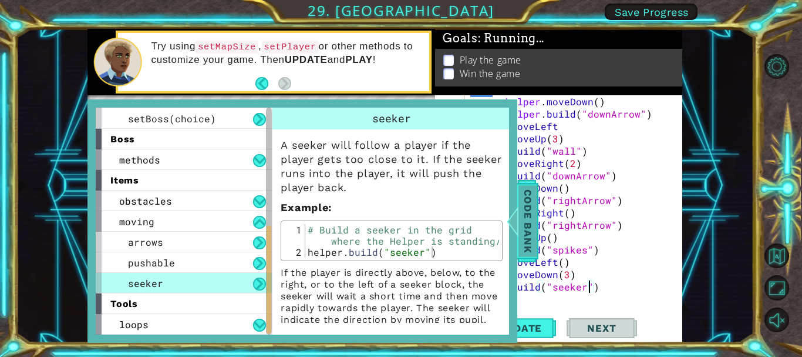
click at [528, 246] on span "Code Bank" at bounding box center [528, 221] width 19 height 72
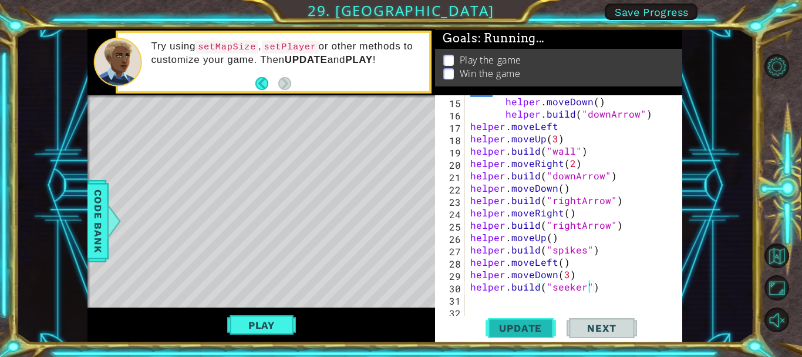
click at [535, 327] on span "Update" at bounding box center [520, 328] width 66 height 12
click at [284, 324] on button "Play" at bounding box center [261, 325] width 69 height 22
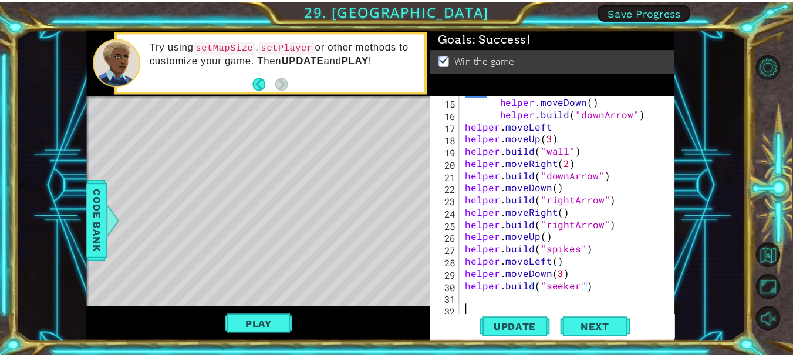
scroll to position [0, 0]
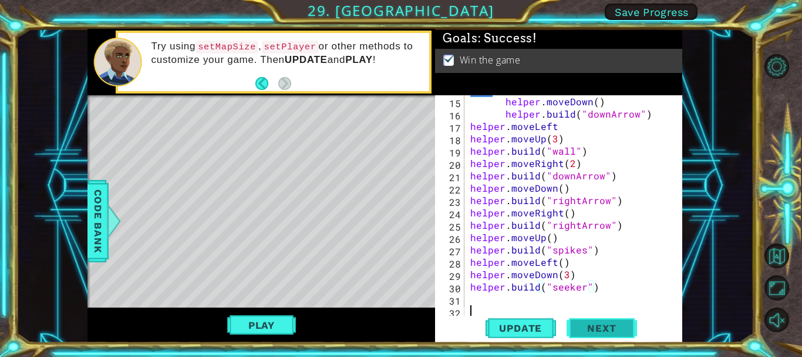
drag, startPoint x: 613, startPoint y: 309, endPoint x: 612, endPoint y: 316, distance: 7.1
click at [613, 310] on div "helper . moveDown ( ) helper . build ( "downArrow" ) helper . moveLeft helper .…" at bounding box center [572, 218] width 209 height 247
click at [608, 332] on span "Next" at bounding box center [602, 328] width 52 height 12
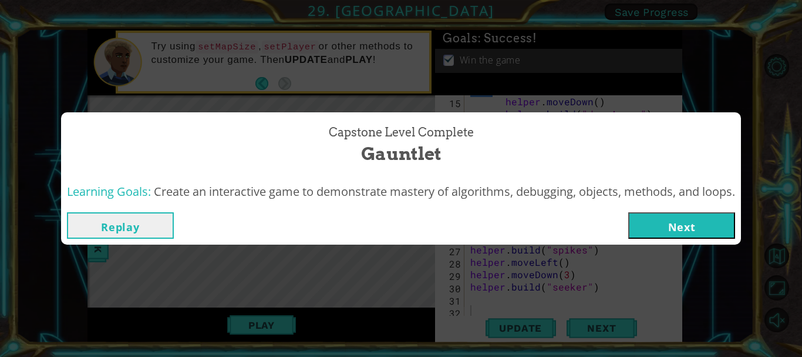
click at [708, 225] on button "Next" at bounding box center [681, 225] width 107 height 26
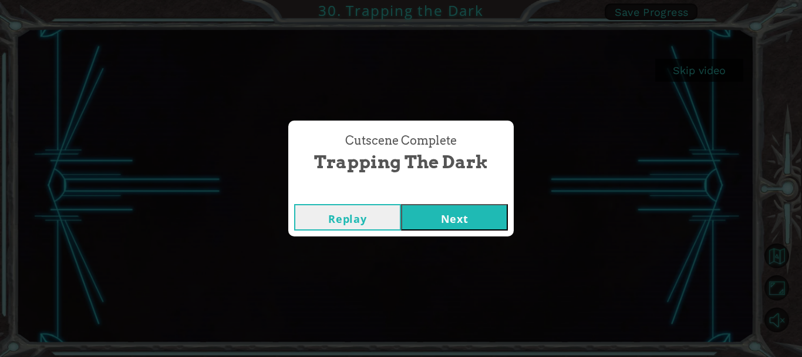
click at [495, 224] on button "Next" at bounding box center [454, 217] width 107 height 26
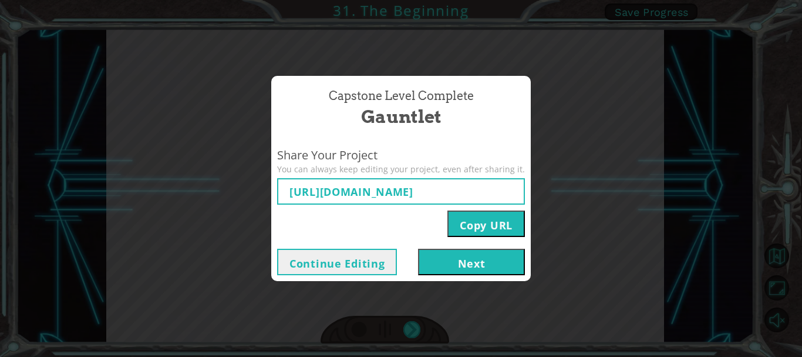
type input "[URL][DOMAIN_NAME]"
click at [485, 260] on button "Next" at bounding box center [471, 261] width 107 height 26
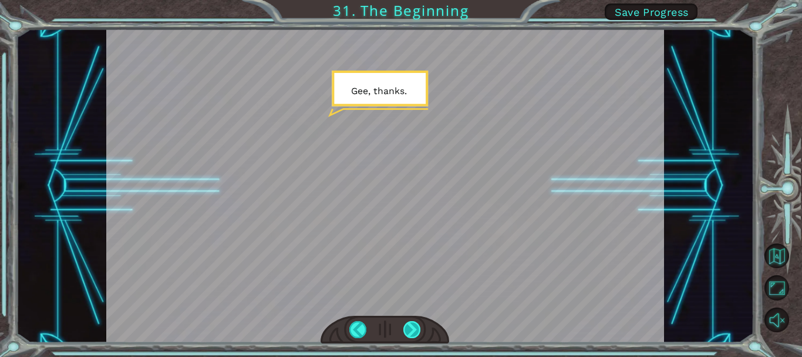
click at [413, 332] on div at bounding box center [411, 329] width 17 height 17
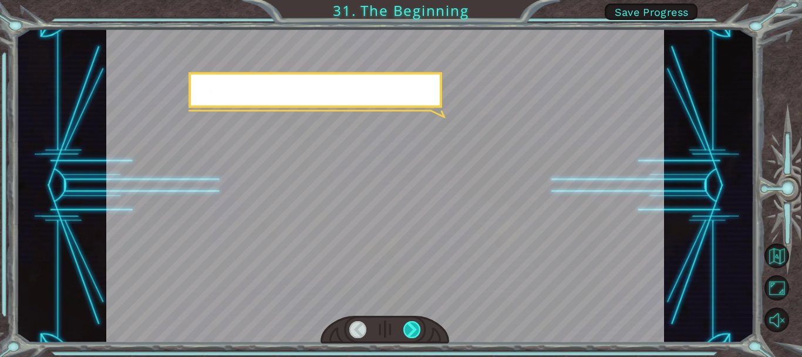
click at [413, 332] on div at bounding box center [411, 329] width 17 height 17
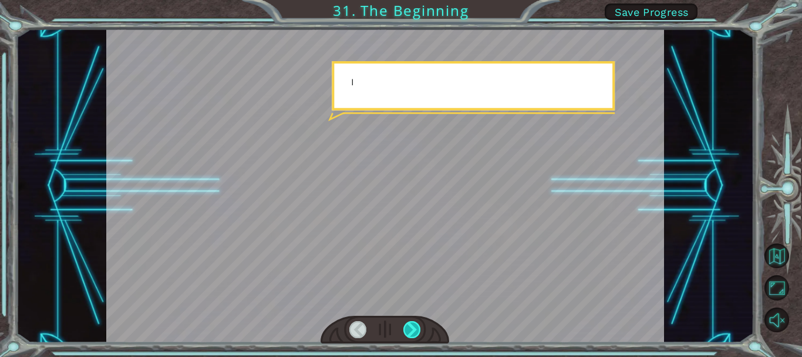
click at [413, 332] on div at bounding box center [411, 329] width 17 height 17
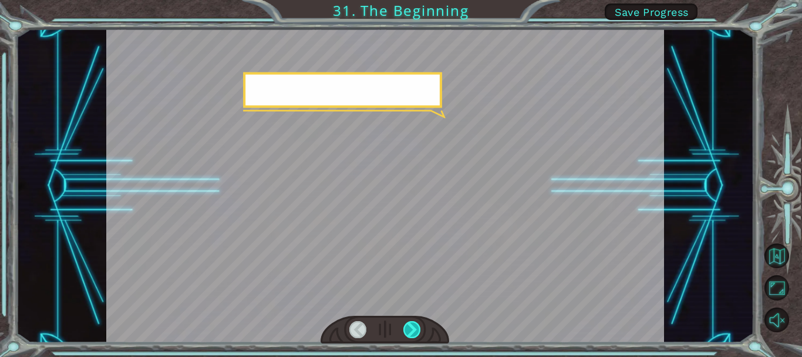
click at [413, 332] on div at bounding box center [411, 329] width 17 height 17
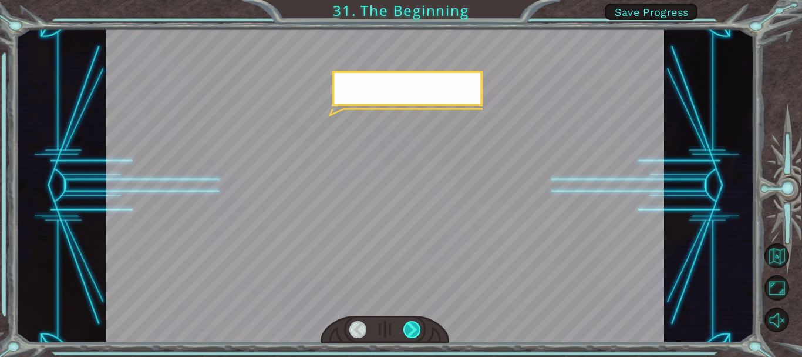
click at [413, 332] on div at bounding box center [411, 329] width 17 height 17
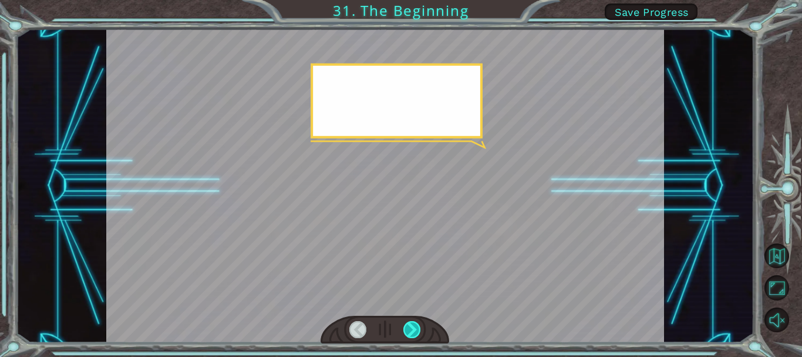
click at [413, 332] on div at bounding box center [411, 329] width 17 height 17
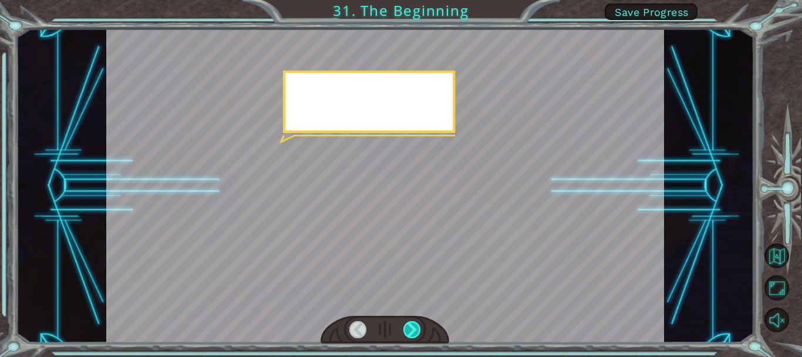
click at [413, 332] on div at bounding box center [411, 329] width 17 height 17
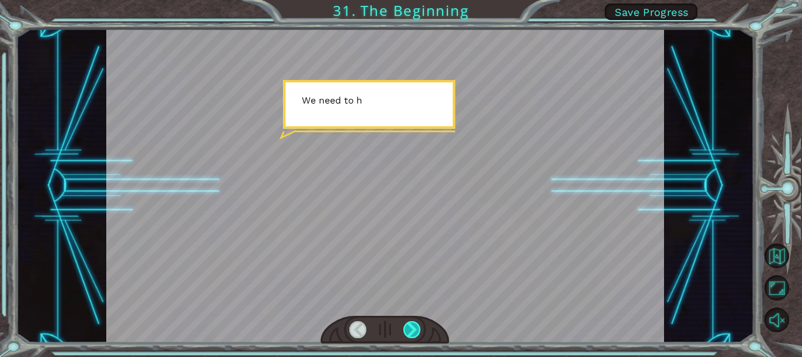
click at [413, 332] on div at bounding box center [411, 329] width 17 height 17
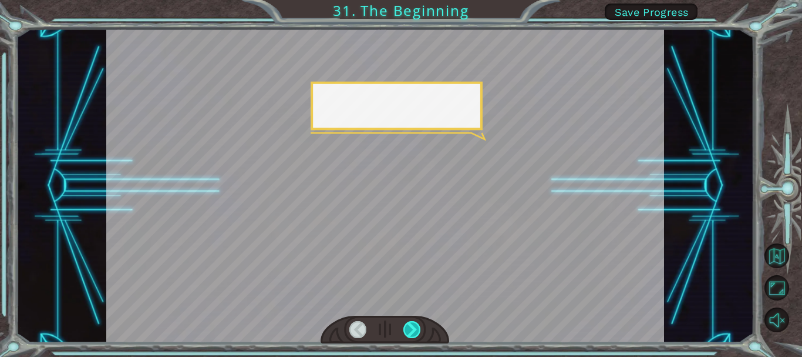
click at [413, 332] on div at bounding box center [411, 329] width 17 height 17
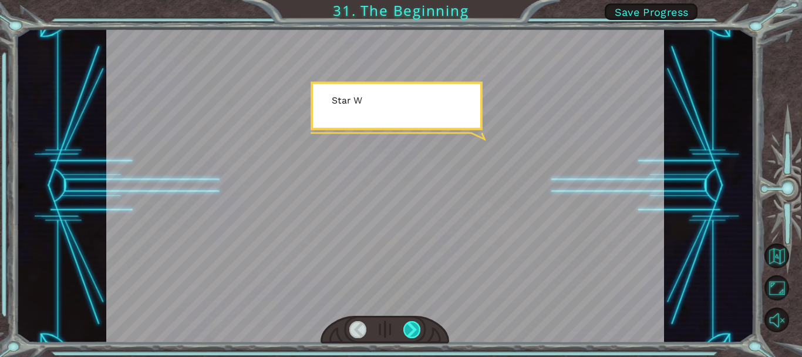
click at [413, 332] on div at bounding box center [411, 329] width 17 height 17
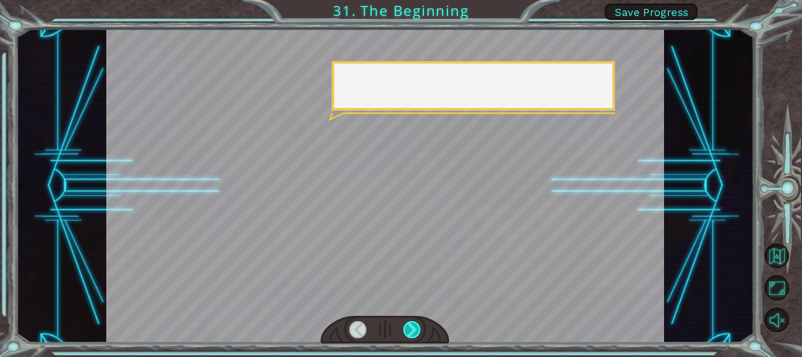
click at [413, 332] on div at bounding box center [411, 329] width 17 height 17
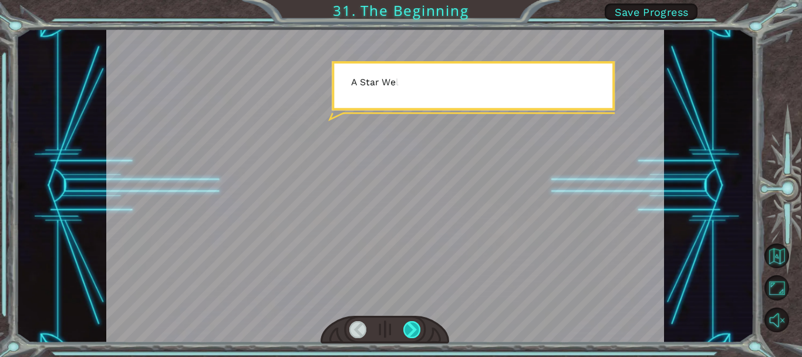
click at [413, 332] on div at bounding box center [411, 329] width 17 height 17
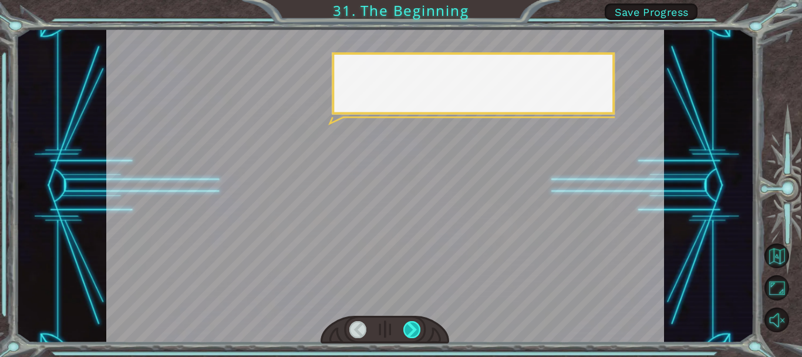
click at [413, 332] on div at bounding box center [411, 329] width 17 height 17
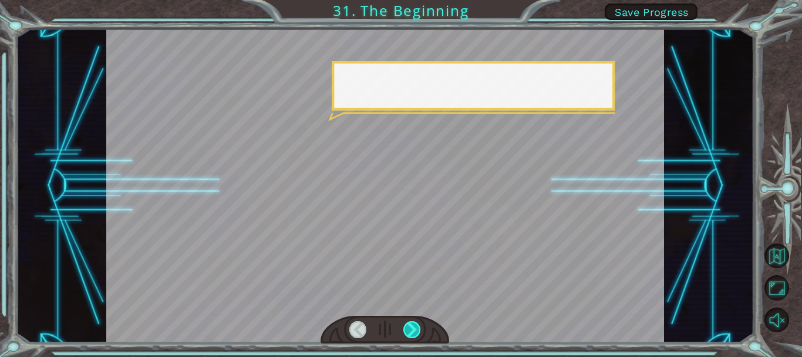
click at [413, 332] on div at bounding box center [411, 329] width 17 height 17
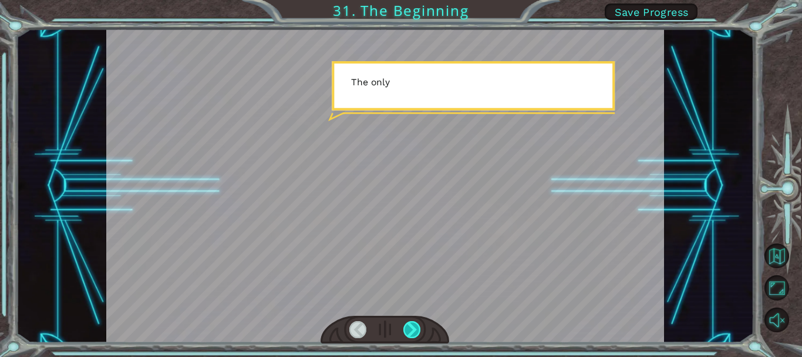
click at [413, 332] on div at bounding box center [411, 329] width 17 height 17
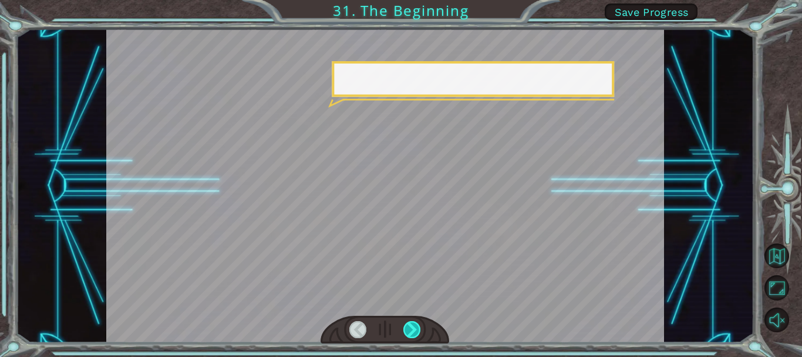
click at [413, 332] on div at bounding box center [411, 329] width 17 height 17
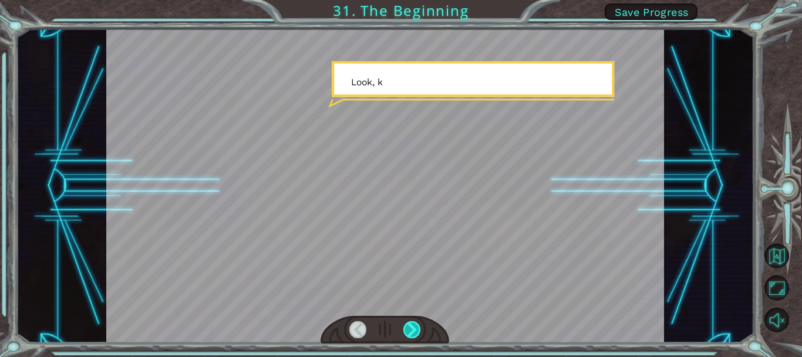
click at [413, 332] on div at bounding box center [411, 329] width 17 height 17
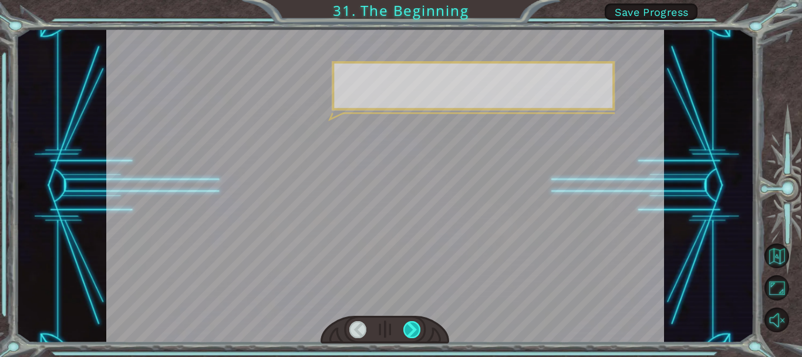
click at [413, 332] on div at bounding box center [411, 329] width 17 height 17
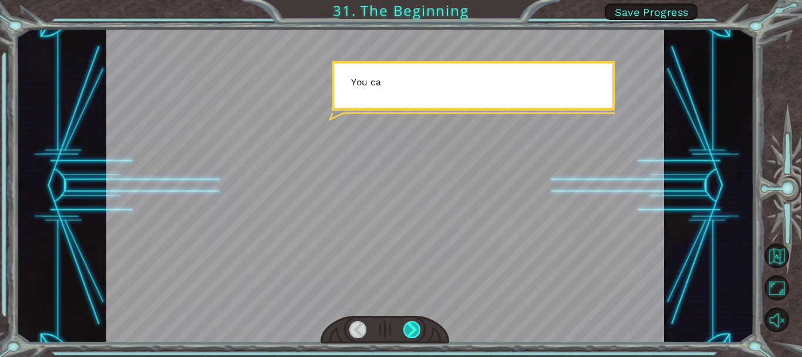
click at [413, 332] on div at bounding box center [411, 329] width 17 height 17
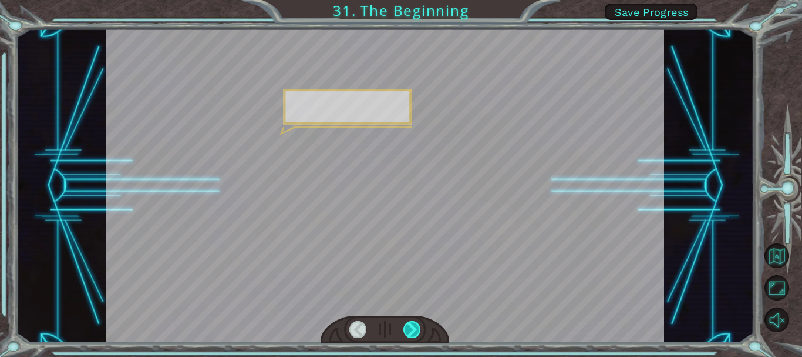
click at [413, 332] on div at bounding box center [411, 329] width 17 height 17
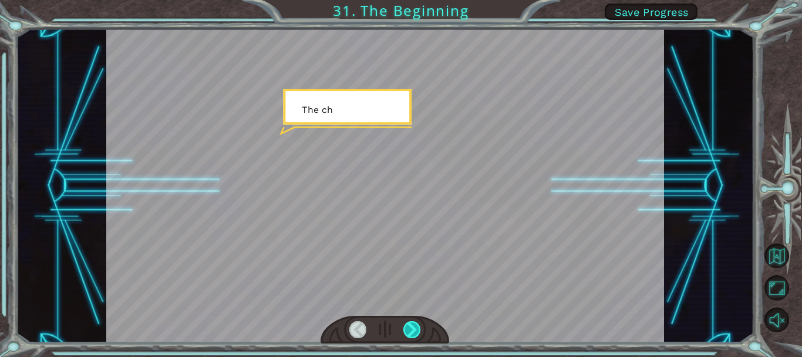
click at [413, 332] on div at bounding box center [411, 329] width 17 height 17
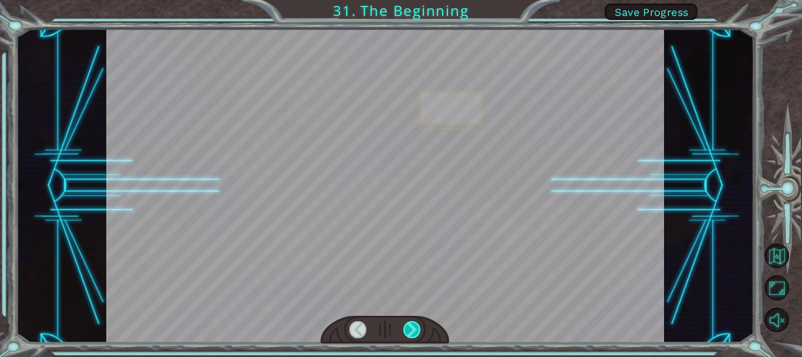
click at [413, 332] on div at bounding box center [411, 329] width 17 height 17
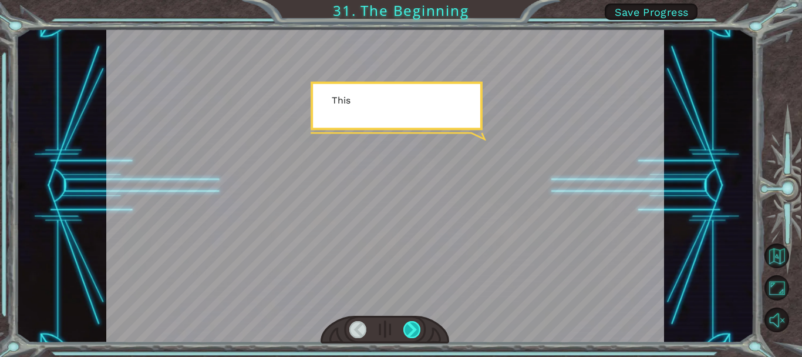
click at [413, 332] on div at bounding box center [411, 329] width 17 height 17
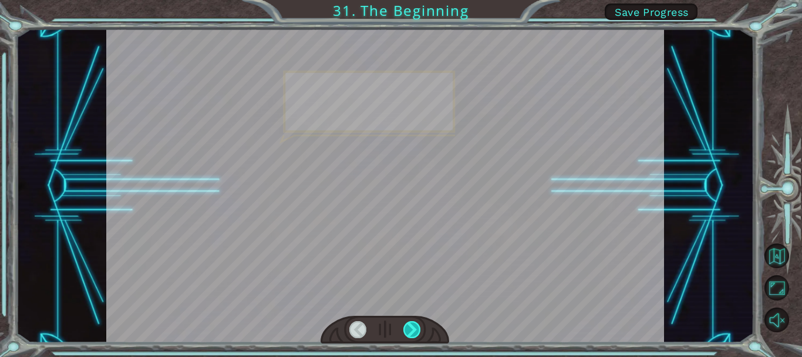
click at [413, 332] on div at bounding box center [411, 329] width 17 height 17
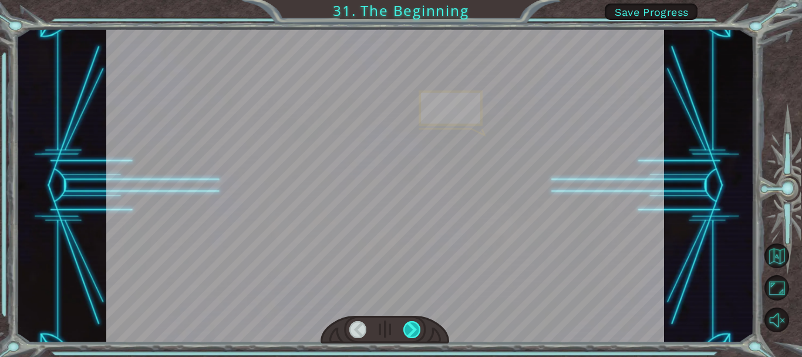
click at [413, 332] on div at bounding box center [411, 329] width 17 height 17
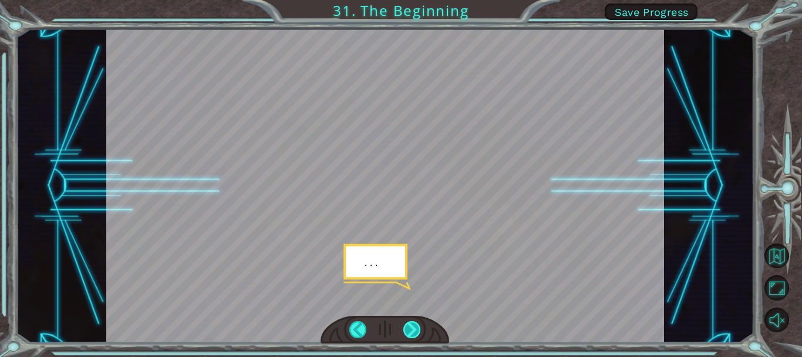
click at [413, 332] on div at bounding box center [411, 329] width 17 height 17
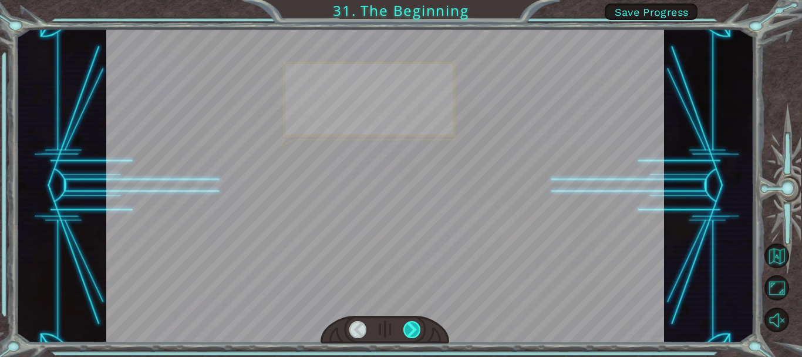
click at [413, 332] on div at bounding box center [411, 329] width 17 height 17
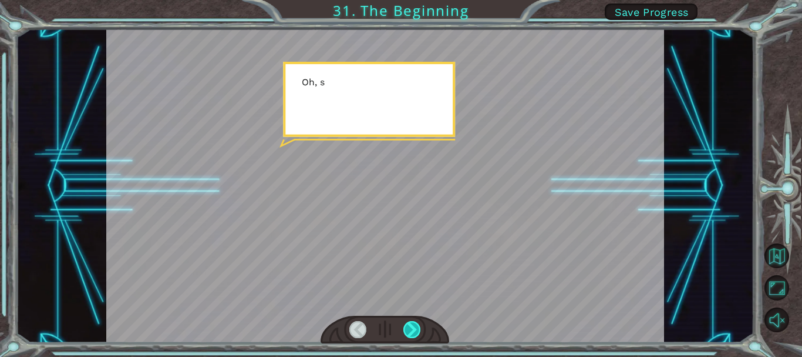
click at [413, 332] on div at bounding box center [411, 329] width 17 height 17
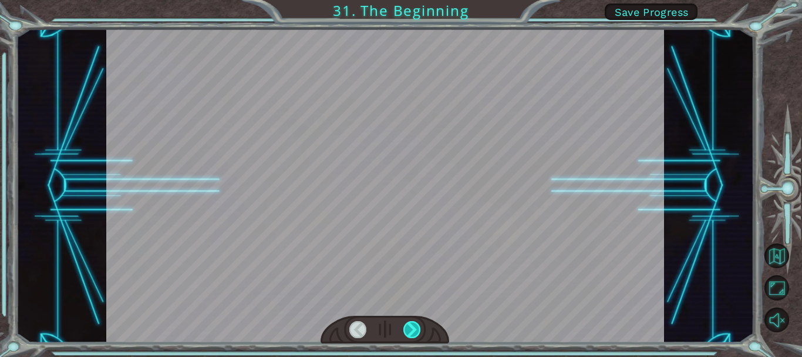
click at [413, 332] on div at bounding box center [411, 329] width 17 height 17
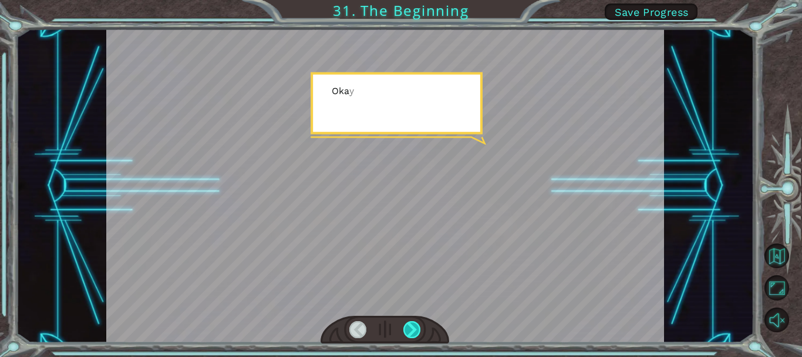
click at [413, 332] on div at bounding box center [411, 329] width 17 height 17
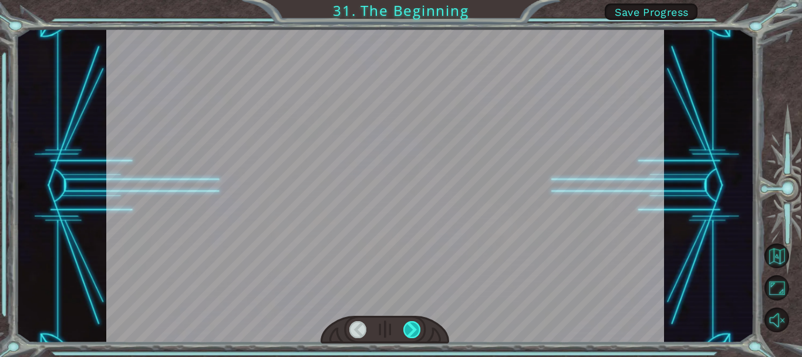
click at [413, 332] on div at bounding box center [411, 329] width 17 height 17
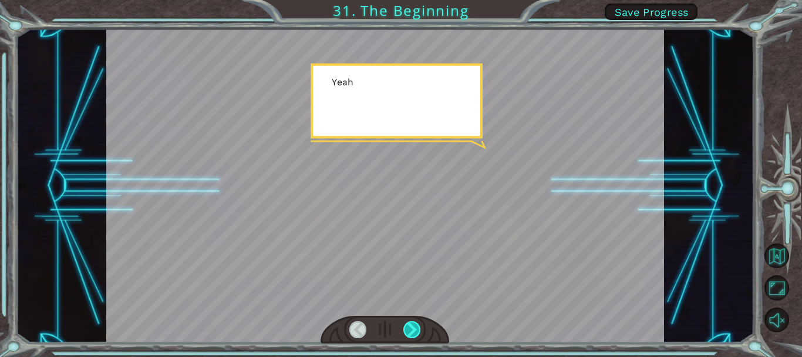
click at [413, 332] on div at bounding box center [411, 329] width 17 height 17
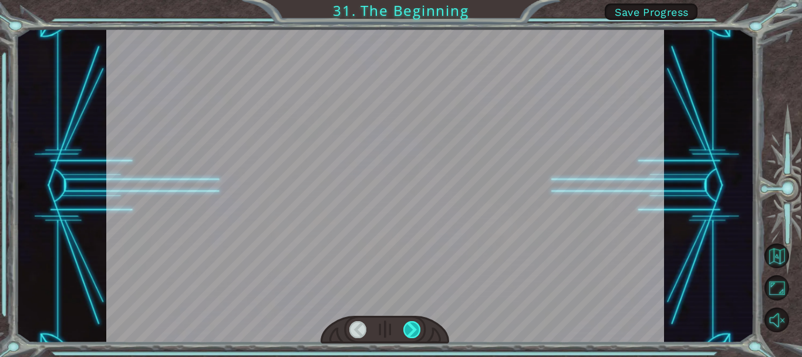
click at [413, 332] on div at bounding box center [411, 329] width 17 height 17
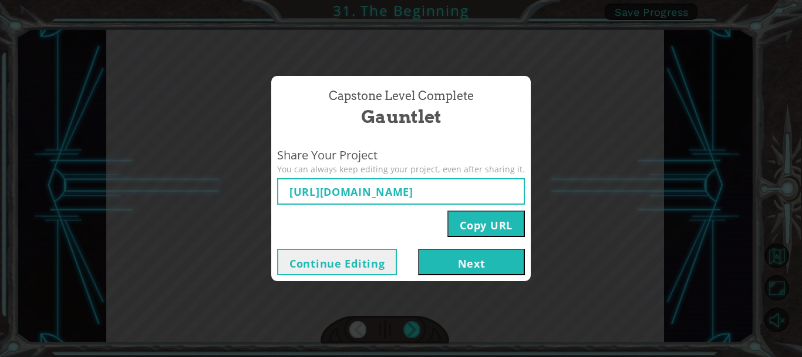
type input "[URL][DOMAIN_NAME]"
click at [473, 227] on button "Copy URL" at bounding box center [487, 223] width 78 height 26
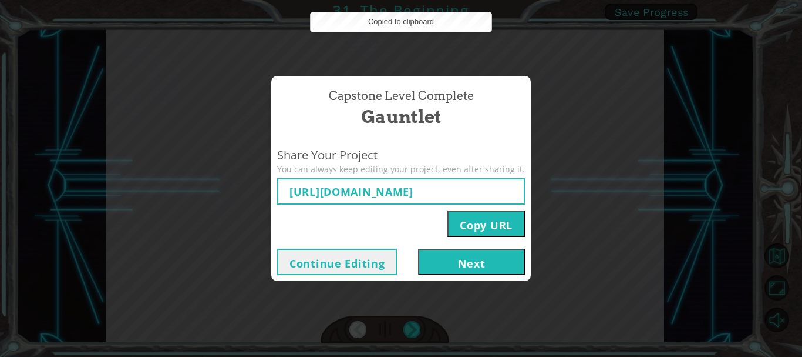
click at [470, 261] on button "Next" at bounding box center [471, 261] width 107 height 26
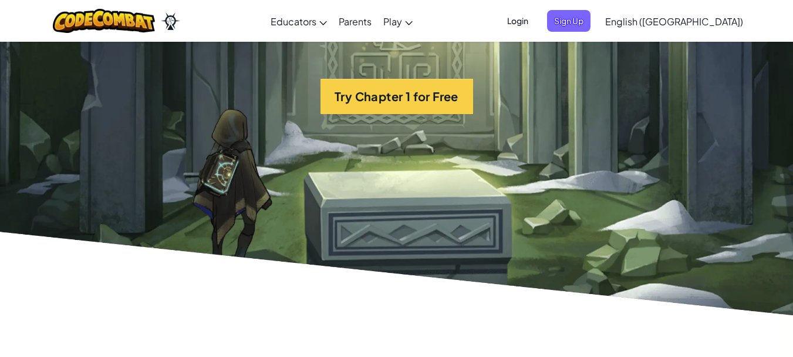
scroll to position [2526, 0]
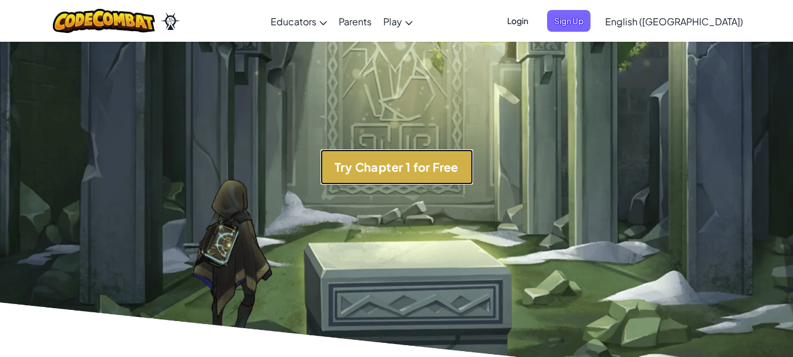
click at [446, 177] on button "Try Chapter 1 for Free" at bounding box center [397, 166] width 153 height 35
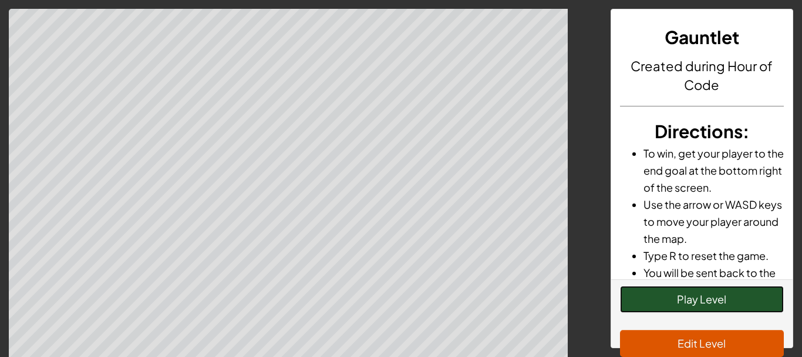
click at [664, 311] on button "Play Level" at bounding box center [702, 298] width 164 height 27
click at [664, 309] on button "Play Level" at bounding box center [702, 298] width 164 height 27
